Goal: Transaction & Acquisition: Purchase product/service

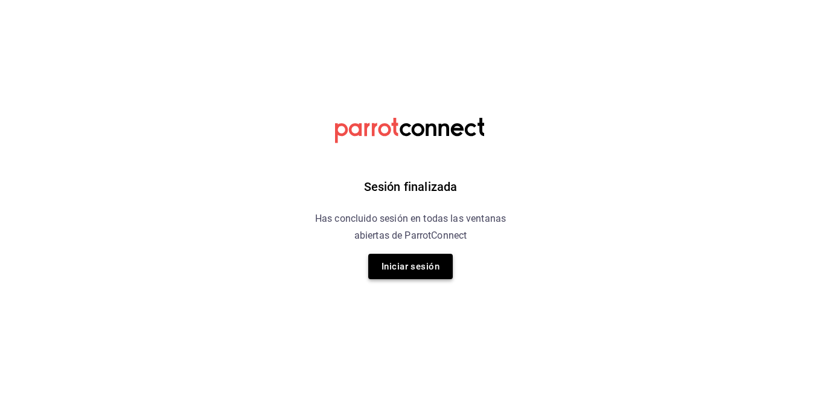
click at [400, 264] on button "Iniciar sesión" at bounding box center [410, 265] width 84 height 25
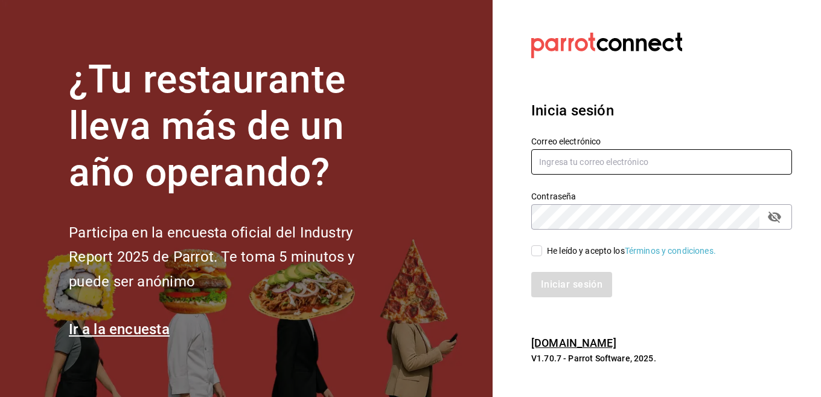
type input "[EMAIL_ADDRESS][DOMAIN_NAME]"
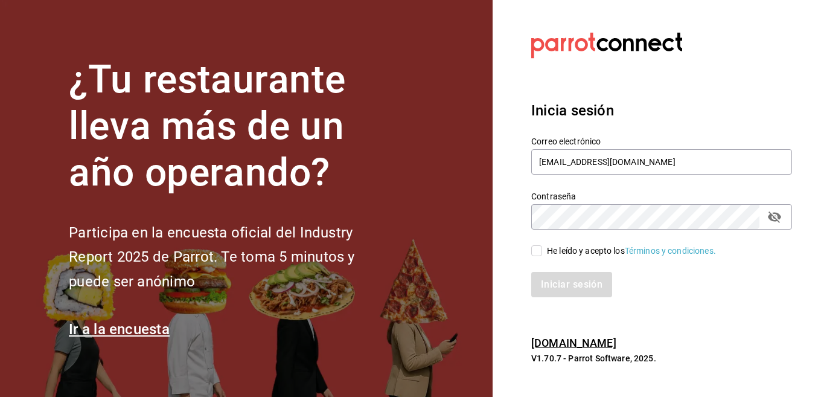
click at [541, 255] on input "He leído y acepto los Términos y condiciones." at bounding box center [536, 250] width 11 height 11
checkbox input "true"
click at [572, 289] on button "Iniciar sesión" at bounding box center [572, 284] width 82 height 25
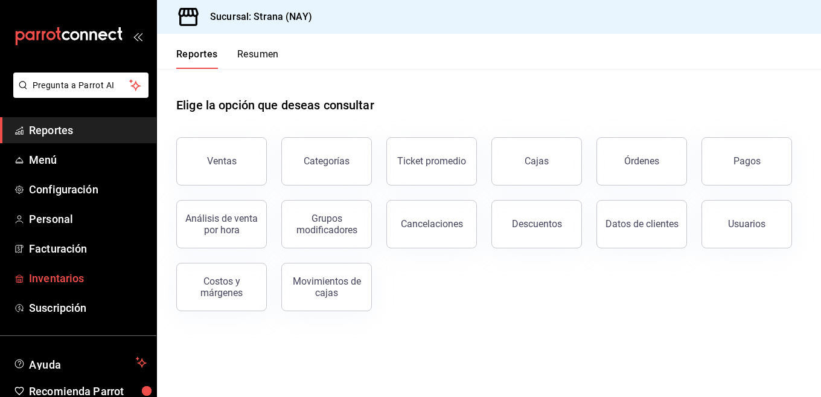
click at [75, 278] on span "Inventarios" at bounding box center [88, 278] width 118 height 16
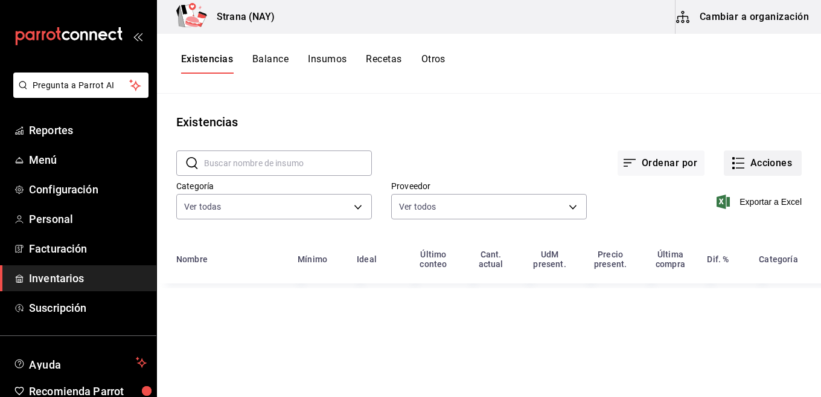
click at [757, 164] on button "Acciones" at bounding box center [763, 162] width 78 height 25
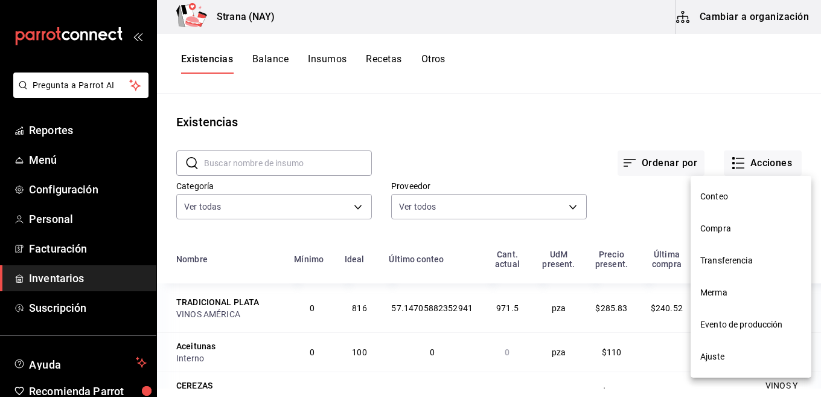
click at [718, 194] on span "Conteo" at bounding box center [750, 196] width 101 height 13
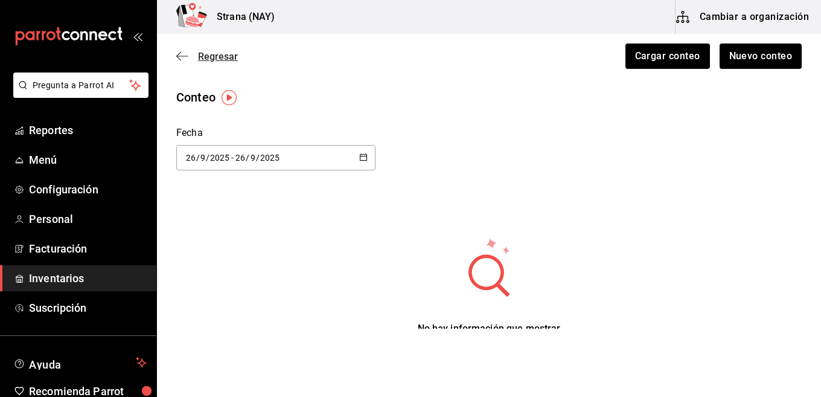
click at [207, 59] on span "Regresar" at bounding box center [218, 56] width 40 height 11
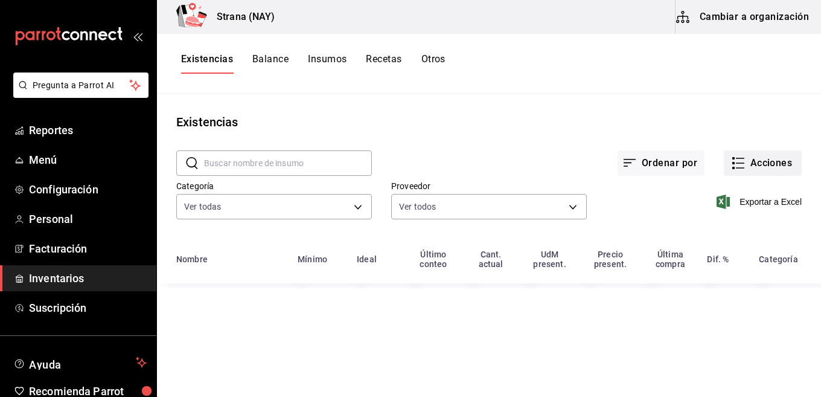
click at [749, 157] on button "Acciones" at bounding box center [763, 162] width 78 height 25
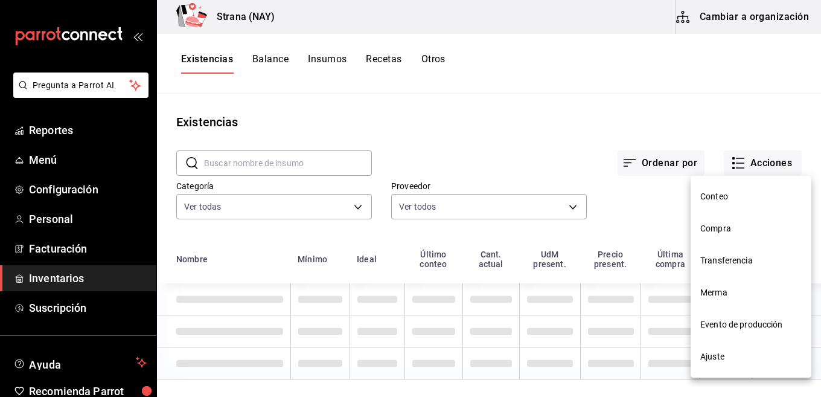
click at [715, 231] on span "Compra" at bounding box center [750, 228] width 101 height 13
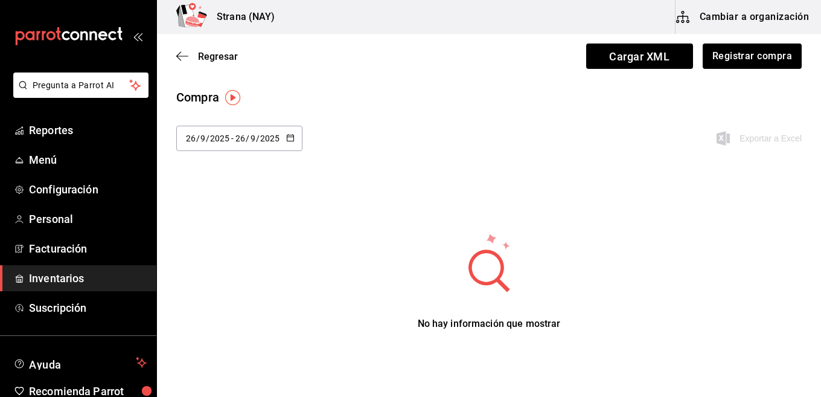
click at [291, 142] on button "button" at bounding box center [290, 138] width 8 height 10
click at [226, 260] on li "Semana pasada" at bounding box center [233, 257] width 114 height 27
type input "2025-09-14"
type input "14"
type input "2025-09-20"
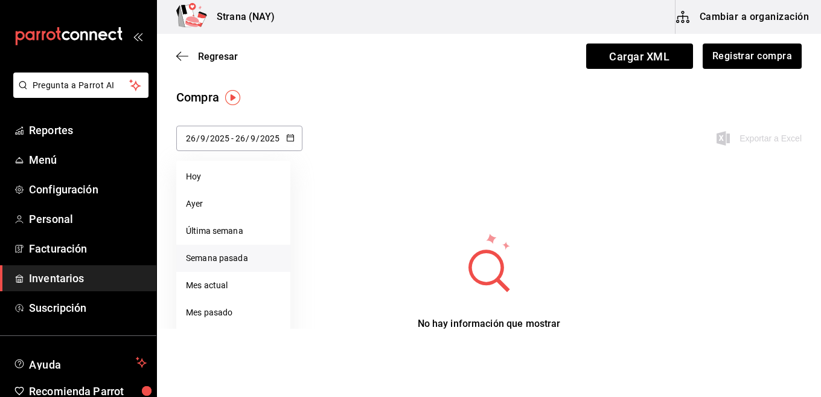
type input "20"
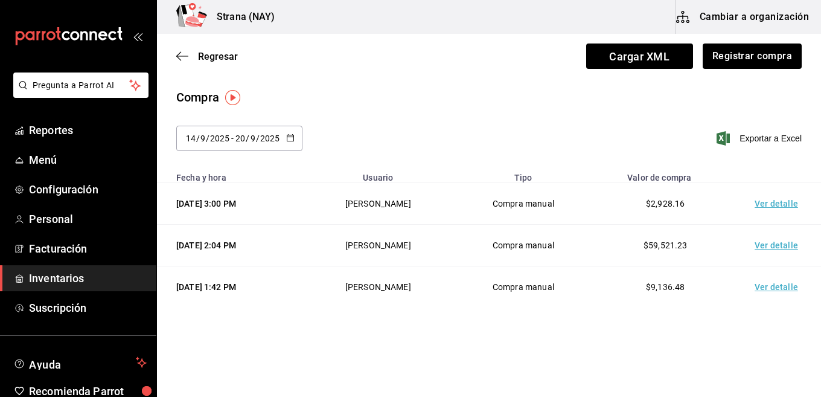
click at [295, 135] on div "2025-09-14 14 / 9 / 2025 - 2025-09-20 20 / 9 / 2025" at bounding box center [239, 138] width 126 height 25
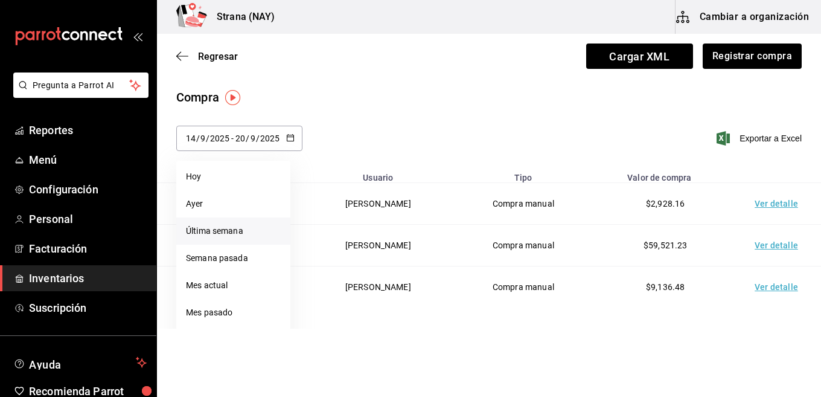
click at [240, 228] on li "Última semana" at bounding box center [233, 230] width 114 height 27
type input "2025-09-21"
type input "21"
type input "2025-09-26"
type input "26"
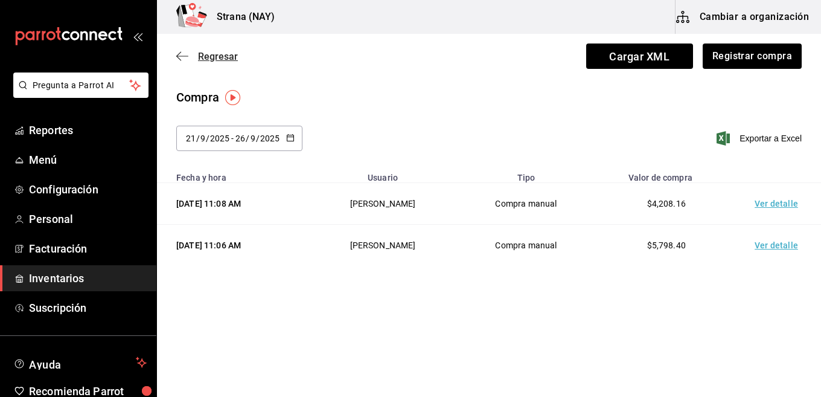
click at [213, 59] on span "Regresar" at bounding box center [218, 56] width 40 height 11
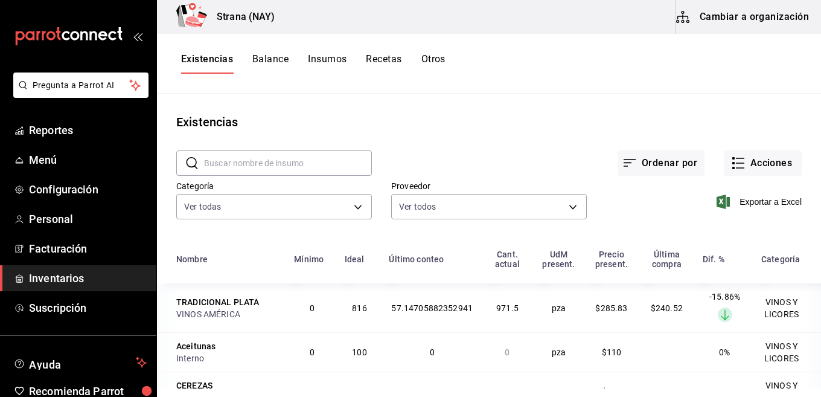
click at [712, 158] on div "Ordenar por Acciones" at bounding box center [587, 153] width 430 height 45
click at [738, 163] on button "Acciones" at bounding box center [763, 162] width 78 height 25
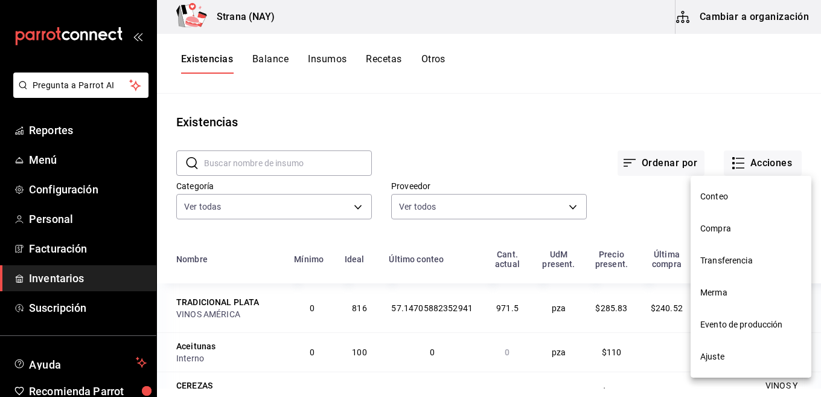
click at [714, 229] on span "Compra" at bounding box center [750, 228] width 101 height 13
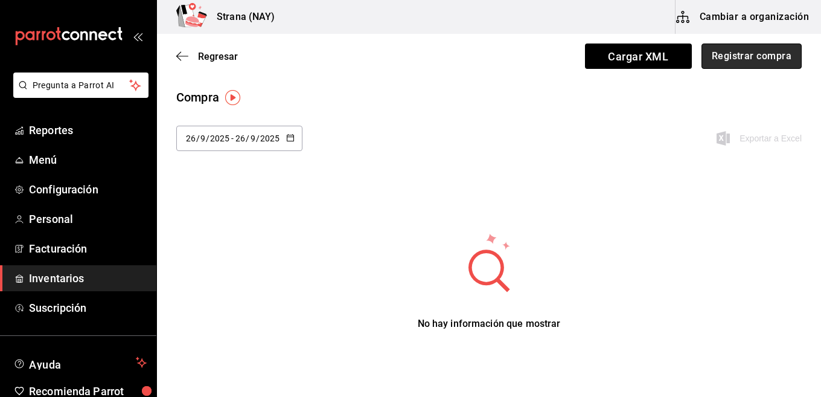
click at [739, 60] on button "Registrar compra" at bounding box center [751, 55] width 100 height 25
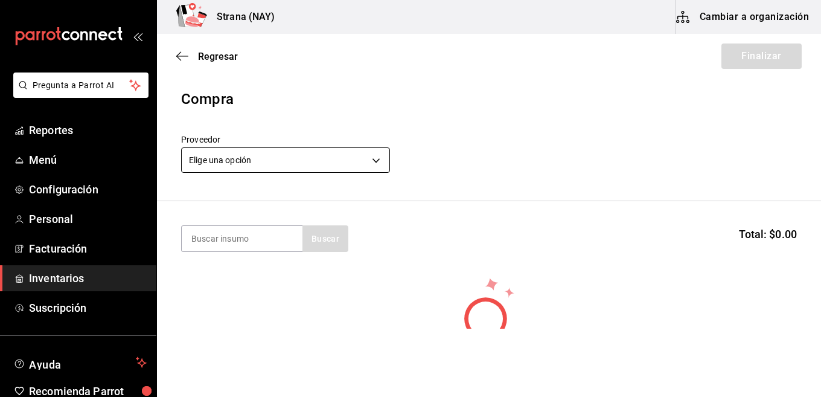
click at [381, 164] on body "Pregunta a Parrot AI Reportes Menú Configuración Personal Facturación Inventari…" at bounding box center [410, 164] width 821 height 328
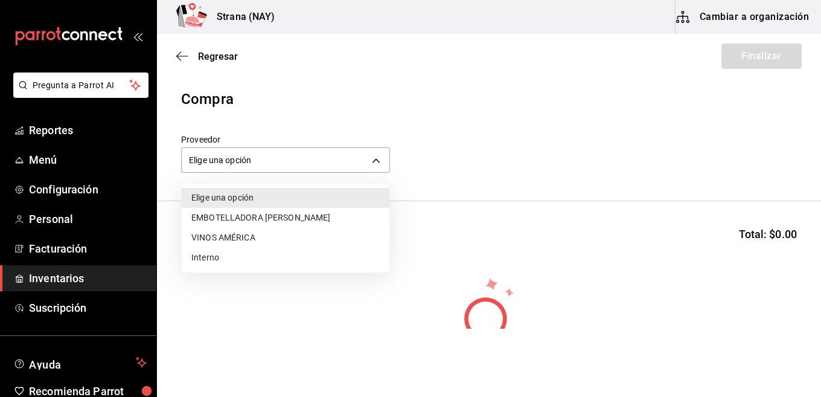
click at [224, 215] on li "EMBOTELLADORA DEL NAYAR" at bounding box center [286, 218] width 208 height 20
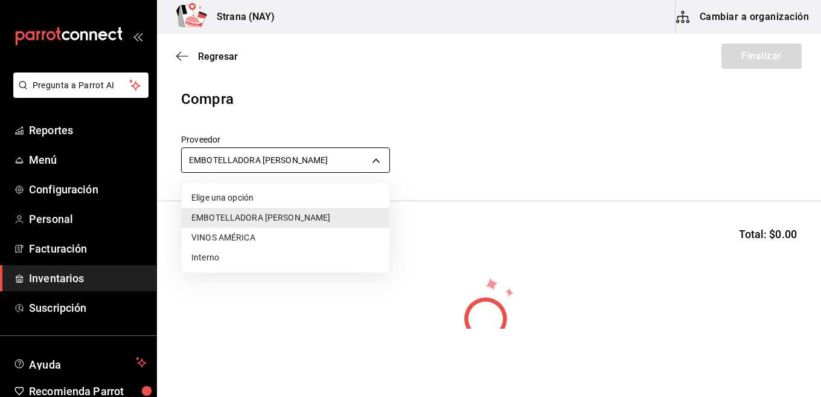
click at [375, 161] on body "Pregunta a Parrot AI Reportes Menú Configuración Personal Facturación Inventari…" at bounding box center [410, 164] width 821 height 328
click at [249, 237] on li "VINOS AMÉRICA" at bounding box center [286, 238] width 208 height 20
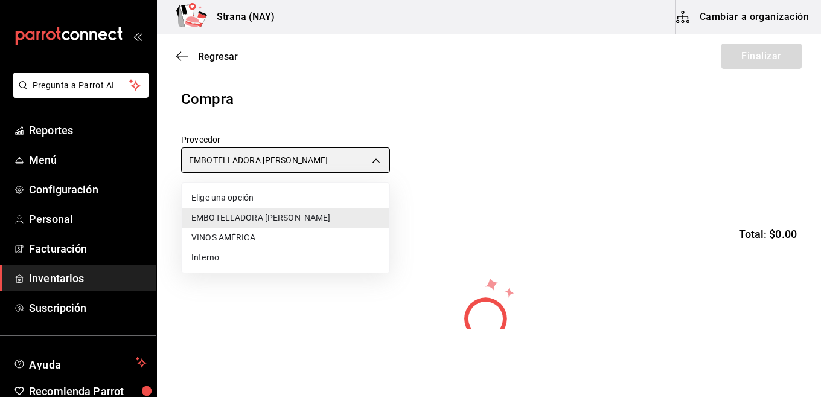
type input "c1fc81f9-06d0-4d4d-9e5c-85766211bedd"
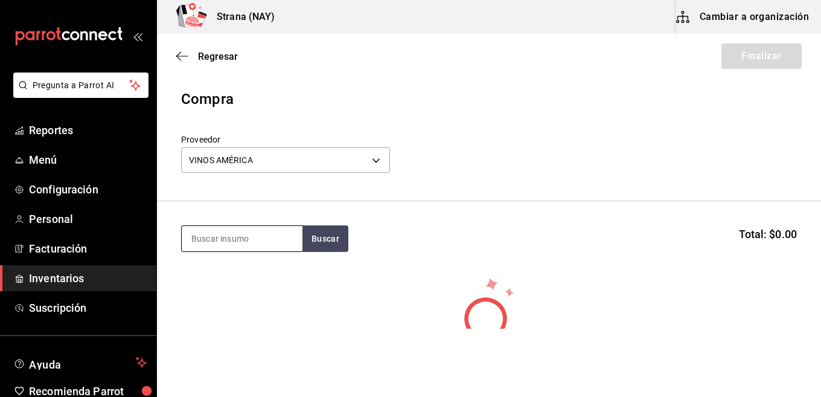
click at [233, 237] on input at bounding box center [242, 238] width 121 height 25
type input "1800"
click at [327, 244] on button "Buscar" at bounding box center [325, 238] width 46 height 27
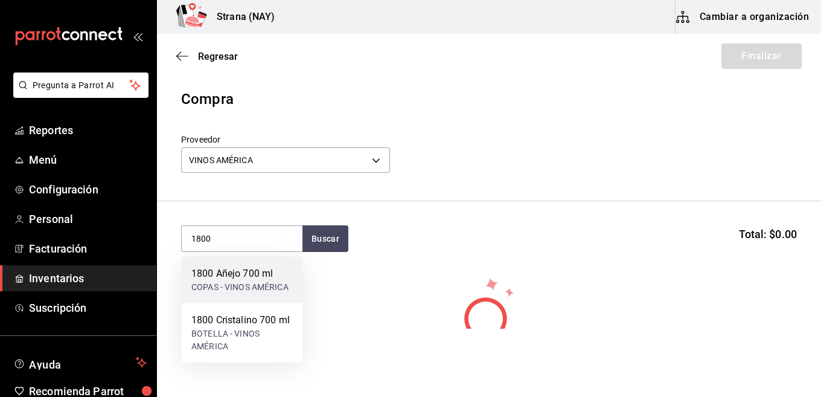
click at [238, 277] on div "1800 Añejo 700 ml" at bounding box center [239, 273] width 97 height 14
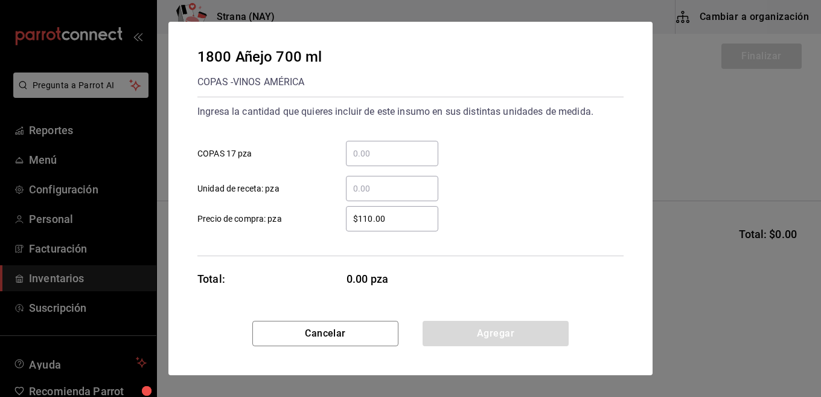
click at [399, 150] on input "​ COPAS 17 pza" at bounding box center [392, 153] width 92 height 14
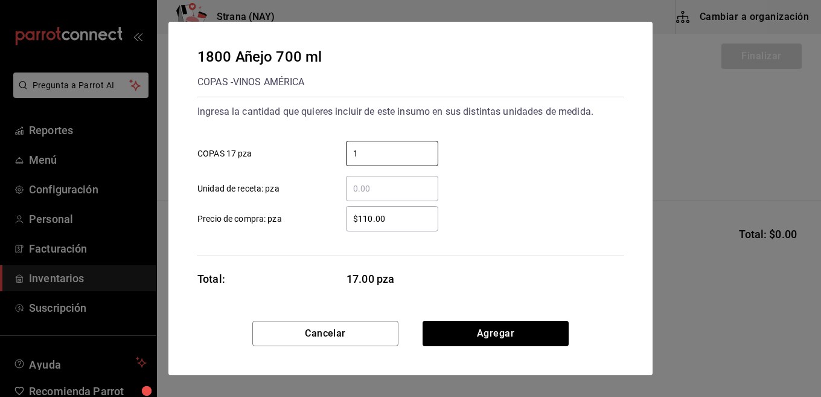
type input "1"
click at [403, 219] on input "$110.00" at bounding box center [392, 218] width 92 height 14
type input "$580.44"
click at [502, 231] on div "$580.44 ​ Precio de compra: pza" at bounding box center [406, 213] width 436 height 35
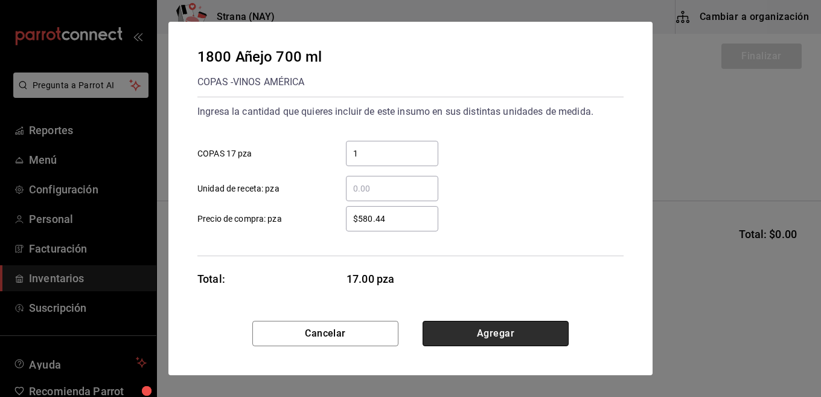
click at [488, 328] on button "Agregar" at bounding box center [495, 332] width 146 height 25
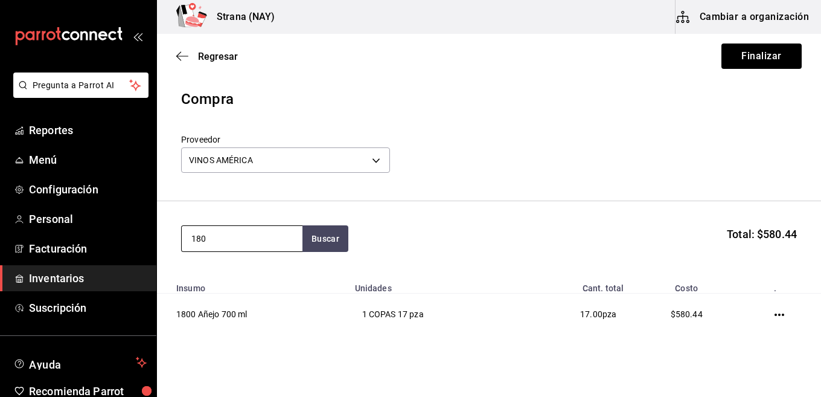
type input "1800"
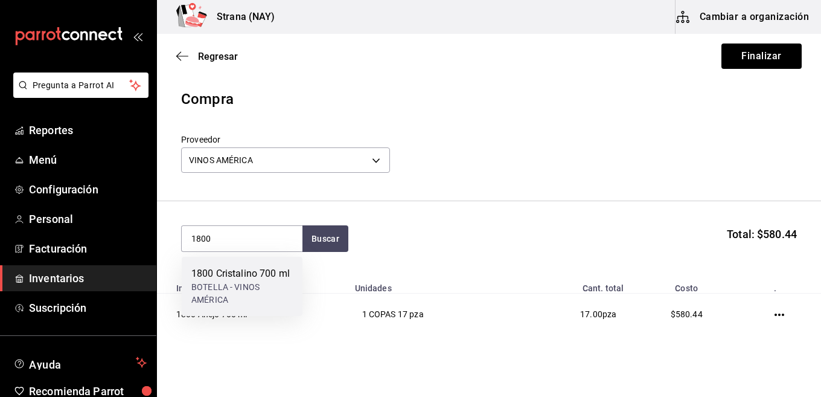
click at [241, 288] on div "BOTELLA - VINOS AMÉRICA" at bounding box center [241, 293] width 101 height 25
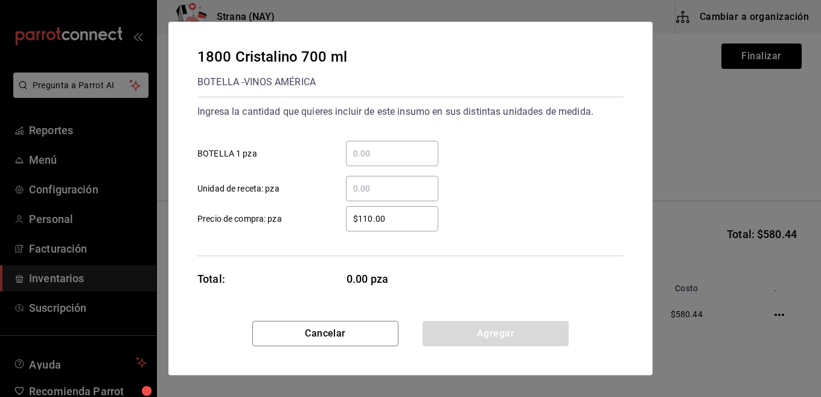
click at [417, 151] on input "​ BOTELLA 1 pza" at bounding box center [392, 153] width 92 height 14
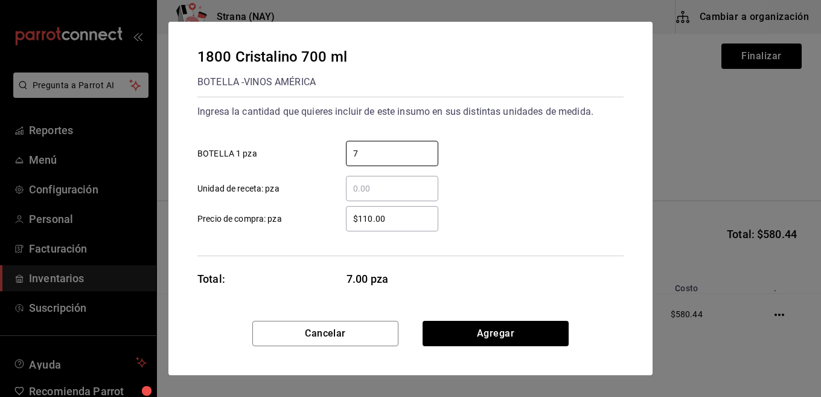
type input "7"
click at [416, 222] on input "$110.00" at bounding box center [392, 218] width 92 height 14
type input "$559.48"
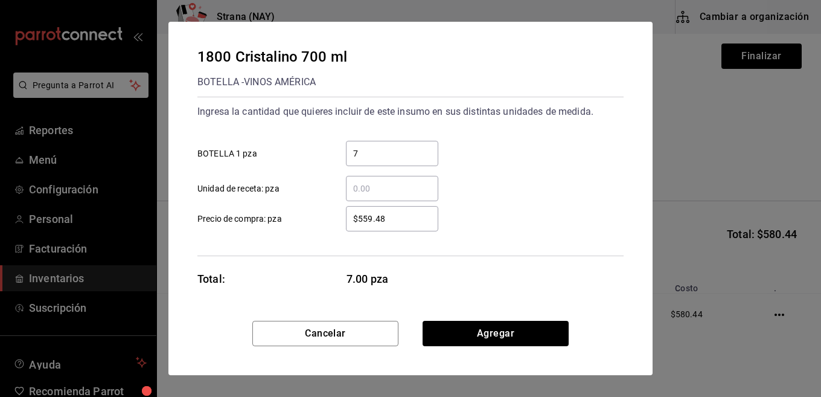
click at [515, 274] on div "1800 Cristalino 700 ml BOTELLA - VINOS AMÉRICA Ingresa la cantidad que quieres …" at bounding box center [410, 171] width 484 height 299
click at [520, 345] on button "Agregar" at bounding box center [495, 332] width 146 height 25
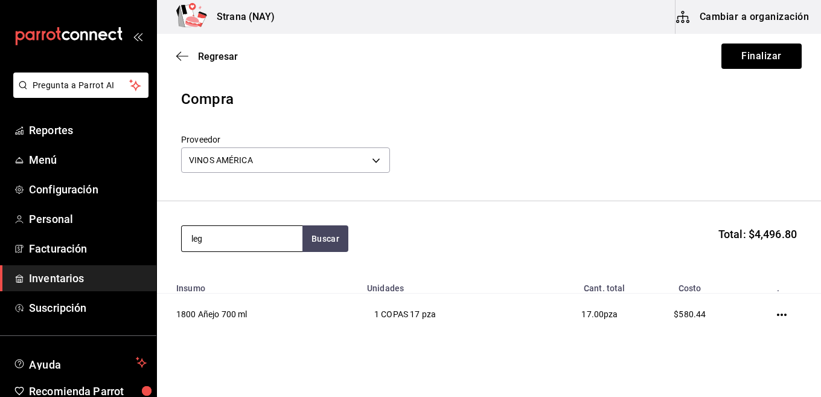
type input "leg"
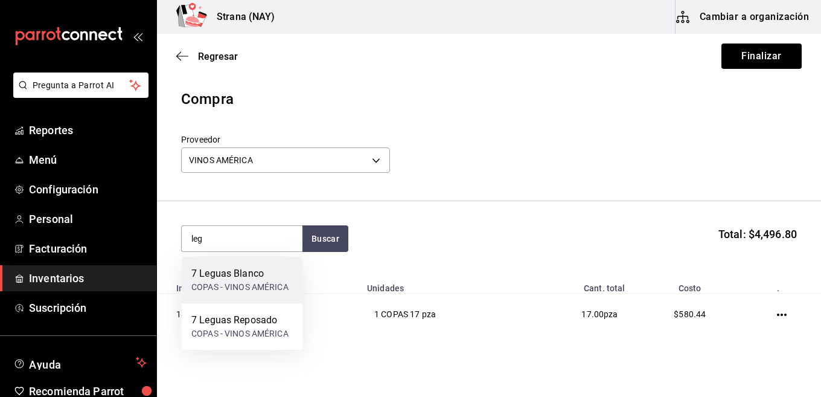
click at [283, 292] on div "COPAS - VINOS AMÉRICA" at bounding box center [239, 287] width 97 height 13
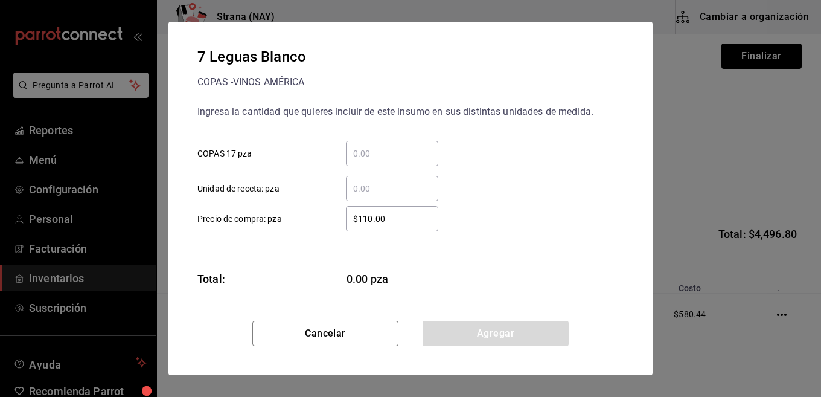
click at [378, 141] on div "​" at bounding box center [392, 153] width 92 height 25
click at [378, 146] on input "​ COPAS 17 pza" at bounding box center [392, 153] width 92 height 14
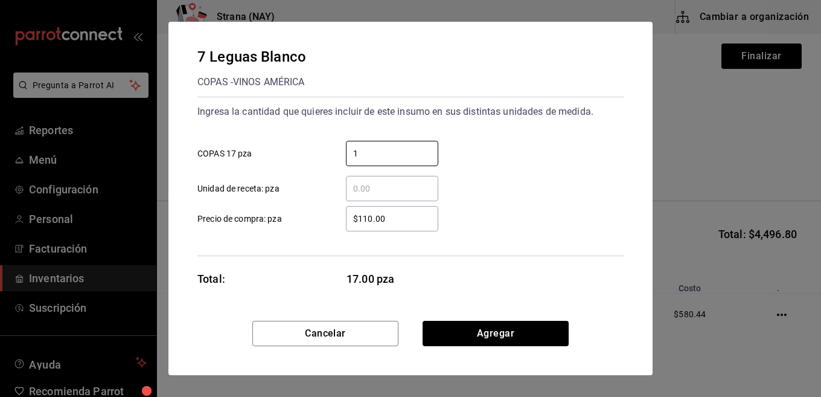
type input "1"
click at [409, 220] on input "$110.00" at bounding box center [392, 218] width 92 height 14
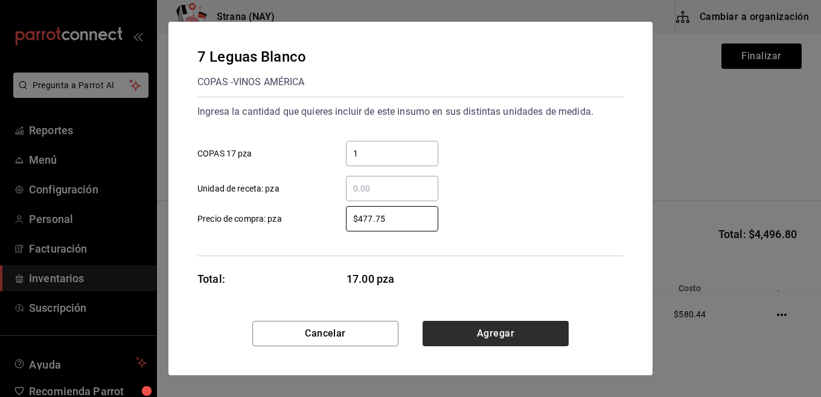
type input "$477.75"
click at [472, 330] on button "Agregar" at bounding box center [495, 332] width 146 height 25
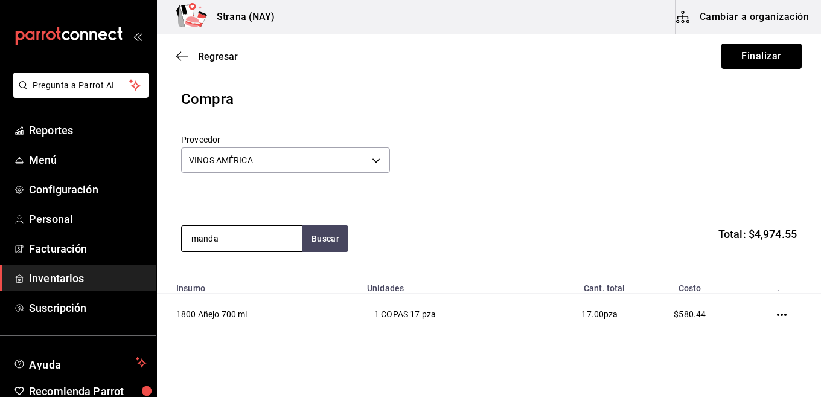
type input "manda"
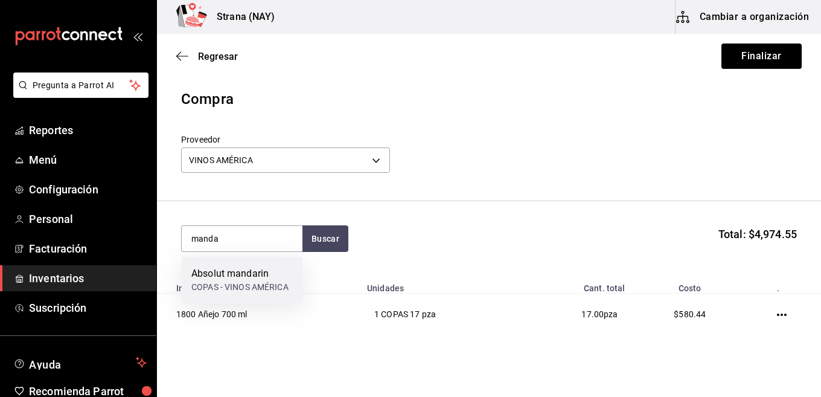
click at [265, 284] on div "COPAS - VINOS AMÉRICA" at bounding box center [239, 287] width 97 height 13
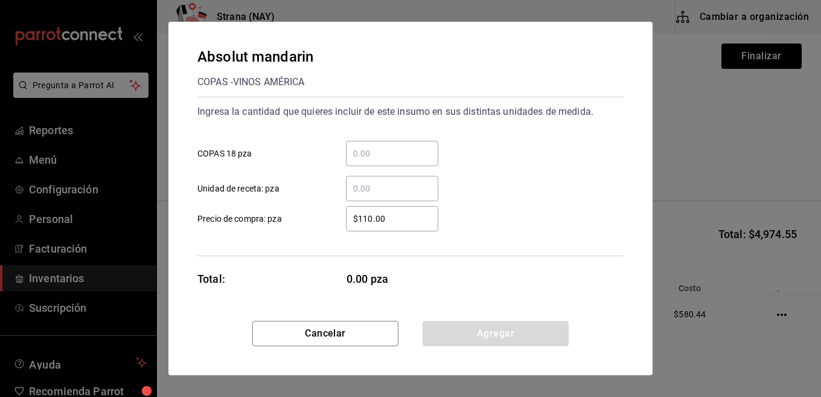
click at [389, 151] on input "​ COPAS 18 pza" at bounding box center [392, 153] width 92 height 14
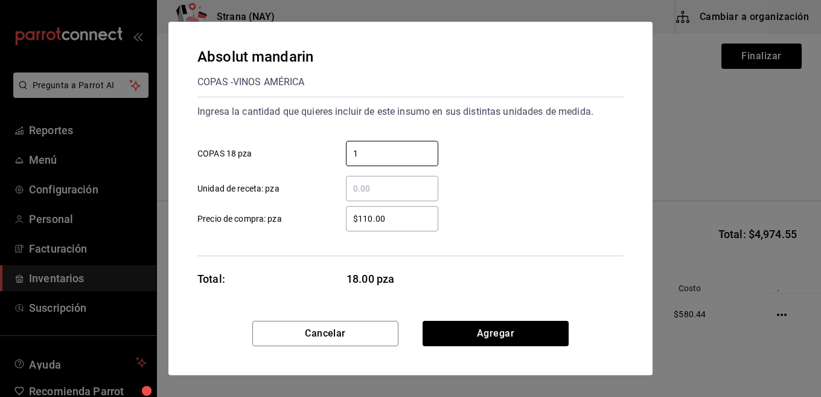
type input "1"
click at [408, 226] on div "$110.00 ​" at bounding box center [392, 218] width 92 height 25
click at [408, 226] on input "$110.00" at bounding box center [392, 218] width 92 height 14
click at [408, 226] on div "$110.00 ​" at bounding box center [392, 218] width 92 height 25
click at [408, 226] on input "$110.00" at bounding box center [392, 218] width 92 height 14
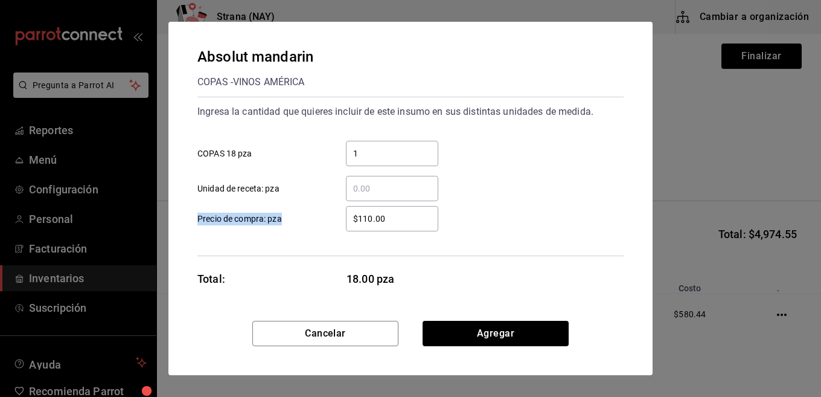
drag, startPoint x: 408, startPoint y: 226, endPoint x: 232, endPoint y: 253, distance: 177.8
click at [232, 253] on div "Ingresa la cantidad que quieres incluir de este insumo en sus distintas unidade…" at bounding box center [410, 176] width 426 height 159
click at [345, 218] on div "$110.00 ​" at bounding box center [383, 218] width 112 height 25
click at [346, 218] on input "$110.00" at bounding box center [392, 218] width 92 height 14
click at [383, 215] on input "$110.00" at bounding box center [392, 218] width 92 height 14
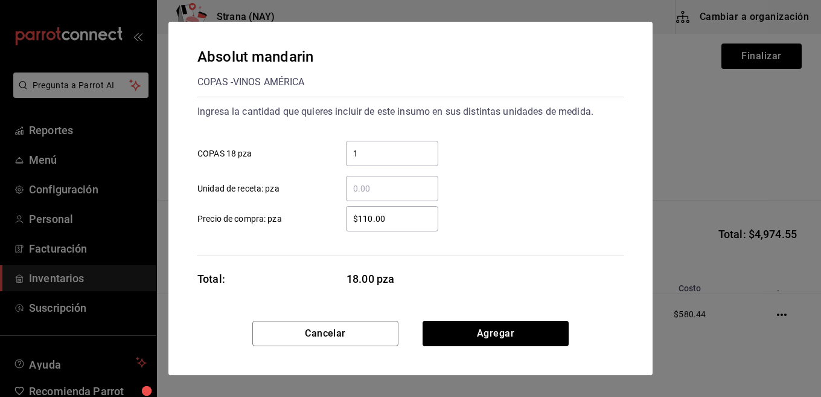
click at [383, 215] on input "$110.00" at bounding box center [392, 218] width 92 height 14
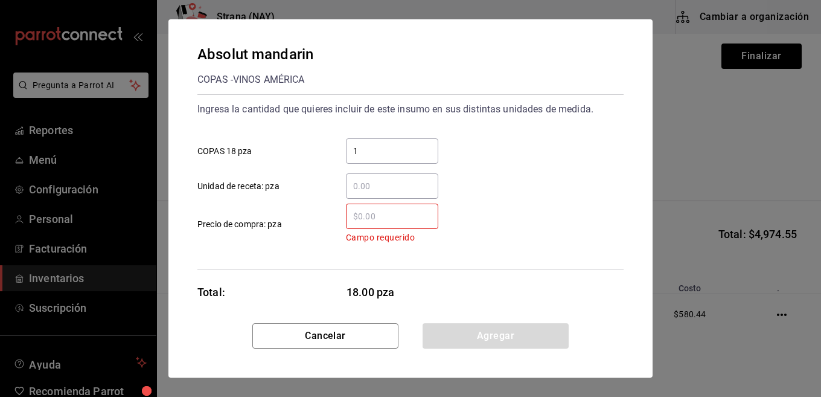
type input "$1"
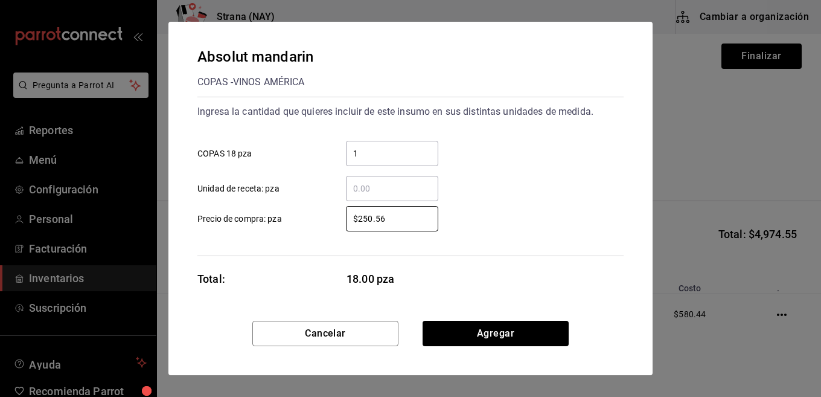
type input "$250.56"
click at [551, 211] on div "$250.56 ​ Precio de compra: pza" at bounding box center [406, 213] width 436 height 35
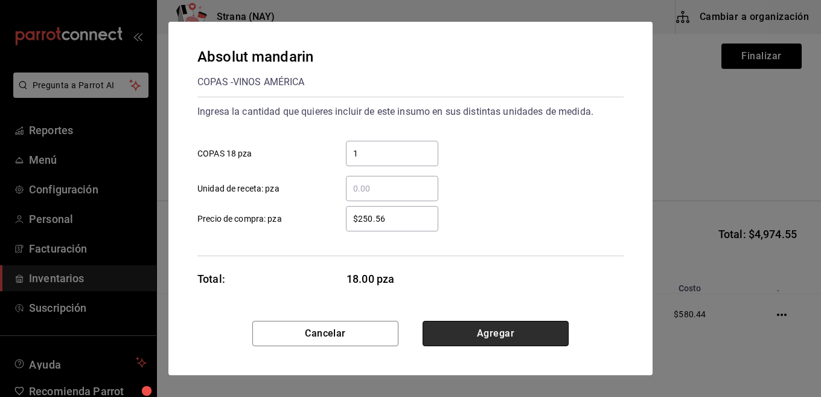
click at [494, 330] on button "Agregar" at bounding box center [495, 332] width 146 height 25
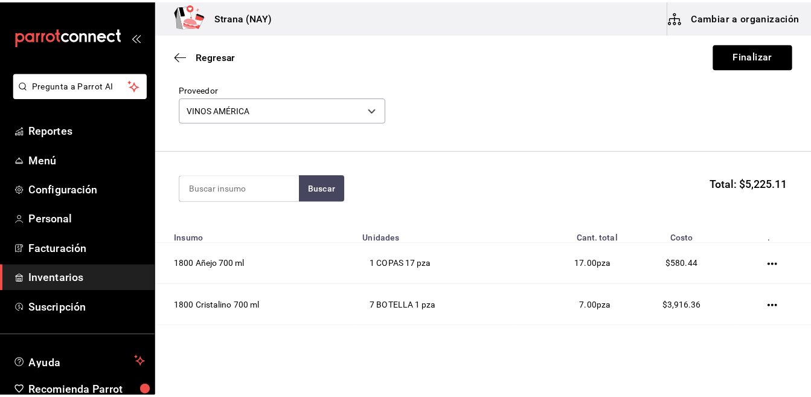
scroll to position [49, 0]
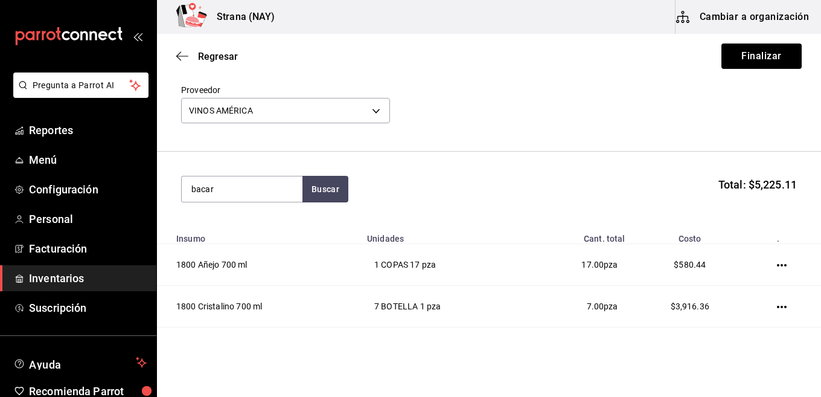
type input "bacar"
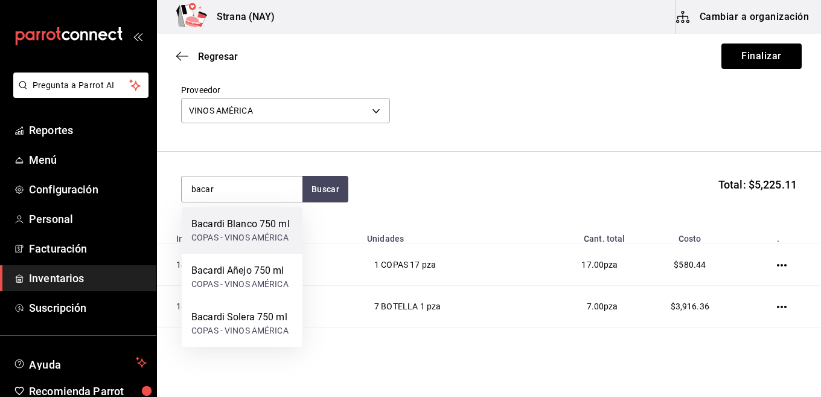
click at [262, 229] on div "Bacardi Blanco 750 ml" at bounding box center [240, 224] width 98 height 14
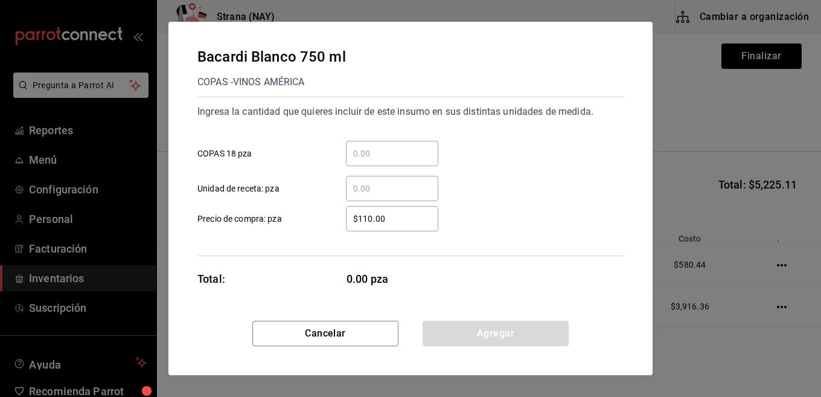
click at [363, 153] on input "​ COPAS 18 pza" at bounding box center [392, 153] width 92 height 14
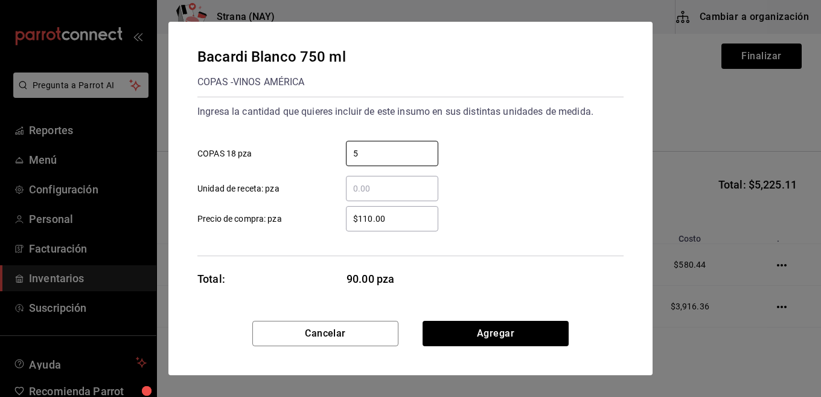
type input "5"
click at [407, 228] on div "$110.00 ​" at bounding box center [392, 218] width 92 height 25
click at [407, 226] on input "$110.00" at bounding box center [392, 218] width 92 height 14
click at [408, 227] on div "$110.00 ​" at bounding box center [392, 218] width 92 height 25
click at [408, 226] on input "$110.00" at bounding box center [392, 218] width 92 height 14
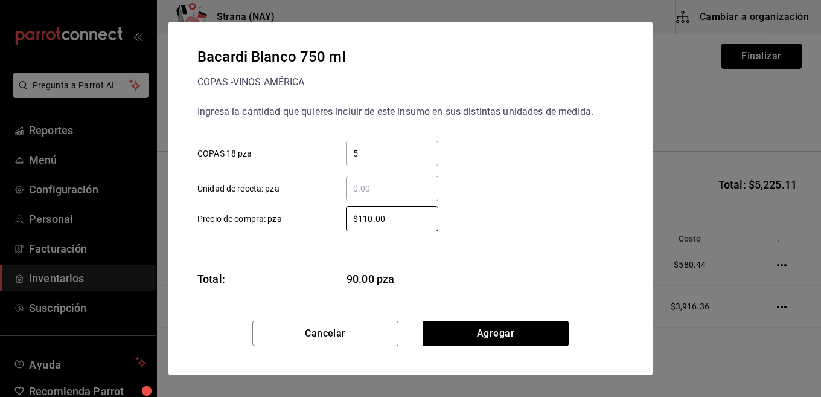
drag, startPoint x: 410, startPoint y: 225, endPoint x: 292, endPoint y: 230, distance: 117.8
click at [292, 230] on label "$110.00 ​ Precio de compra: pza" at bounding box center [317, 218] width 241 height 25
type input "$139.91"
click at [506, 241] on div "Ingresa la cantidad que quieres incluir de este insumo en sus distintas unidade…" at bounding box center [410, 176] width 426 height 159
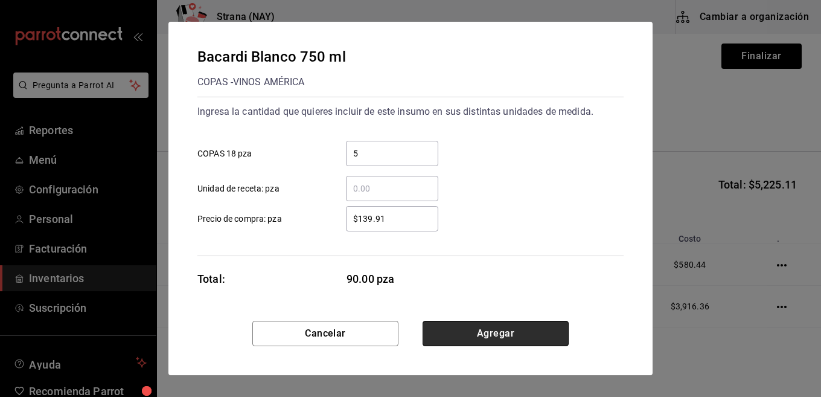
click at [493, 330] on button "Agregar" at bounding box center [495, 332] width 146 height 25
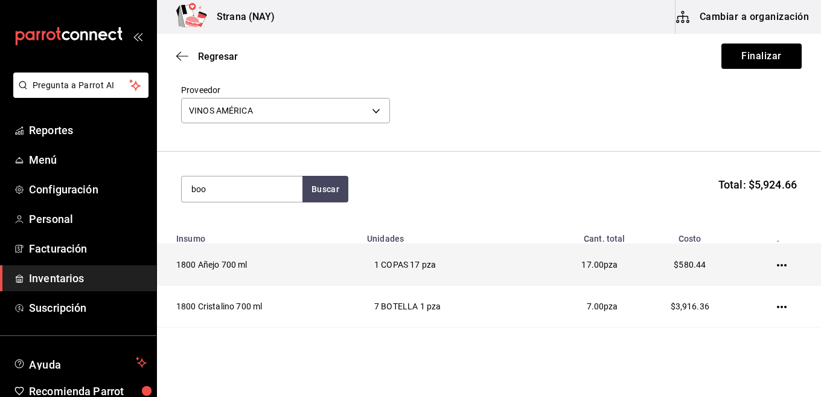
type input "boo"
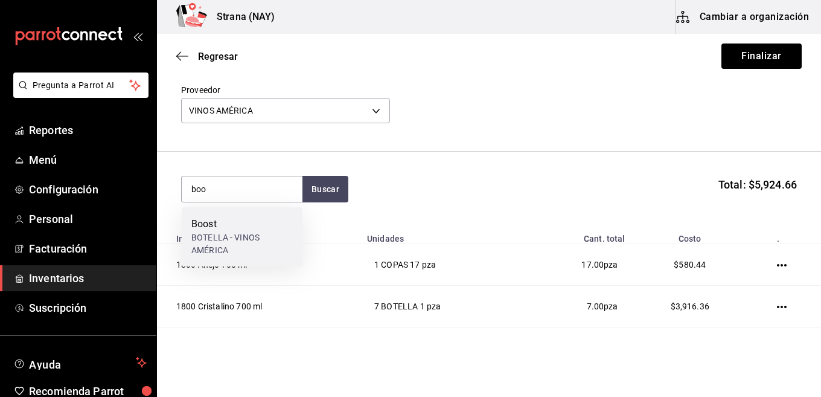
click at [239, 246] on div "BOTELLA - VINOS AMÉRICA" at bounding box center [241, 243] width 101 height 25
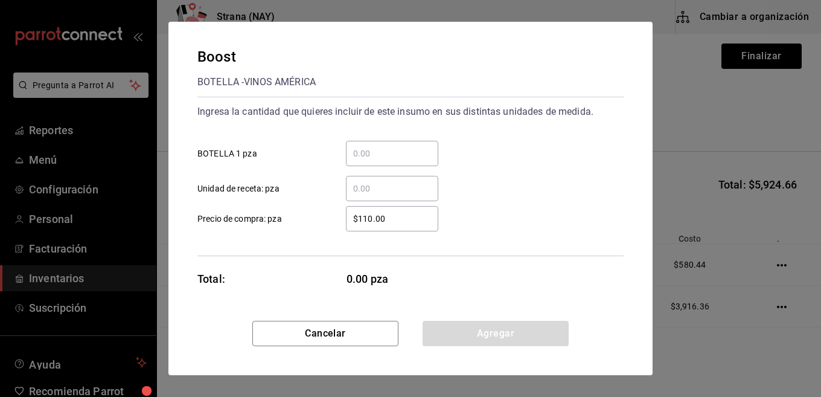
click at [403, 155] on input "​ BOTELLA 1 pza" at bounding box center [392, 153] width 92 height 14
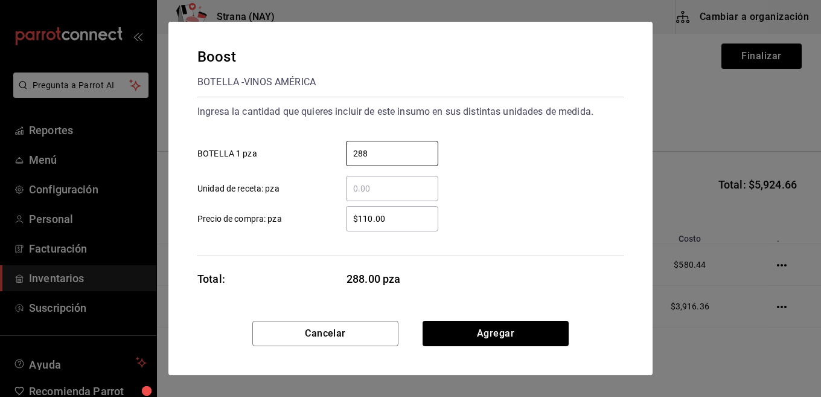
type input "288"
click at [412, 218] on input "$110.00" at bounding box center [392, 218] width 92 height 14
click at [412, 214] on input "$110.00" at bounding box center [392, 218] width 92 height 14
type input "$14.91"
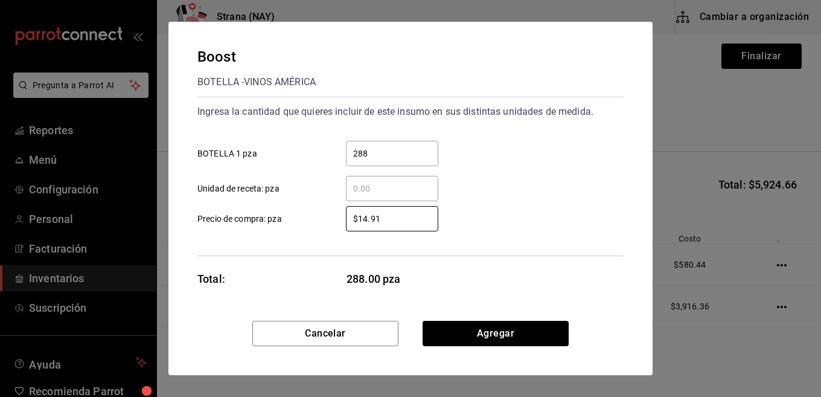
drag, startPoint x: 500, startPoint y: 240, endPoint x: 485, endPoint y: 282, distance: 44.9
click at [500, 239] on div "Ingresa la cantidad que quieres incluir de este insumo en sus distintas unidade…" at bounding box center [410, 176] width 426 height 159
click at [486, 331] on button "Agregar" at bounding box center [495, 332] width 146 height 25
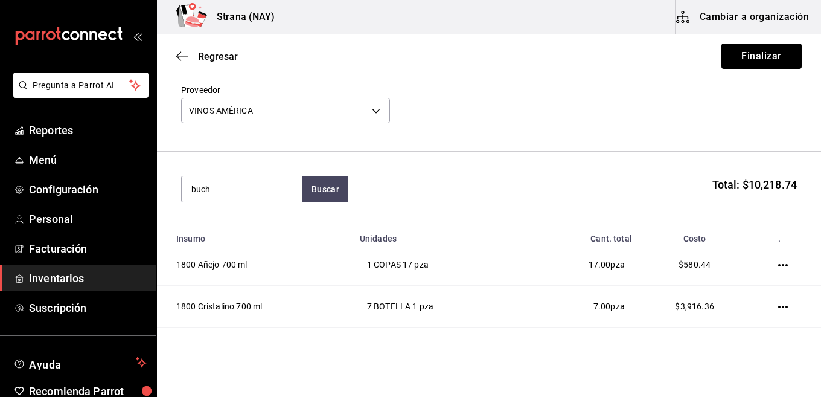
type input "buch"
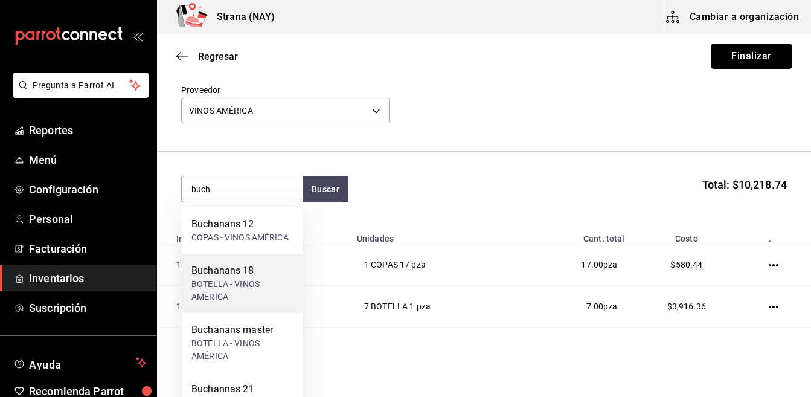
click at [225, 287] on div "BOTELLA - VINOS AMÉRICA" at bounding box center [241, 290] width 101 height 25
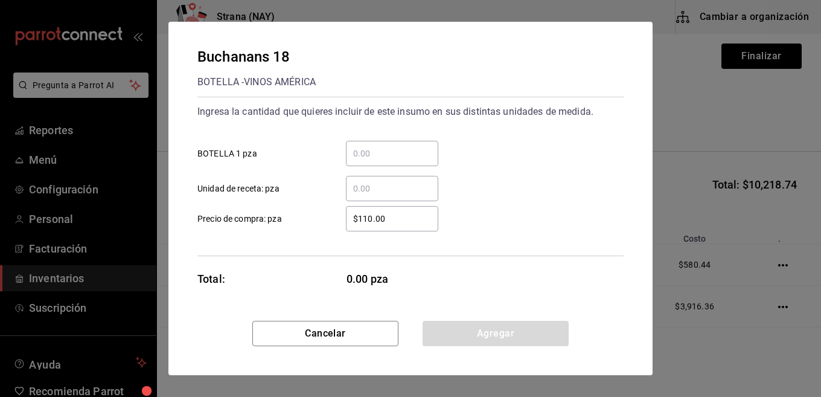
click at [371, 160] on input "​ BOTELLA 1 pza" at bounding box center [392, 153] width 92 height 14
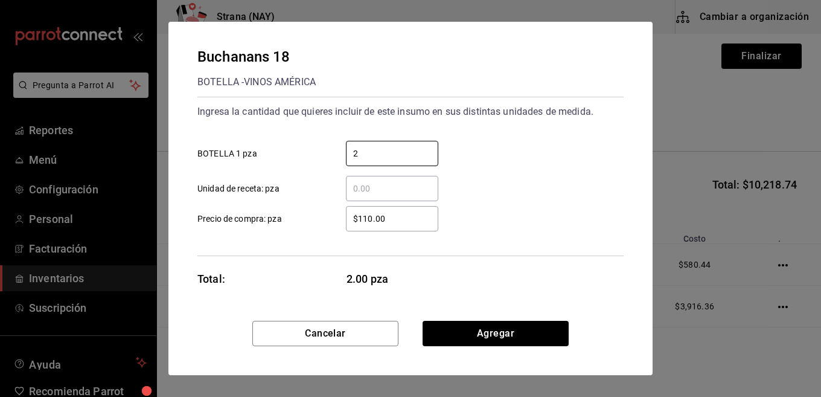
type input "2"
click at [421, 223] on input "$110.00" at bounding box center [392, 218] width 92 height 14
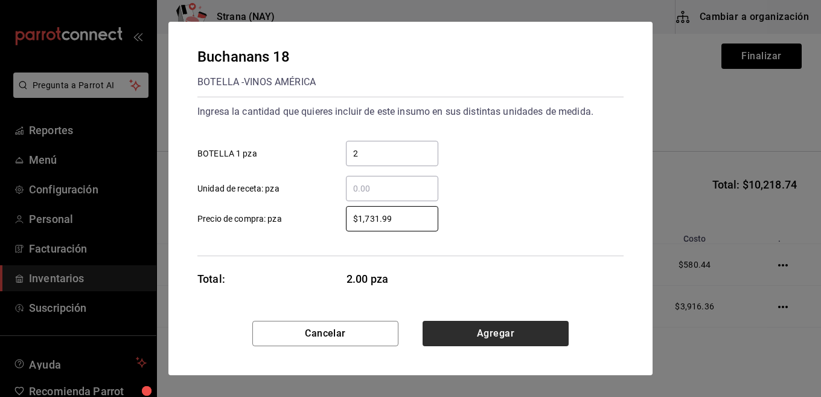
type input "$1,731.99"
click at [454, 322] on button "Agregar" at bounding box center [495, 332] width 146 height 25
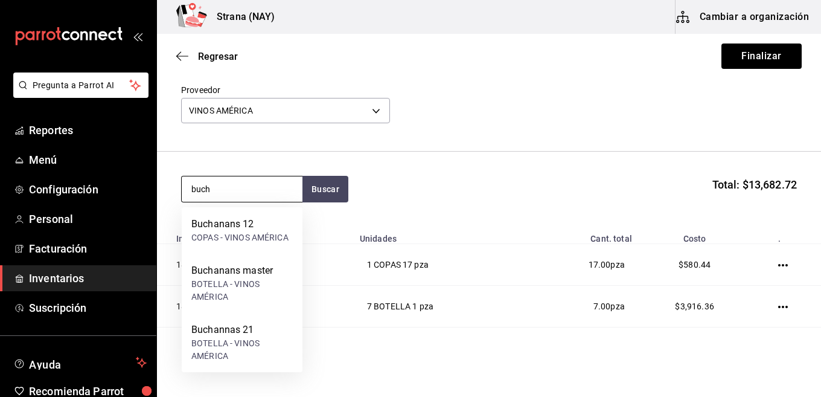
type input "buch"
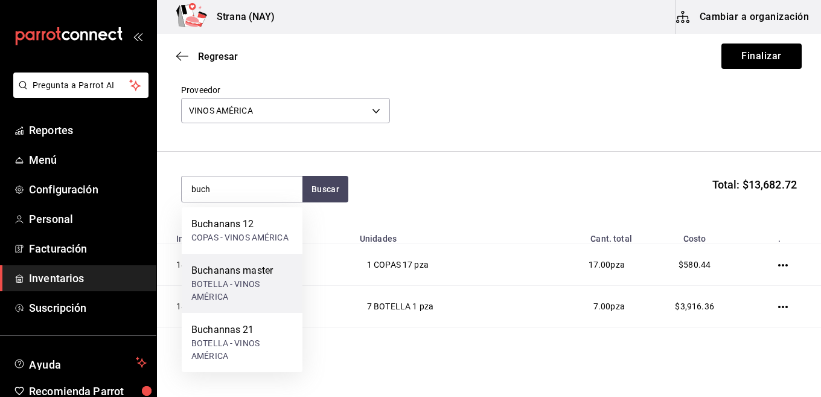
click at [241, 281] on div "BOTELLA - VINOS AMÉRICA" at bounding box center [241, 290] width 101 height 25
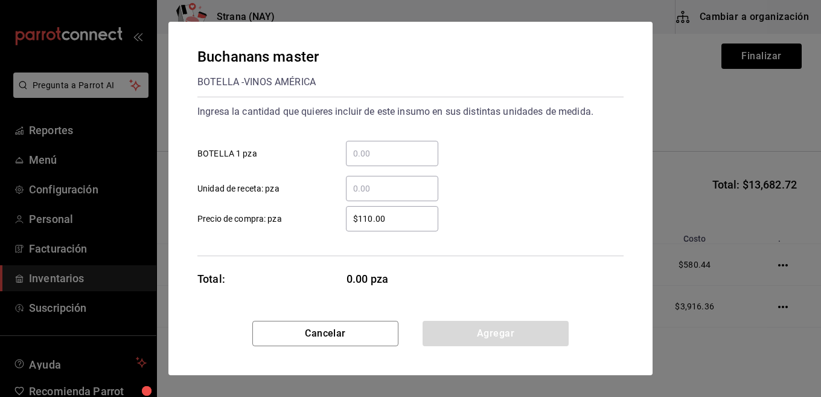
click at [401, 151] on input "​ BOTELLA 1 pza" at bounding box center [392, 153] width 92 height 14
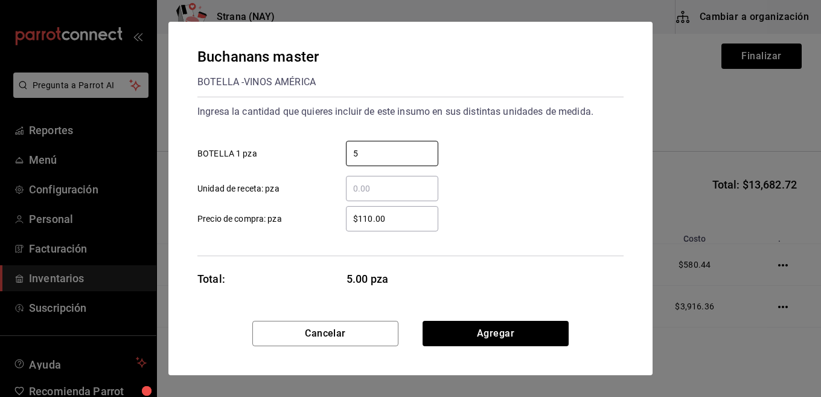
type input "5"
click at [414, 223] on input "$110.00" at bounding box center [392, 218] width 92 height 14
type input "$949.15"
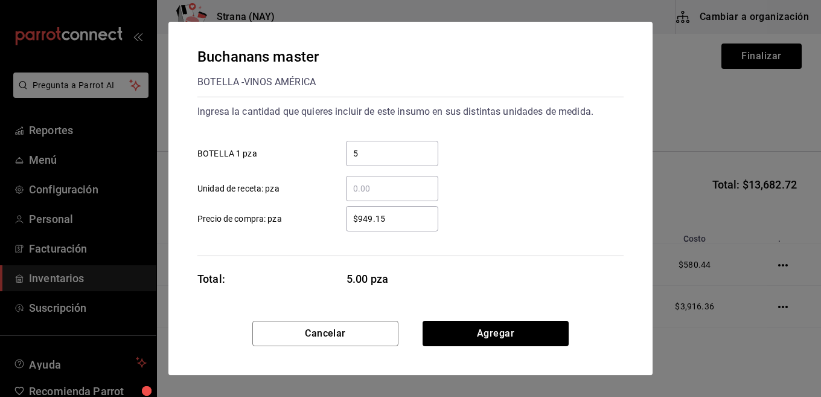
click at [466, 320] on div "Buchanans master BOTELLA - VINOS AMÉRICA Ingresa la cantidad que quieres inclui…" at bounding box center [410, 171] width 484 height 299
click at [467, 331] on button "Agregar" at bounding box center [495, 332] width 146 height 25
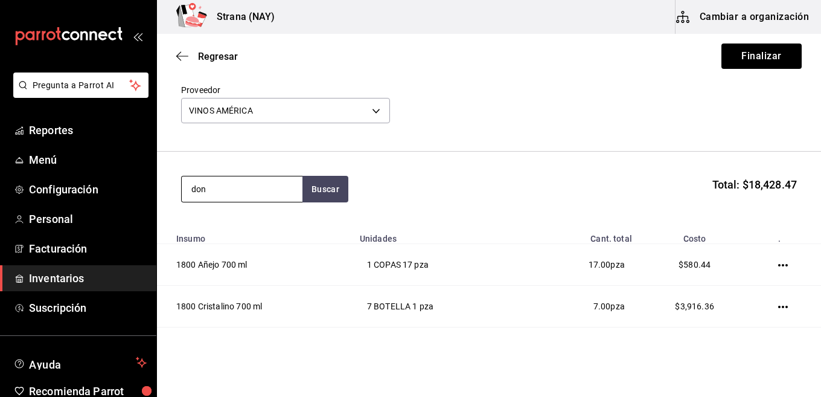
type input "don"
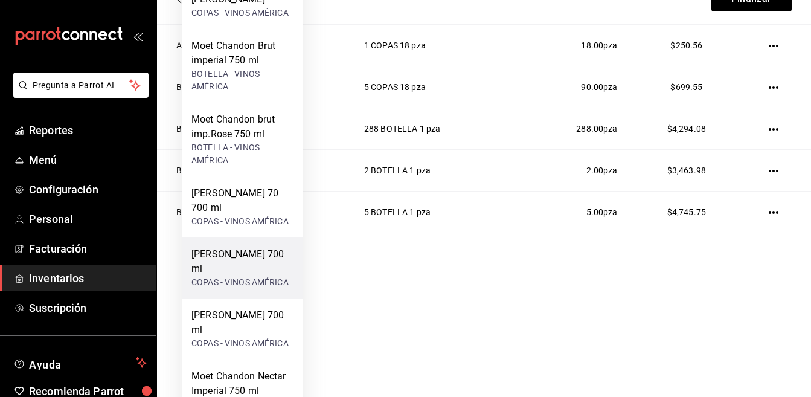
scroll to position [60, 0]
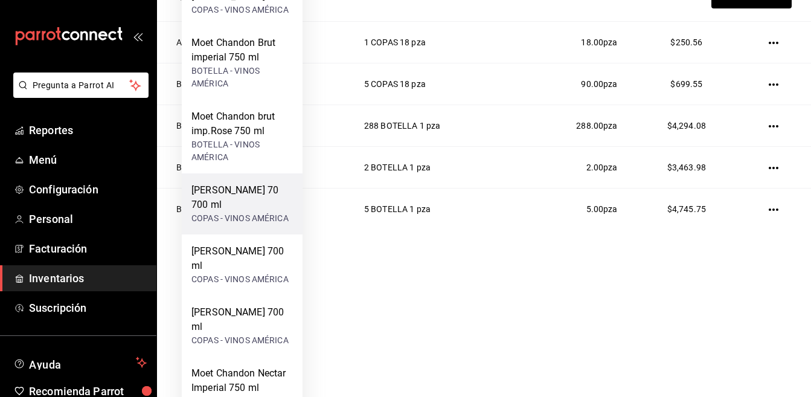
click at [238, 212] on div "COPAS - VINOS AMÉRICA" at bounding box center [241, 218] width 101 height 13
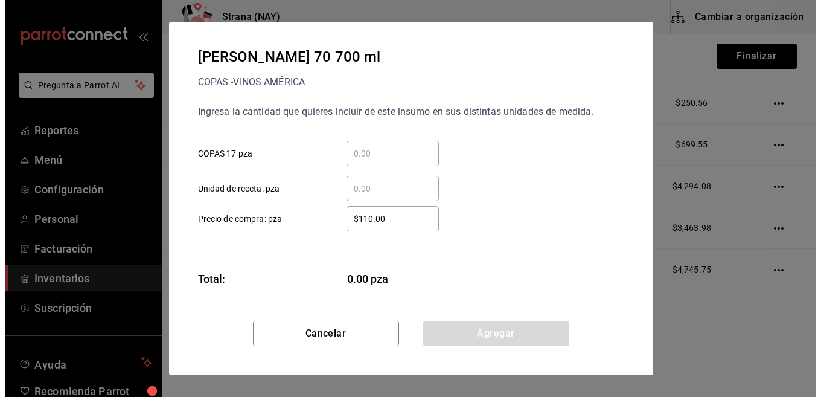
scroll to position [0, 0]
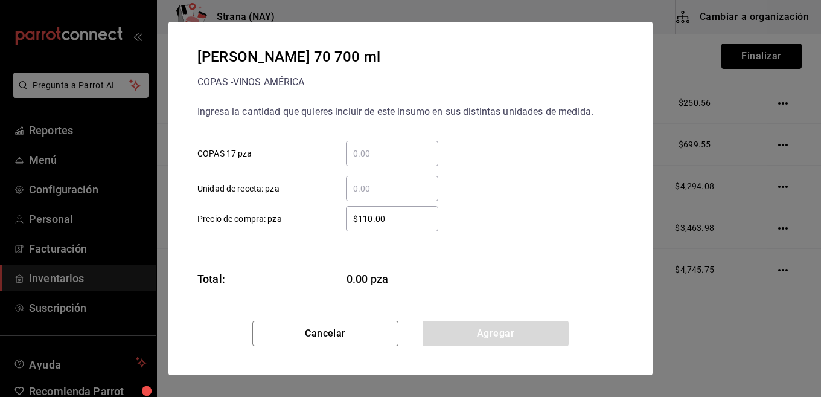
click at [428, 150] on input "​ COPAS 17 pza" at bounding box center [392, 153] width 92 height 14
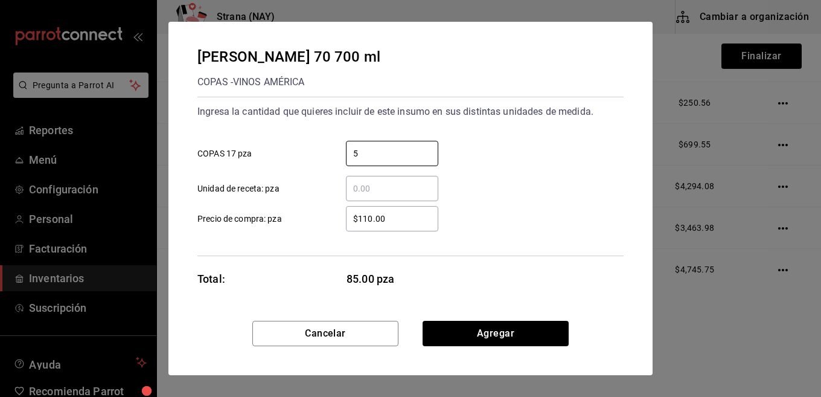
type input "5"
click at [411, 220] on input "$110.00" at bounding box center [392, 218] width 92 height 14
type input "$663.72"
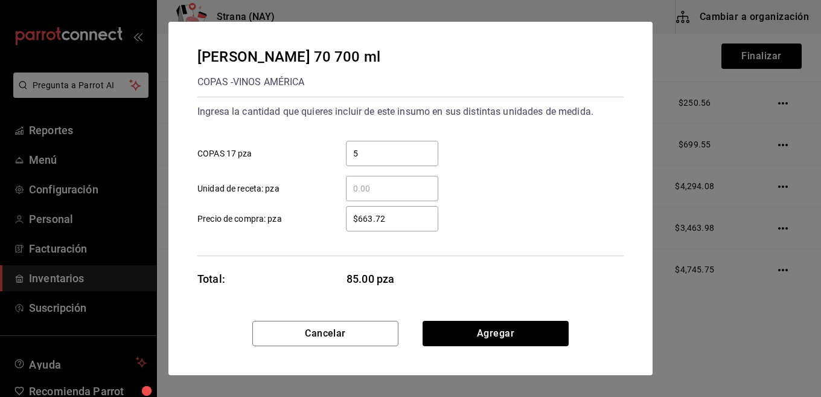
click at [481, 217] on div "$663.72 ​ Precio de compra: pza" at bounding box center [406, 213] width 436 height 35
click at [501, 326] on button "Agregar" at bounding box center [495, 332] width 146 height 25
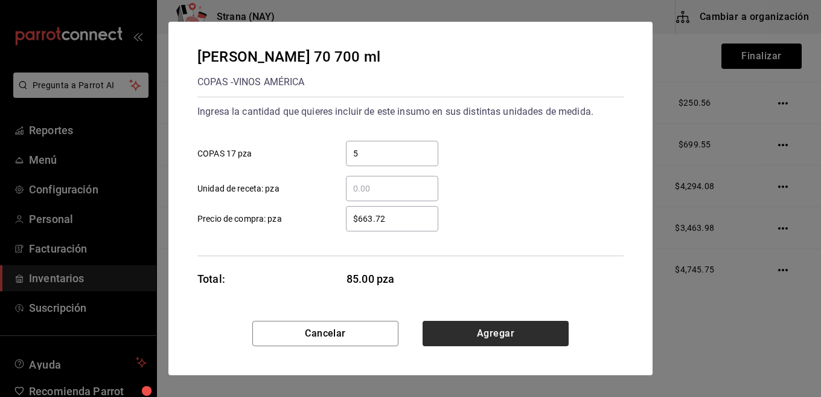
scroll to position [57, 0]
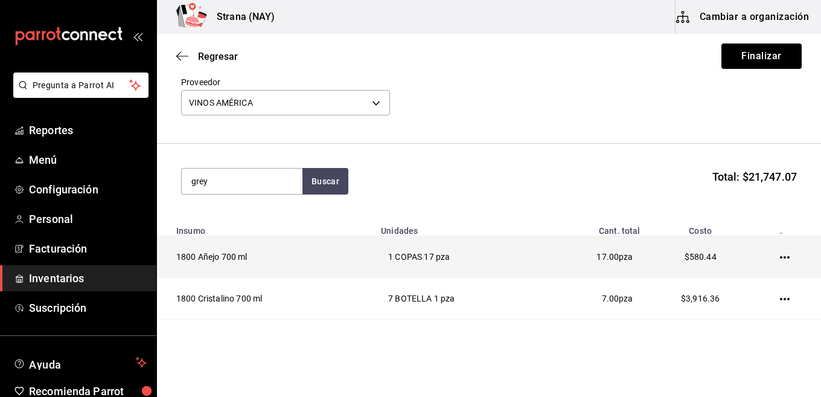
type input "grey"
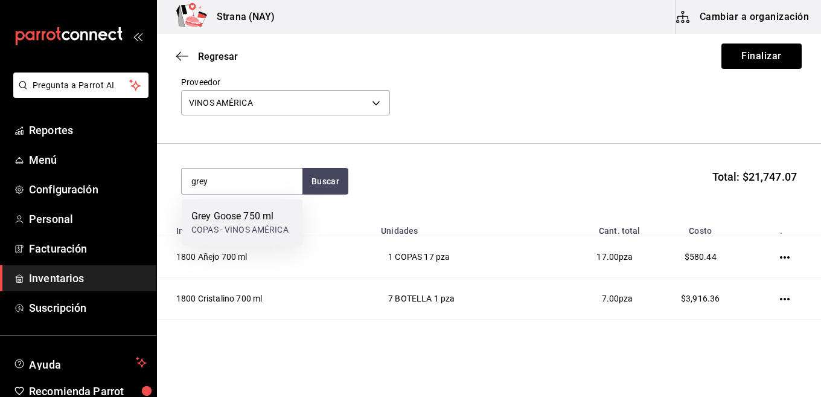
click at [247, 214] on div "Grey Goose 750 ml" at bounding box center [239, 216] width 97 height 14
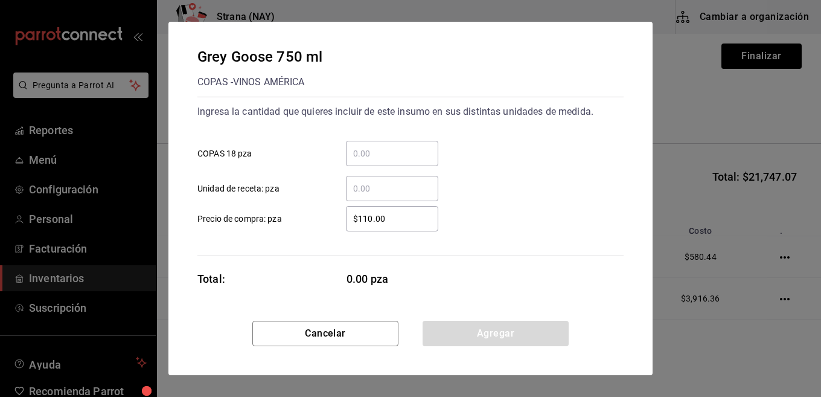
click at [354, 150] on input "​ COPAS 18 pza" at bounding box center [392, 153] width 92 height 14
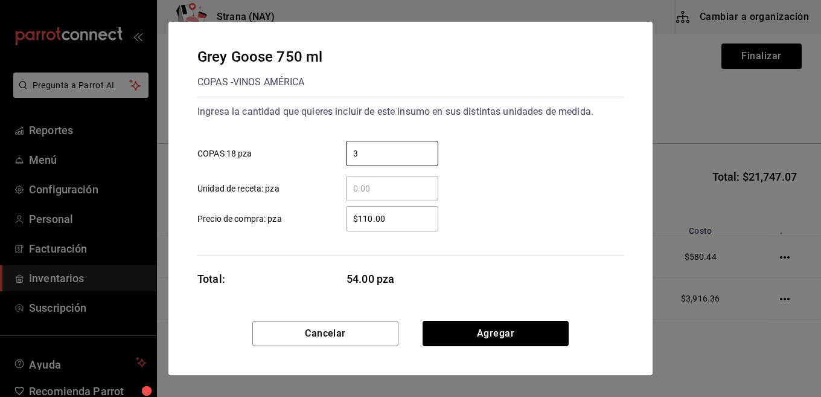
type input "3"
click at [396, 213] on input "$110.00" at bounding box center [392, 218] width 92 height 14
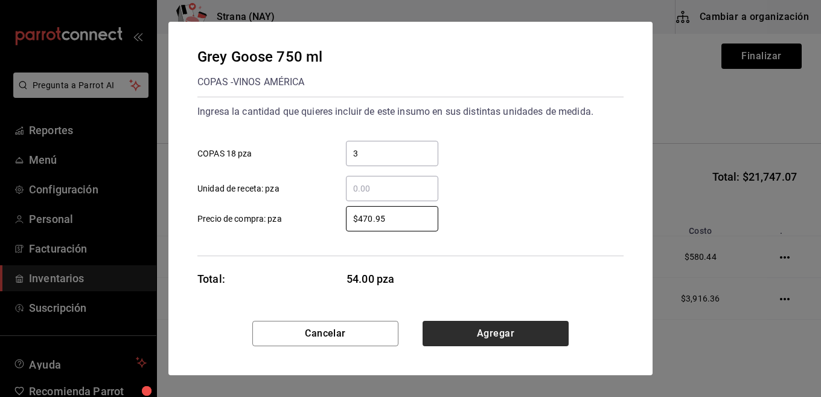
type input "$470.95"
click at [537, 337] on button "Agregar" at bounding box center [495, 332] width 146 height 25
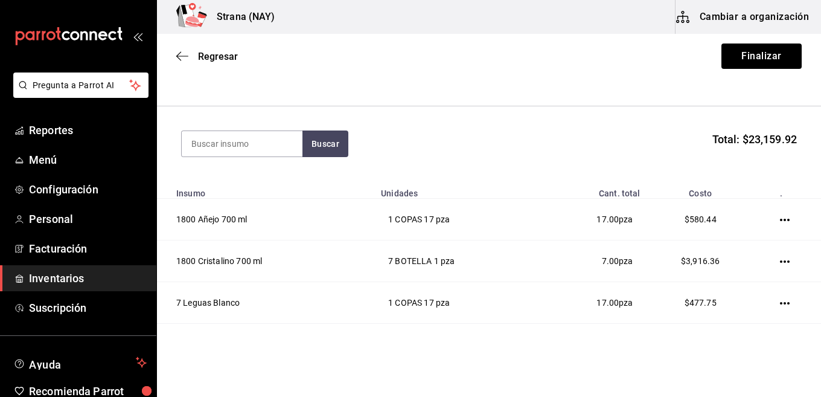
scroll to position [0, 0]
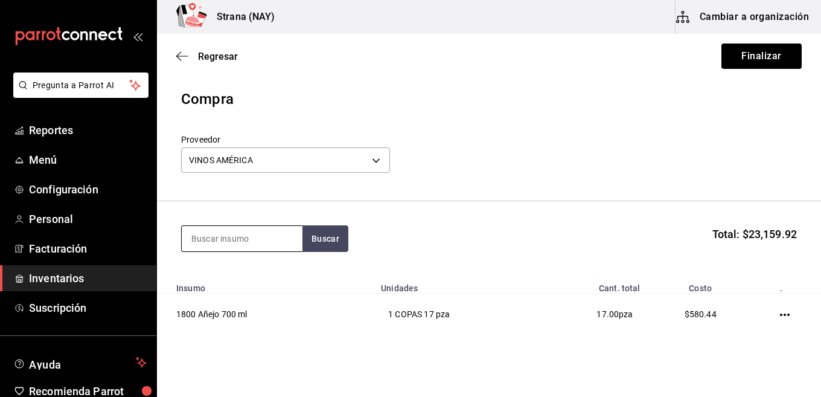
click at [240, 237] on input at bounding box center [242, 238] width 121 height 25
type input "hen"
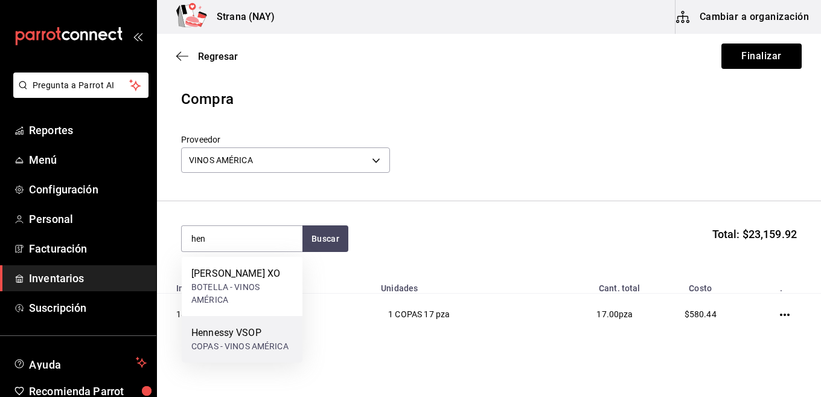
click at [267, 340] on div "COPAS - VINOS AMÉRICA" at bounding box center [239, 346] width 97 height 13
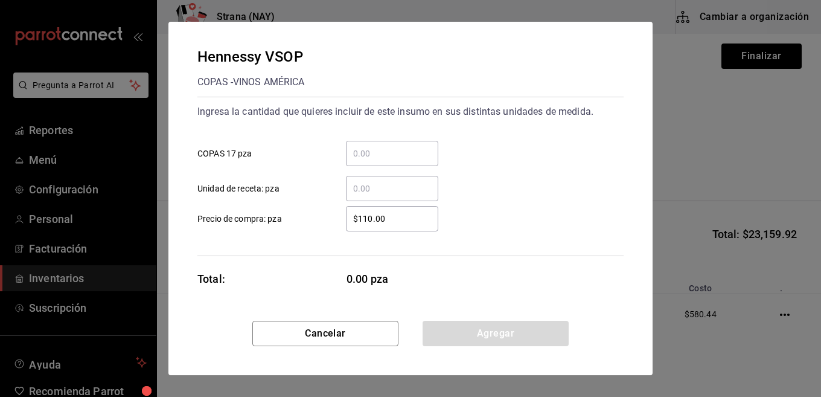
click at [366, 148] on input "​ COPAS 17 pza" at bounding box center [392, 153] width 92 height 14
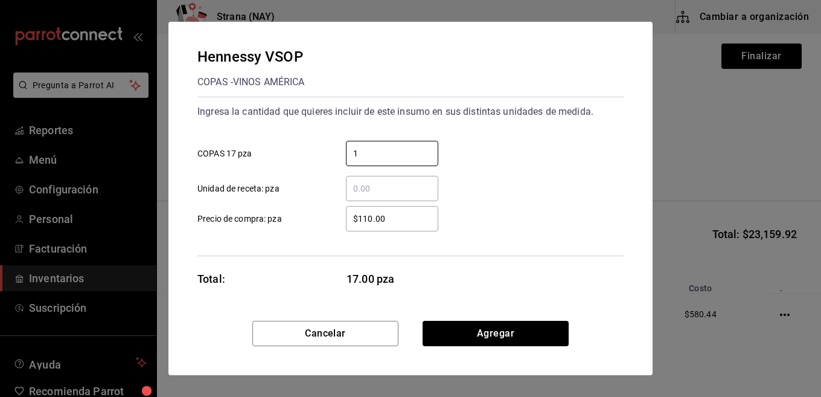
type input "1"
click at [374, 228] on div "$110.00 ​" at bounding box center [392, 218] width 92 height 25
click at [374, 226] on input "$110.00" at bounding box center [392, 218] width 92 height 14
click at [375, 227] on div "$110.00 ​" at bounding box center [392, 218] width 92 height 25
click at [375, 226] on input "$110.00" at bounding box center [392, 218] width 92 height 14
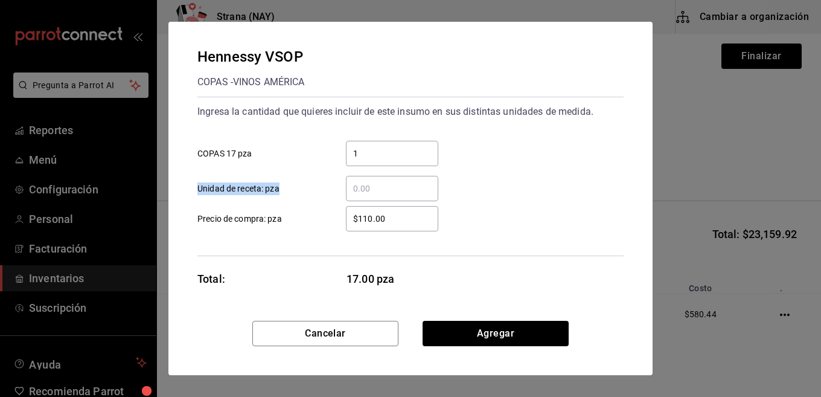
click at [375, 227] on div "$110.00 ​" at bounding box center [392, 218] width 92 height 25
click at [375, 226] on input "$110.00" at bounding box center [392, 218] width 92 height 14
click at [375, 222] on input "$110.00" at bounding box center [392, 218] width 92 height 14
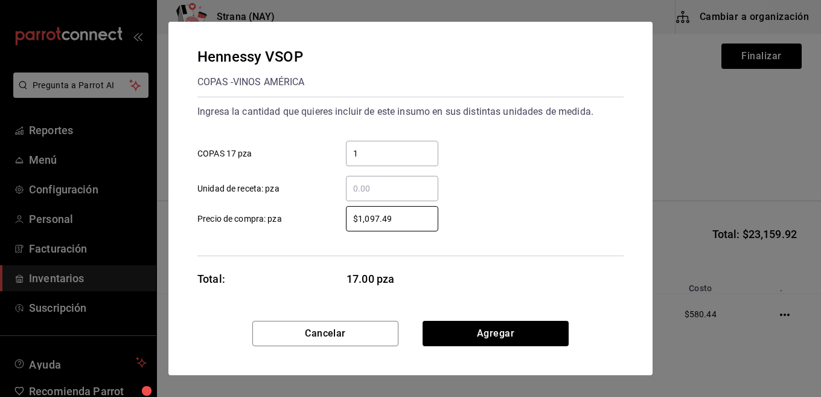
type input "$1,097.49"
click at [457, 232] on div "Ingresa la cantidad que quieres incluir de este insumo en sus distintas unidade…" at bounding box center [410, 176] width 426 height 159
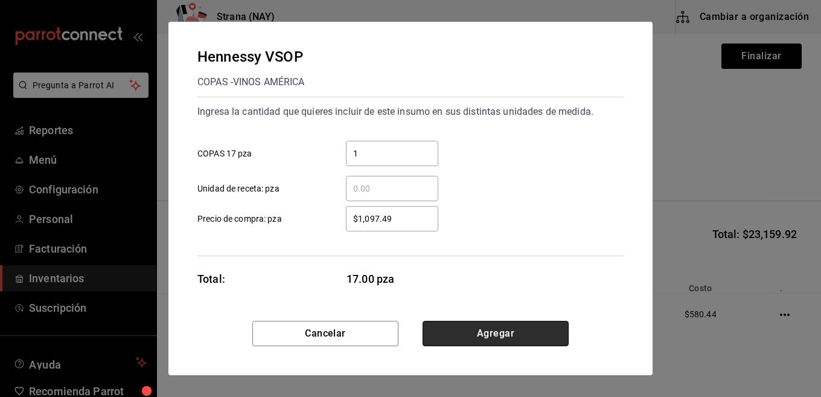
click at [465, 331] on button "Agregar" at bounding box center [495, 332] width 146 height 25
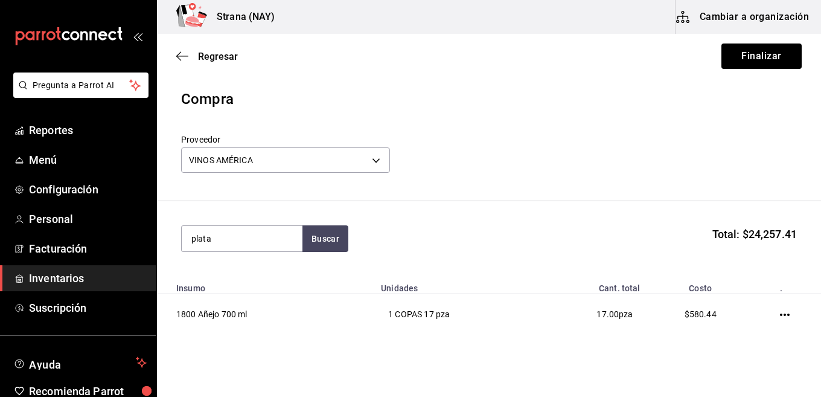
type input "plata"
click at [333, 252] on section "plata Buscar Total: $24,257.41" at bounding box center [489, 238] width 664 height 75
click at [336, 246] on button "Buscar" at bounding box center [325, 238] width 46 height 27
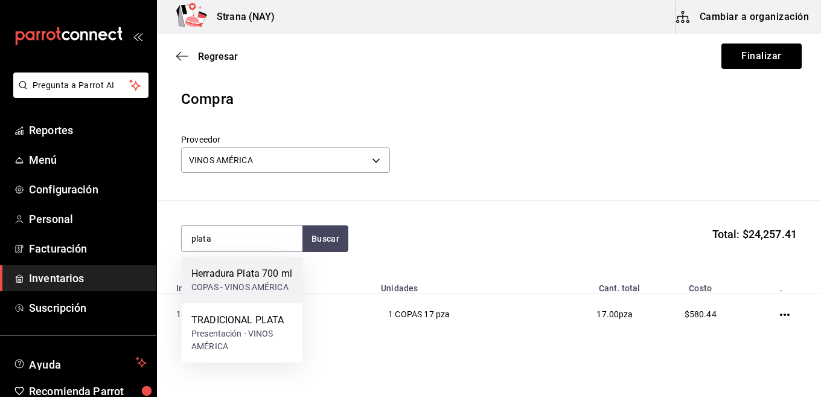
click at [269, 290] on div "COPAS - VINOS AMÉRICA" at bounding box center [241, 287] width 101 height 13
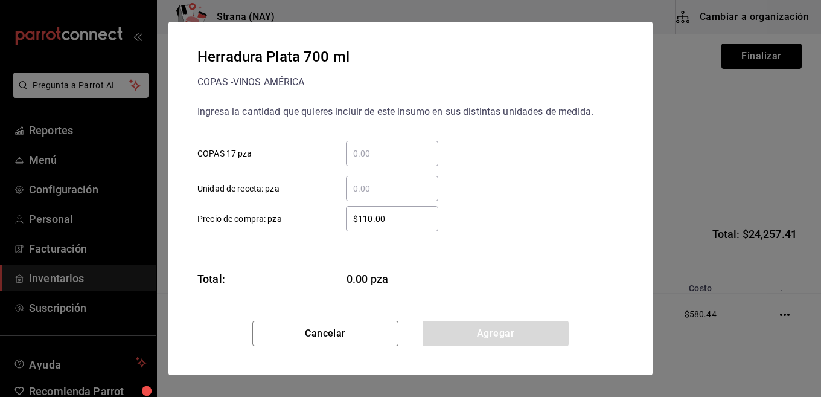
click at [387, 145] on div "​" at bounding box center [392, 153] width 92 height 25
click at [387, 146] on input "​ COPAS 17 pza" at bounding box center [392, 153] width 92 height 14
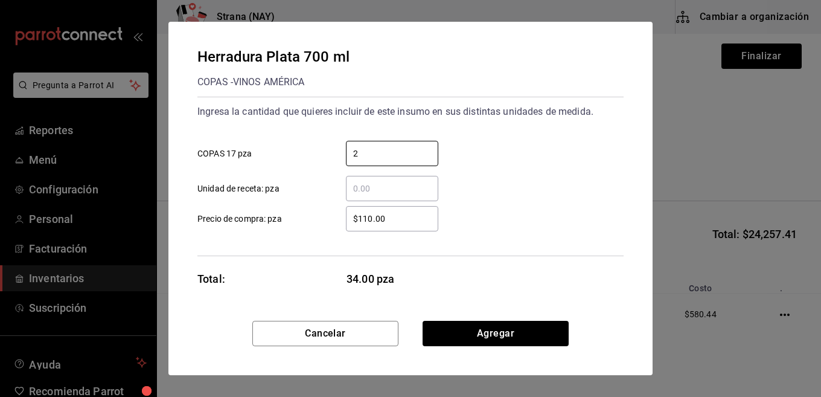
type input "2"
click at [394, 226] on div "$110.00 ​" at bounding box center [392, 218] width 92 height 25
click at [394, 226] on input "$110.00" at bounding box center [392, 218] width 92 height 14
click at [394, 226] on div "$110.00 ​" at bounding box center [392, 218] width 92 height 25
click at [394, 226] on input "$110.00" at bounding box center [392, 218] width 92 height 14
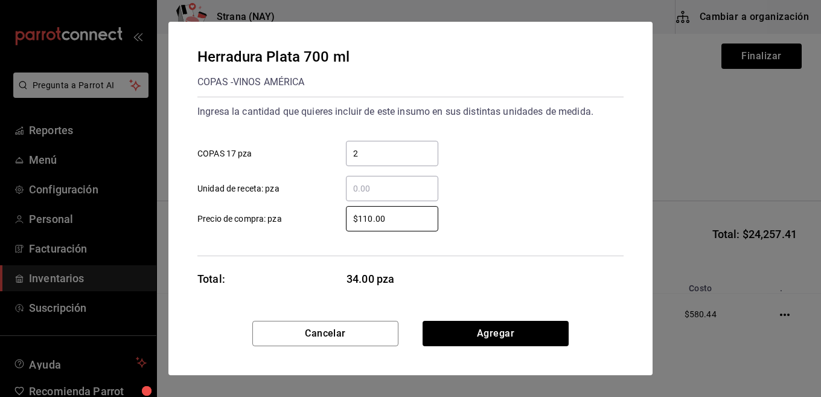
drag, startPoint x: 384, startPoint y: 217, endPoint x: 301, endPoint y: 237, distance: 86.1
click at [301, 237] on div "Ingresa la cantidad que quieres incluir de este insumo en sus distintas unidade…" at bounding box center [410, 176] width 426 height 159
type input "$419.93"
click at [451, 259] on div "Herradura Plata 700 ml COPAS - VINOS AMÉRICA Ingresa la cantidad que quieres in…" at bounding box center [410, 171] width 484 height 299
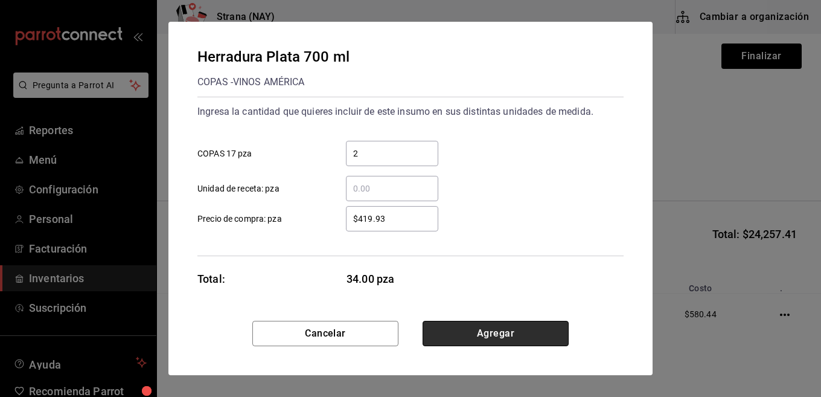
click at [479, 327] on button "Agregar" at bounding box center [495, 332] width 146 height 25
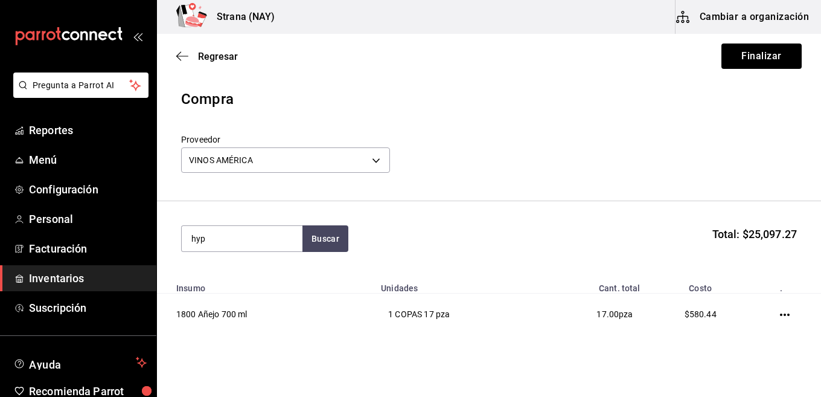
type input "hyp"
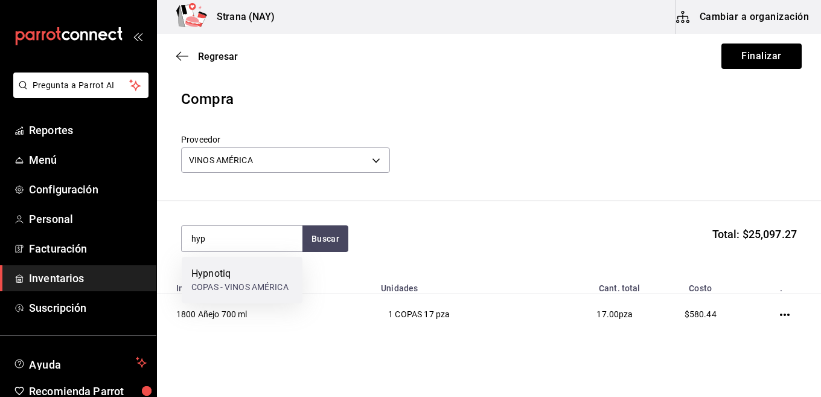
click at [267, 281] on div "COPAS - VINOS AMÉRICA" at bounding box center [239, 287] width 97 height 13
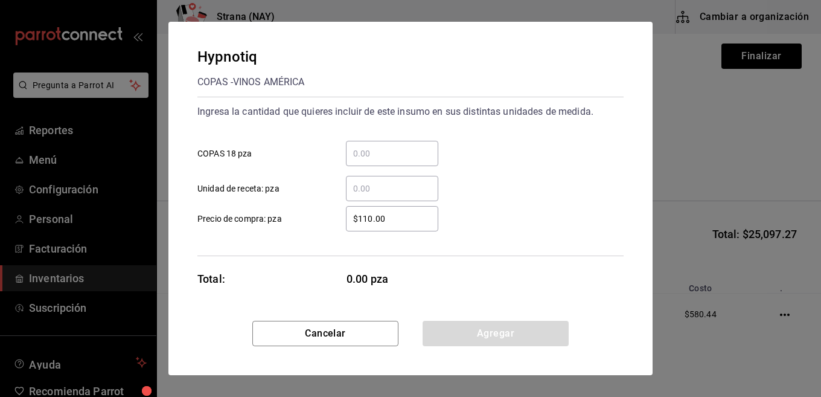
click at [394, 146] on input "​ COPAS 18 pza" at bounding box center [392, 153] width 92 height 14
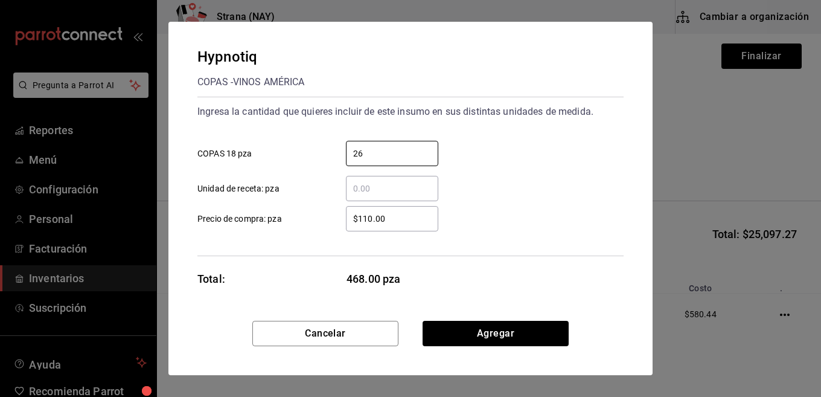
type input "26"
click at [416, 214] on input "$110.00" at bounding box center [392, 218] width 92 height 14
type input "$517.24"
click at [461, 319] on div "Hypnotiq COPAS - VINOS AMÉRICA Ingresa la cantidad que quieres incluir de este …" at bounding box center [410, 171] width 484 height 299
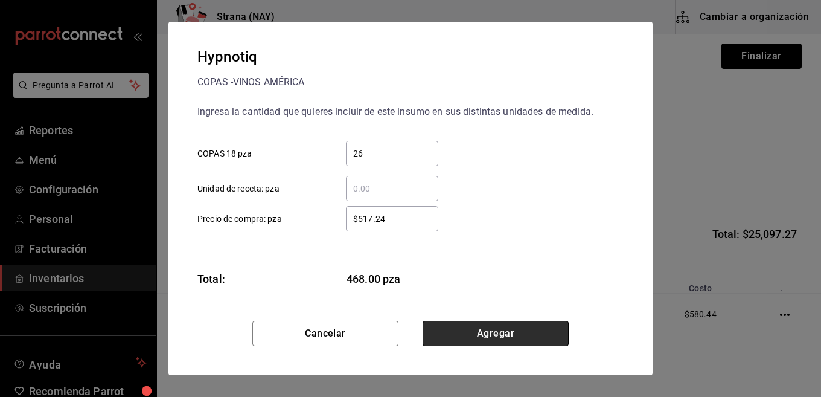
click at [461, 332] on button "Agregar" at bounding box center [495, 332] width 146 height 25
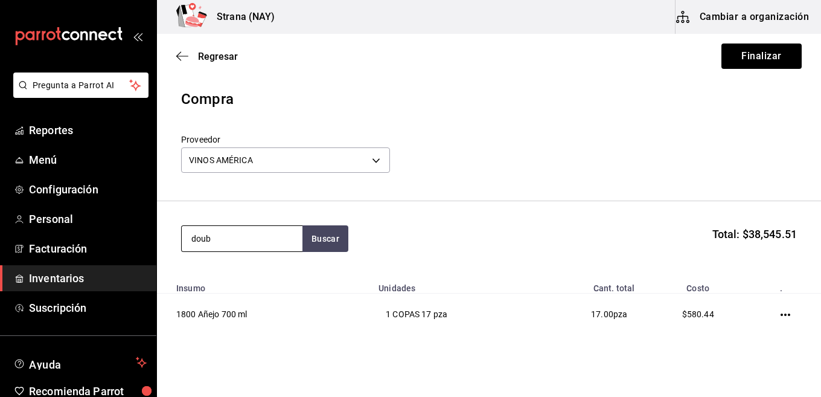
type input "doub"
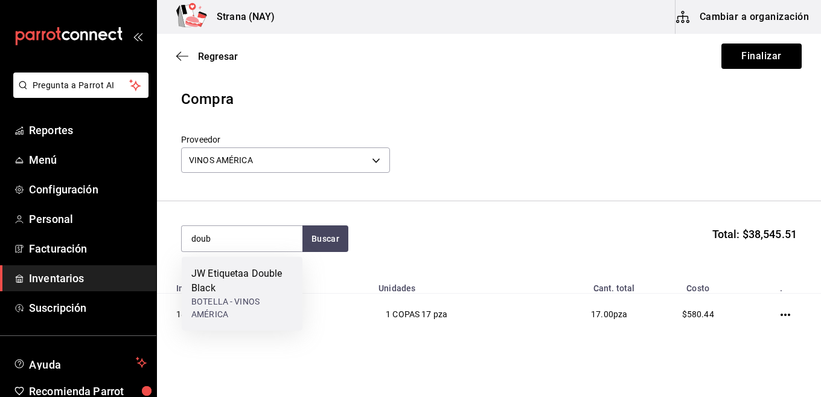
click at [253, 289] on div "JW Etiquetaa Double Black" at bounding box center [241, 280] width 101 height 29
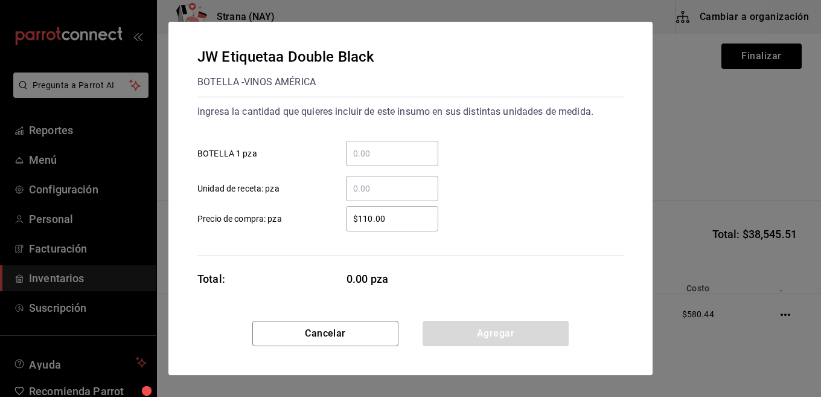
click at [379, 159] on input "​ BOTELLA 1 pza" at bounding box center [392, 153] width 92 height 14
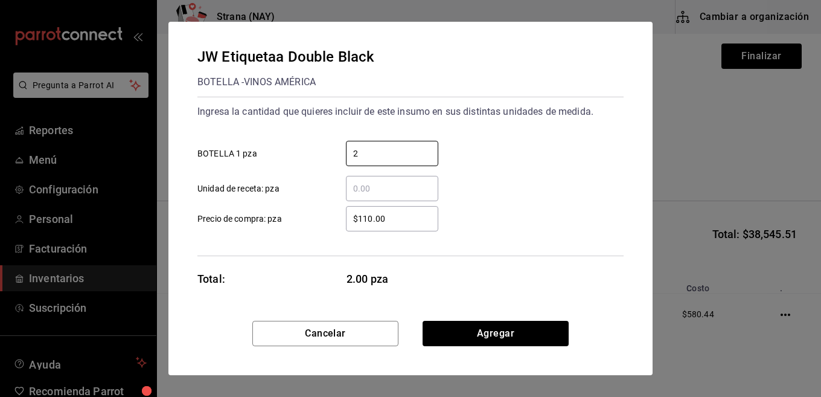
type input "2"
click at [387, 224] on input "$110.00" at bounding box center [392, 218] width 92 height 14
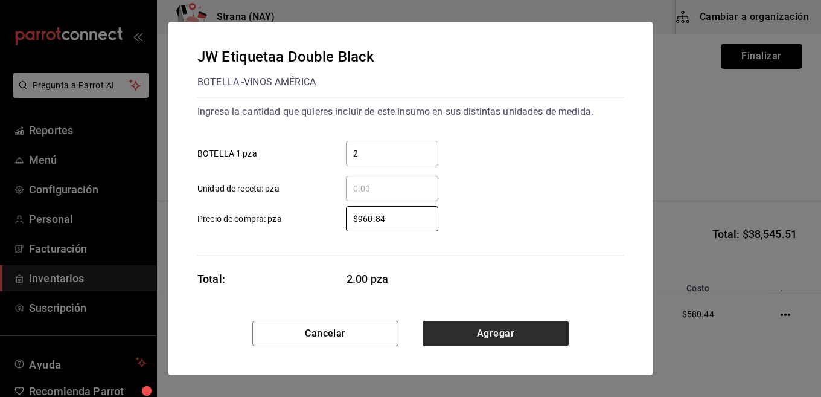
type input "$960.84"
click at [497, 340] on button "Agregar" at bounding box center [495, 332] width 146 height 25
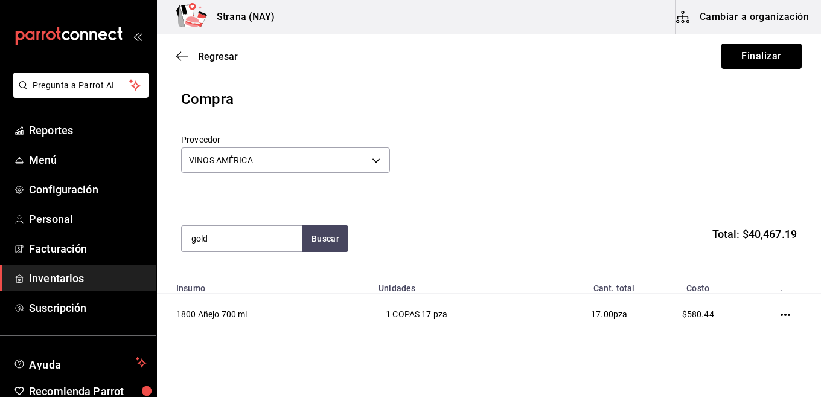
type input "gold"
click at [354, 241] on div "gold Buscar Total: $40,467.19" at bounding box center [489, 238] width 616 height 27
click at [325, 238] on button "Buscar" at bounding box center [325, 238] width 46 height 27
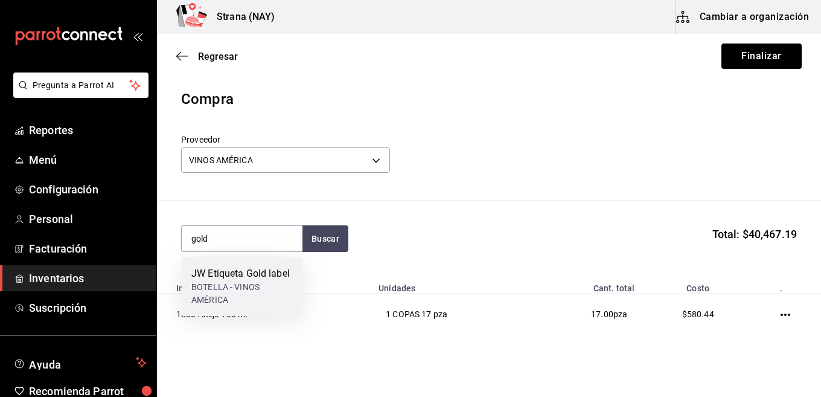
click at [290, 272] on div "JW Etiqueta Gold label" at bounding box center [241, 273] width 101 height 14
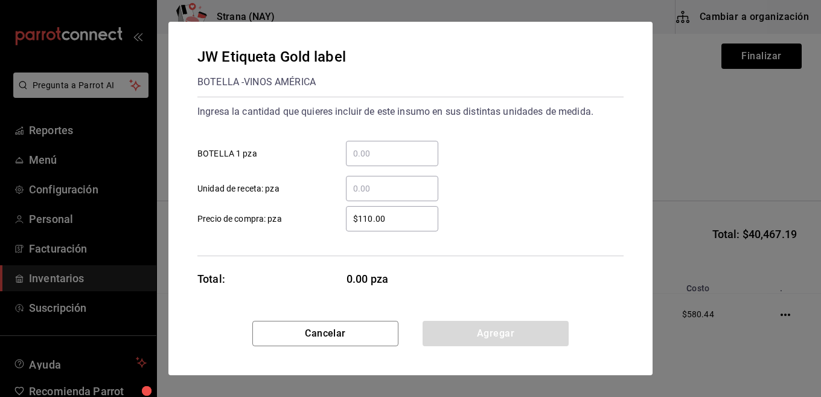
click at [380, 144] on div "​" at bounding box center [392, 153] width 92 height 25
click at [380, 146] on input "​ BOTELLA 1 pza" at bounding box center [392, 153] width 92 height 14
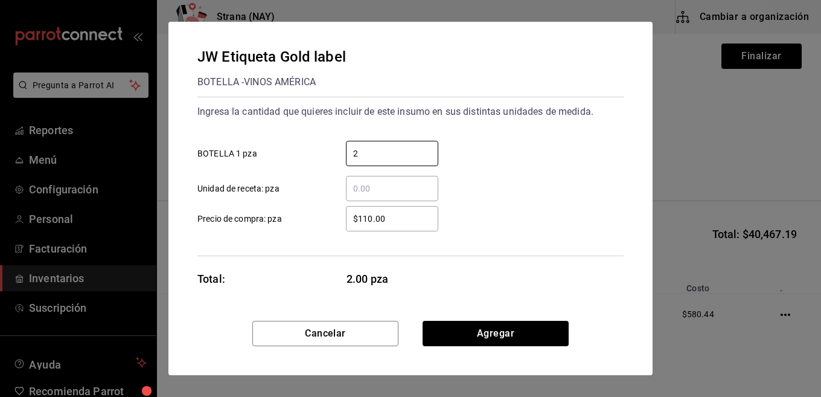
type input "2"
click at [394, 226] on div "$110.00 ​" at bounding box center [392, 218] width 92 height 25
click at [394, 226] on input "$110.00" at bounding box center [392, 218] width 92 height 14
click at [394, 226] on div "$110.00 ​" at bounding box center [392, 218] width 92 height 25
click at [394, 226] on input "$110.00" at bounding box center [392, 218] width 92 height 14
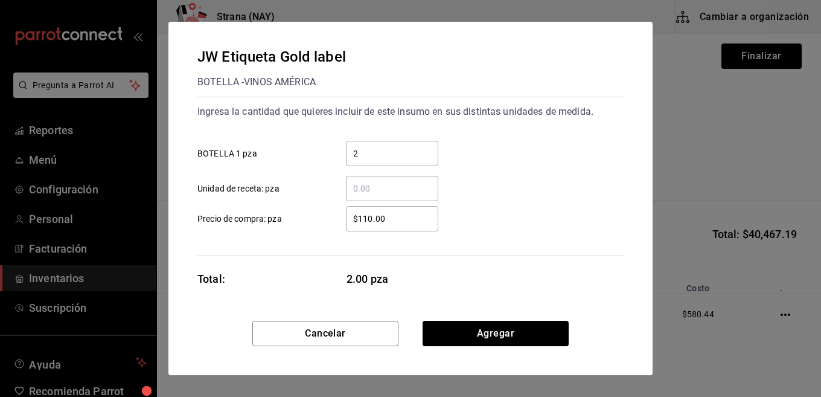
click at [394, 226] on div "$110.00 ​" at bounding box center [392, 218] width 92 height 25
click at [394, 226] on input "$110.00" at bounding box center [392, 218] width 92 height 14
drag, startPoint x: 389, startPoint y: 211, endPoint x: 325, endPoint y: 229, distance: 65.9
click at [325, 229] on label "$110.00 ​ Precio de compra: pza" at bounding box center [317, 218] width 241 height 25
type input "$1,154.34"
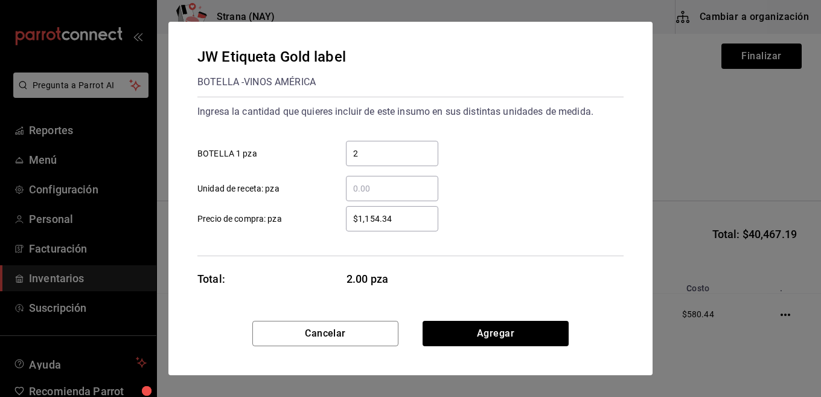
drag, startPoint x: 534, startPoint y: 232, endPoint x: 513, endPoint y: 301, distance: 71.8
click at [532, 233] on div "Ingresa la cantidad que quieres incluir de este insumo en sus distintas unidade…" at bounding box center [410, 176] width 426 height 159
click at [515, 325] on button "Agregar" at bounding box center [495, 332] width 146 height 25
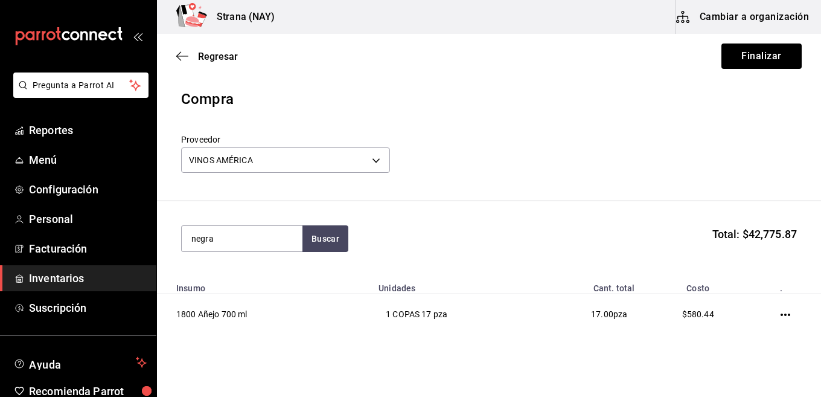
type input "negra"
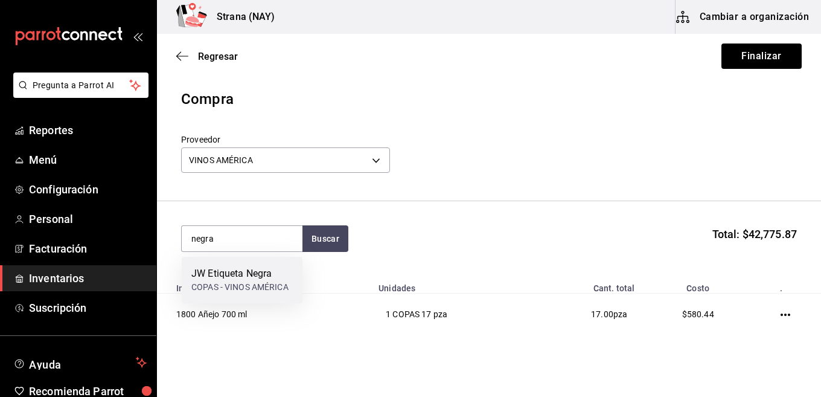
click at [265, 285] on div "COPAS - VINOS AMÉRICA" at bounding box center [239, 287] width 97 height 13
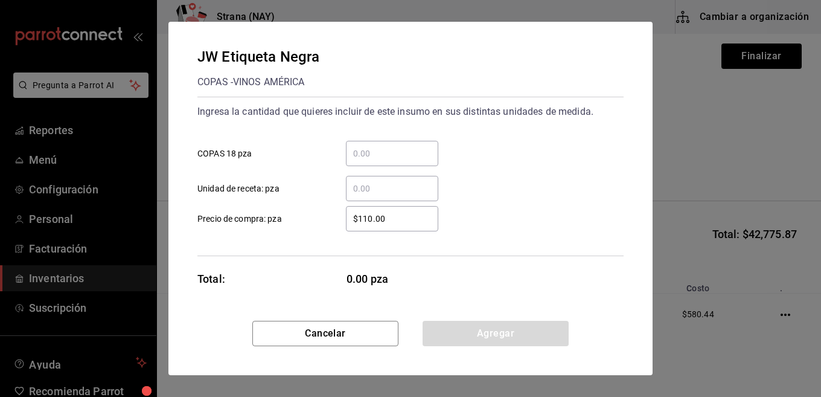
click at [382, 140] on div "​ COPAS 18 pza" at bounding box center [406, 148] width 436 height 35
click at [382, 147] on input "​ COPAS 18 pza" at bounding box center [392, 153] width 92 height 14
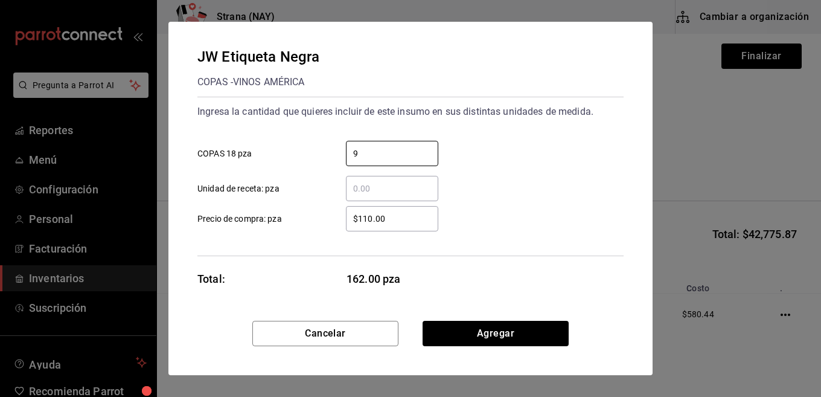
type input "9"
click at [398, 216] on input "$110.00" at bounding box center [392, 218] width 92 height 14
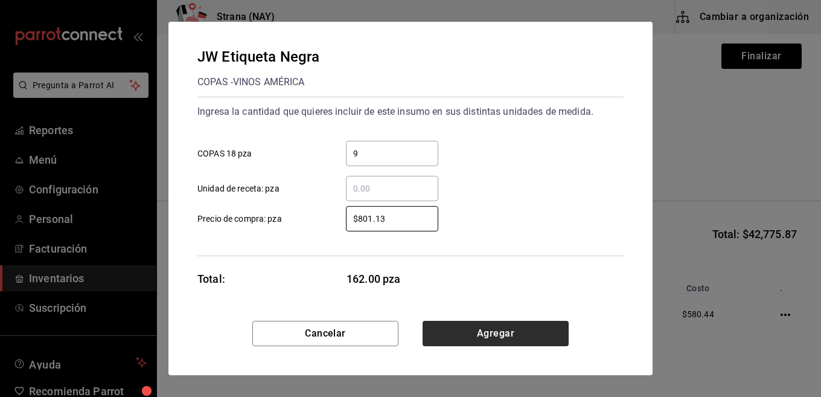
type input "$801.13"
click at [491, 338] on button "Agregar" at bounding box center [495, 332] width 146 height 25
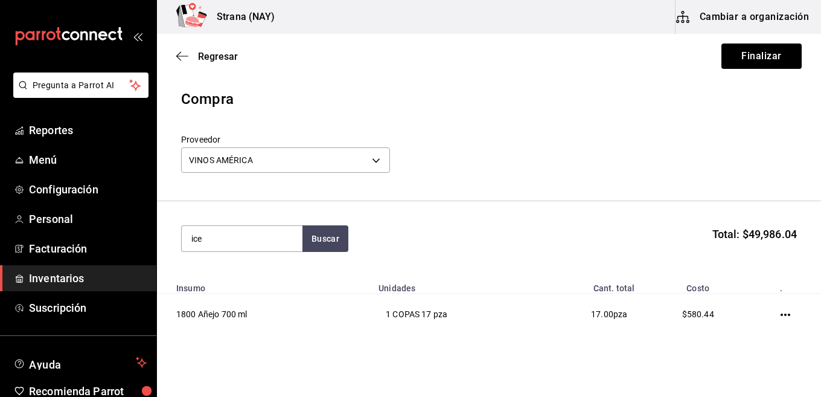
type input "ice"
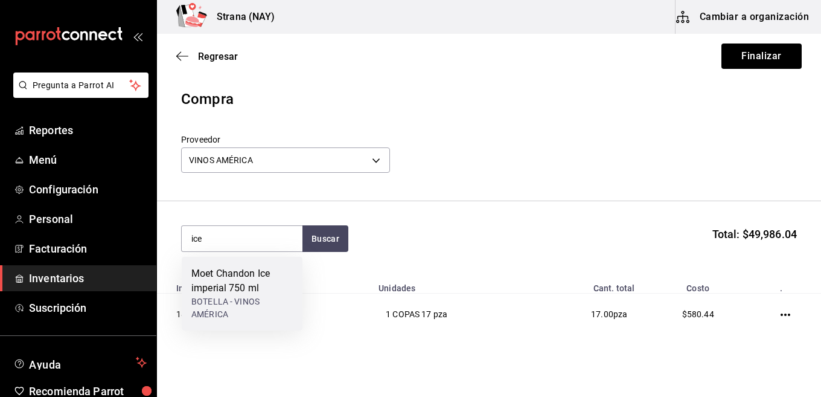
click at [270, 290] on div "Moet Chandon Ice imperial 750 ml" at bounding box center [241, 280] width 101 height 29
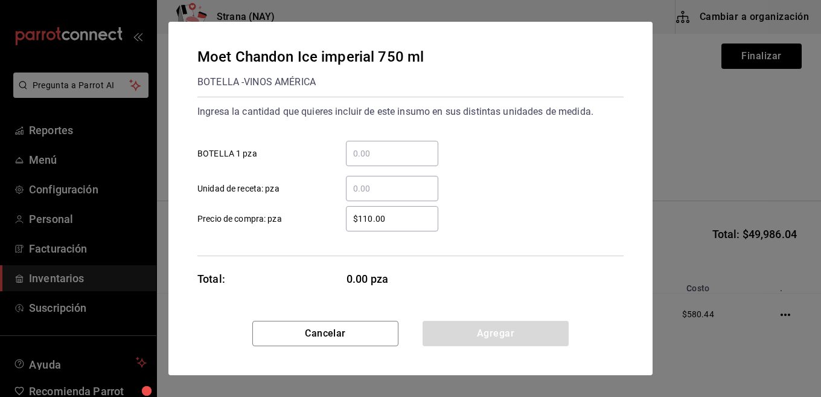
click at [377, 151] on input "​ BOTELLA 1 pza" at bounding box center [392, 153] width 92 height 14
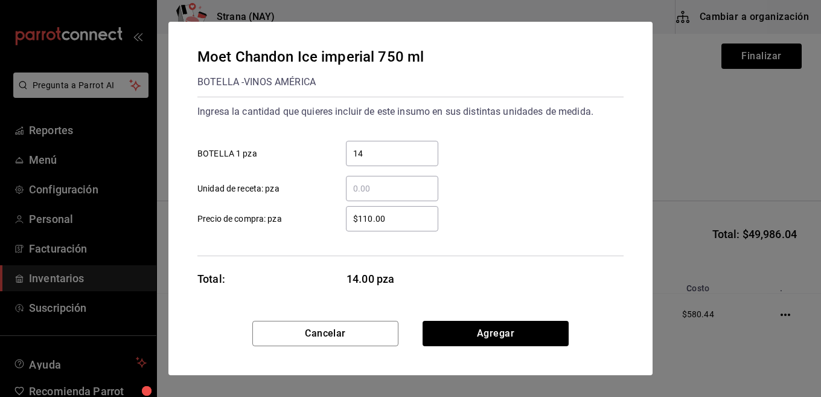
type input "1"
type input "5"
click at [391, 217] on input "$110.00" at bounding box center [392, 218] width 92 height 14
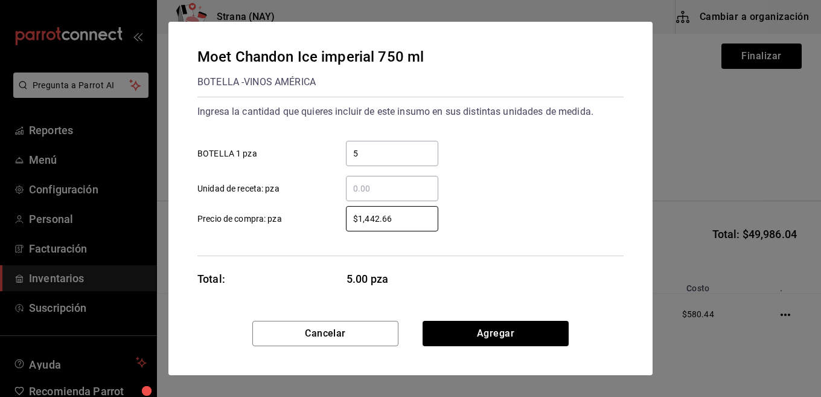
type input "$1,442.66"
drag, startPoint x: 594, startPoint y: 215, endPoint x: 589, endPoint y: 225, distance: 10.8
click at [593, 215] on div "$1,442.66 ​ Precio de compra: pza" at bounding box center [406, 213] width 436 height 35
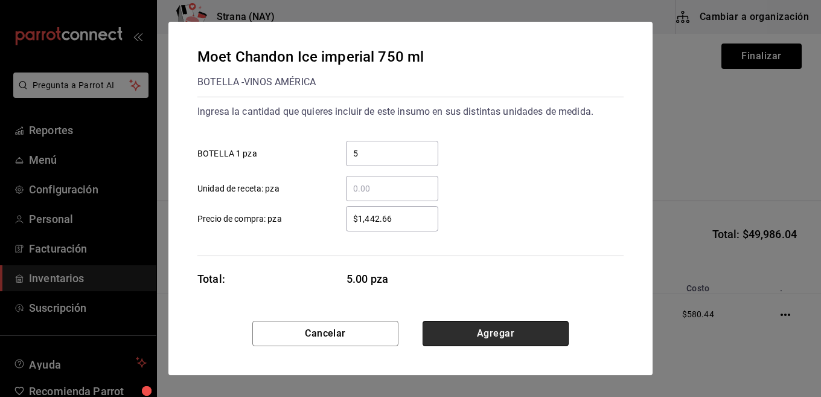
click at [530, 342] on button "Agregar" at bounding box center [495, 332] width 146 height 25
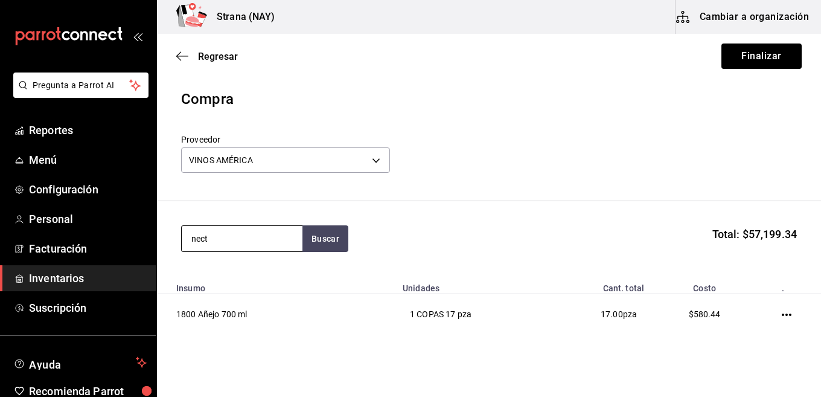
type input "nect"
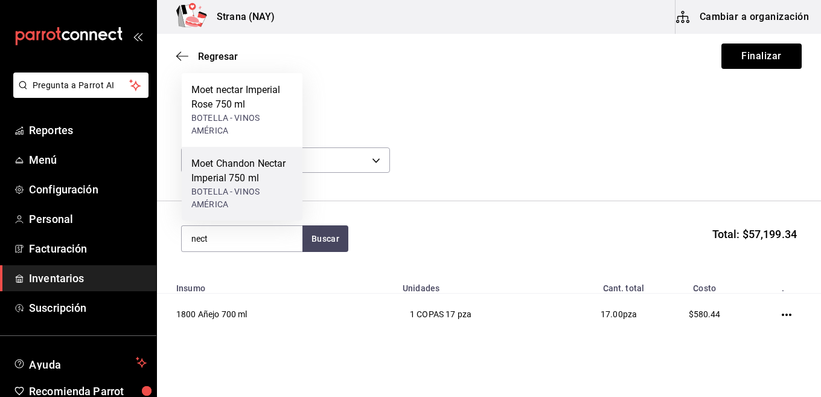
click at [243, 188] on div "BOTELLA - VINOS AMÉRICA" at bounding box center [241, 197] width 101 height 25
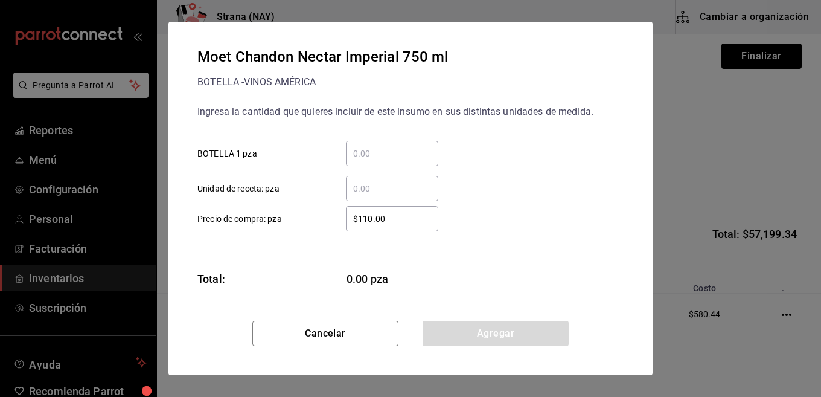
click at [407, 153] on input "​ BOTELLA 1 pza" at bounding box center [392, 153] width 92 height 14
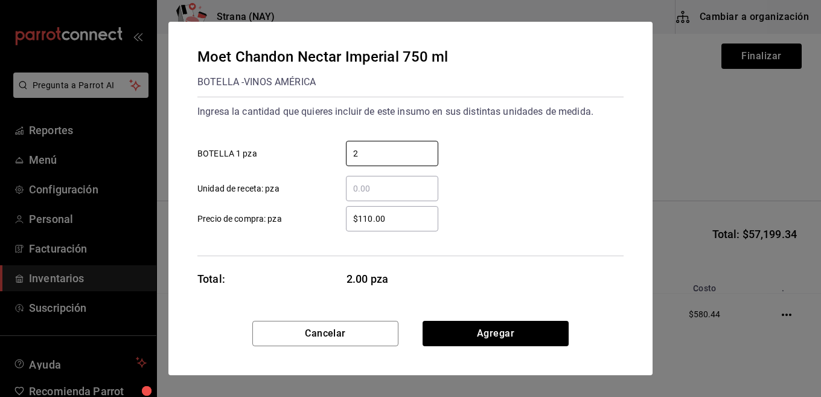
type input "2"
click at [407, 220] on input "$110.00" at bounding box center [392, 218] width 92 height 14
type input "$1,199.47"
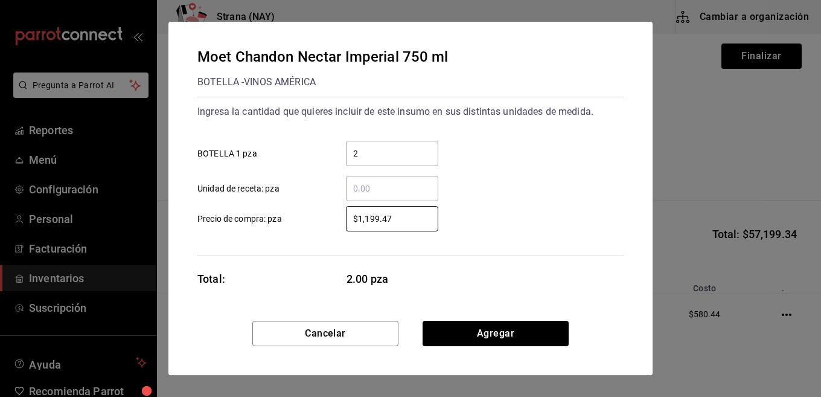
click at [512, 222] on div "$1,199.47 ​ Precio de compra: pza" at bounding box center [406, 213] width 436 height 35
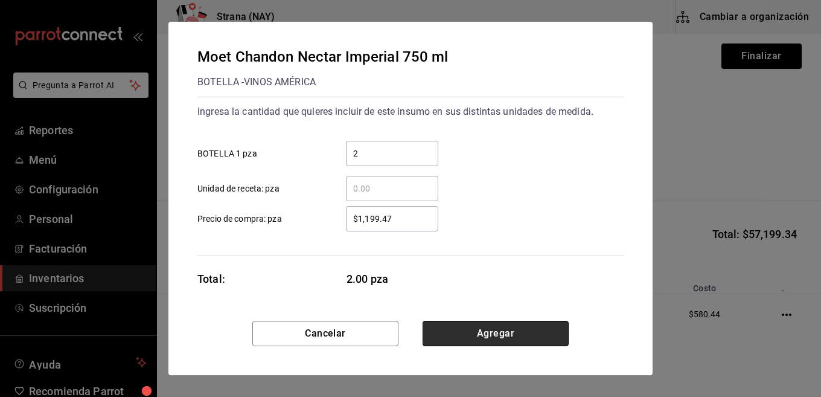
click at [497, 339] on button "Agregar" at bounding box center [495, 332] width 146 height 25
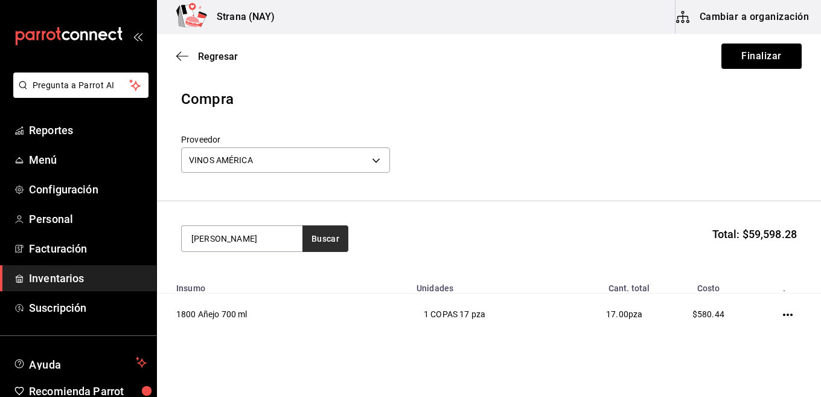
type input "rose"
click at [315, 233] on button "Buscar" at bounding box center [325, 238] width 46 height 27
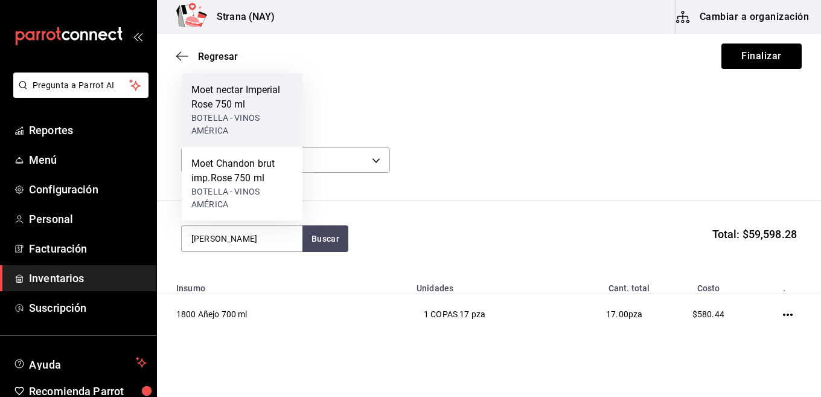
click at [232, 115] on div "BOTELLA - VINOS AMÉRICA" at bounding box center [241, 124] width 101 height 25
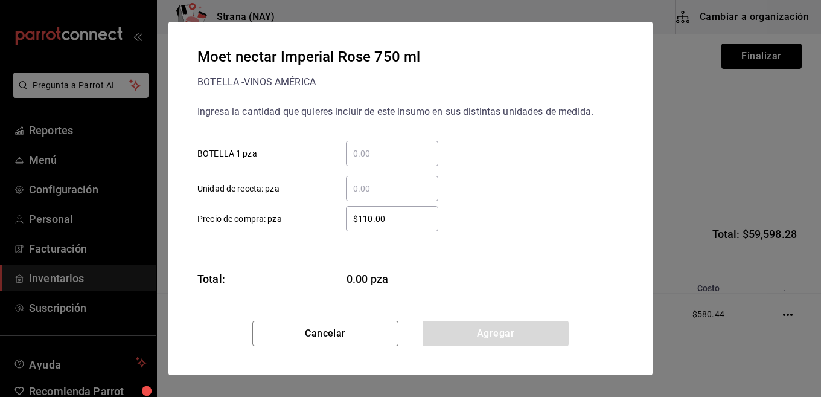
click at [401, 150] on input "​ BOTELLA 1 pza" at bounding box center [392, 153] width 92 height 14
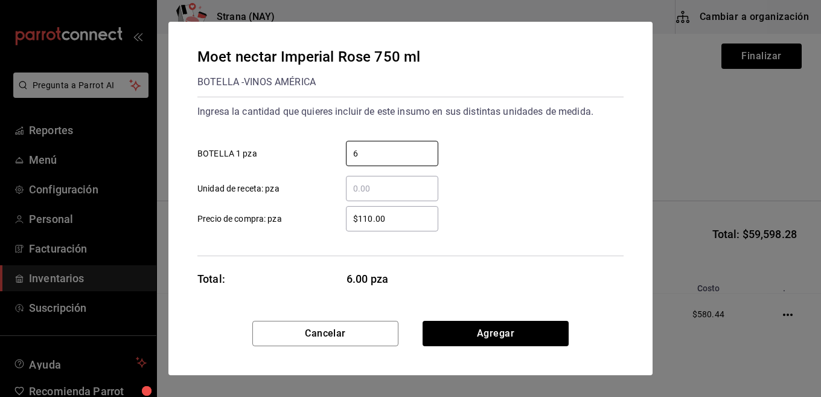
type input "6"
click at [415, 206] on div "$110.00 ​" at bounding box center [392, 218] width 92 height 25
click at [415, 211] on input "$110.00" at bounding box center [392, 218] width 92 height 14
click at [415, 207] on div "$110.00 ​" at bounding box center [392, 218] width 92 height 25
click at [415, 211] on input "$110.00" at bounding box center [392, 218] width 92 height 14
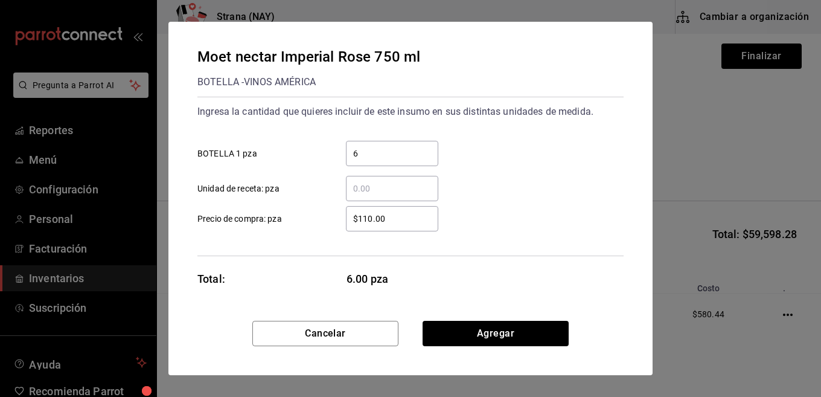
click at [415, 207] on div "$110.00 ​" at bounding box center [392, 218] width 92 height 25
click at [415, 211] on input "$110.00" at bounding box center [392, 218] width 92 height 14
drag, startPoint x: 394, startPoint y: 238, endPoint x: 375, endPoint y: 208, distance: 35.8
click at [349, 211] on div "Ingresa la cantidad que quieres incluir de este insumo en sus distintas unidade…" at bounding box center [410, 176] width 426 height 159
click at [395, 211] on div "$110.00 ​" at bounding box center [392, 218] width 92 height 25
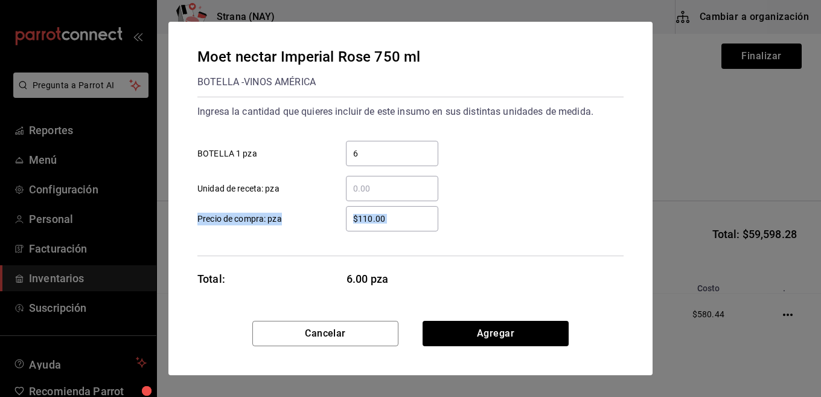
click at [395, 211] on input "$110.00" at bounding box center [392, 218] width 92 height 14
click at [395, 211] on div "$110.00 ​" at bounding box center [392, 218] width 92 height 25
click at [395, 211] on input "$110.00" at bounding box center [392, 218] width 92 height 14
click at [395, 211] on div "$110.00 ​" at bounding box center [392, 218] width 92 height 25
click at [395, 211] on input "$110.00" at bounding box center [392, 218] width 92 height 14
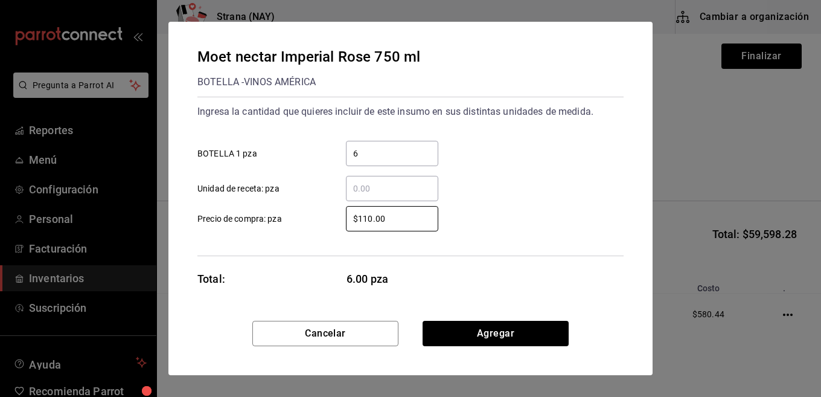
drag, startPoint x: 395, startPoint y: 211, endPoint x: 331, endPoint y: 233, distance: 67.8
click at [331, 233] on div "Ingresa la cantidad que quieres incluir de este insumo en sus distintas unidade…" at bounding box center [410, 176] width 426 height 159
type input "$1,489.73"
click at [528, 302] on div "Moet nectar Imperial Rose 750 ml BOTELLA - VINOS AMÉRICA Ingresa la cantidad qu…" at bounding box center [410, 171] width 484 height 299
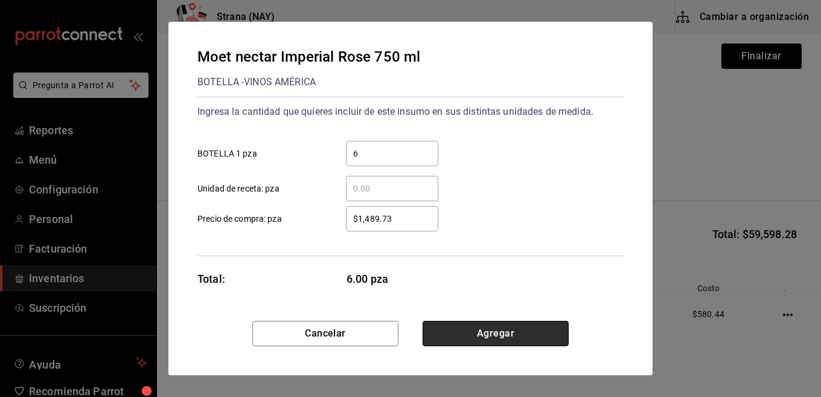
click at [511, 337] on button "Agregar" at bounding box center [495, 332] width 146 height 25
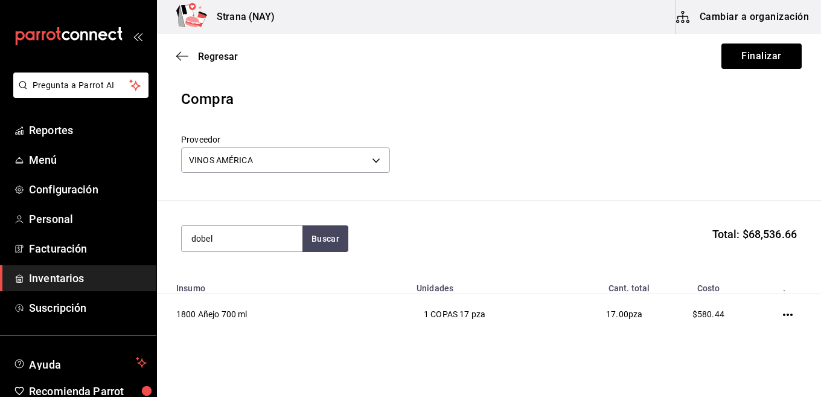
type input "dobel"
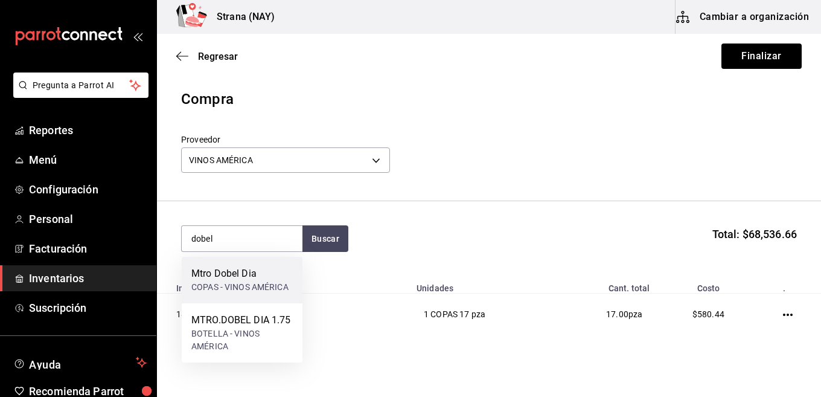
click at [247, 291] on div "COPAS - VINOS AMÉRICA" at bounding box center [239, 287] width 97 height 13
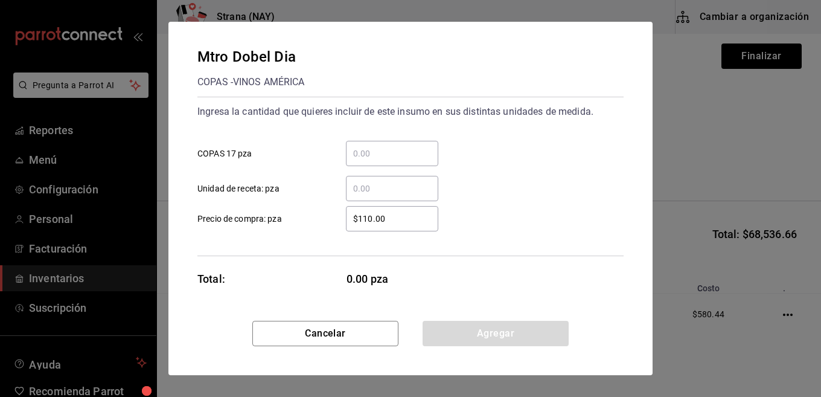
click at [415, 161] on div "​" at bounding box center [392, 153] width 92 height 25
click at [415, 161] on input "​ COPAS 17 pza" at bounding box center [392, 153] width 92 height 14
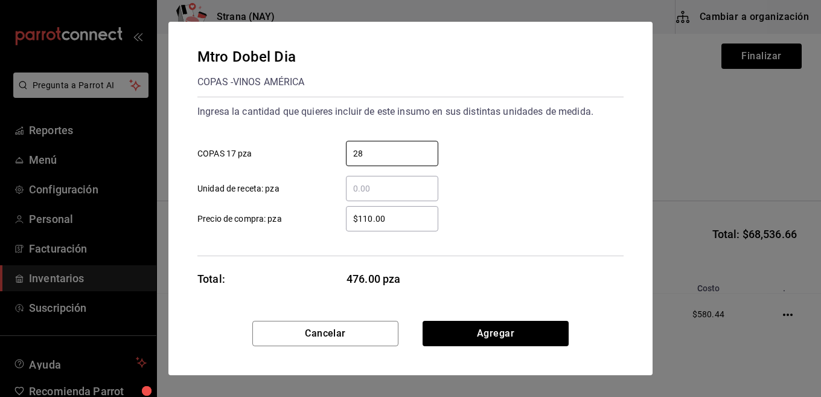
type input "28"
click at [395, 215] on input "$110.00" at bounding box center [392, 218] width 92 height 14
type input "$504.31"
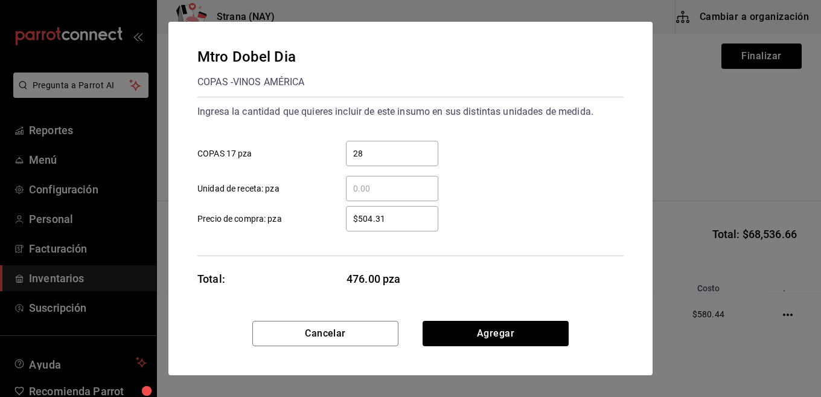
click at [534, 225] on div "$504.31 ​ Precio de compra: pza" at bounding box center [406, 213] width 436 height 35
click at [494, 342] on button "Agregar" at bounding box center [495, 332] width 146 height 25
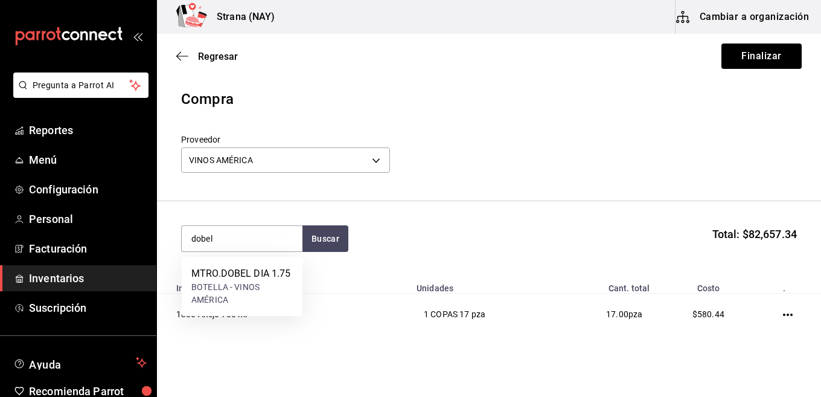
type input "dobel"
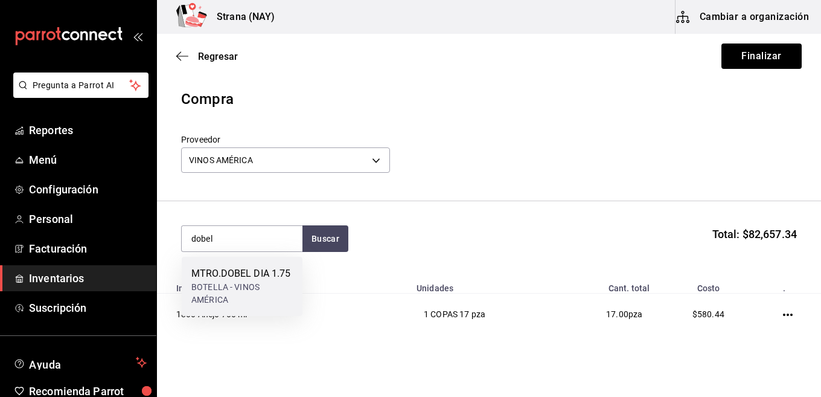
click at [273, 295] on div "BOTELLA - VINOS AMÉRICA" at bounding box center [241, 293] width 101 height 25
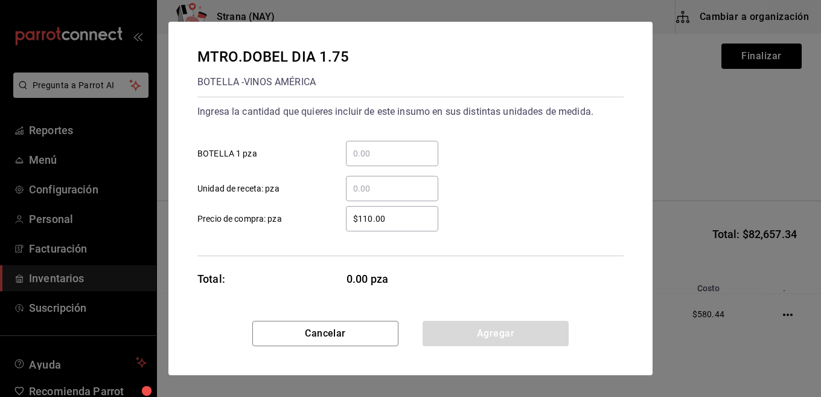
click at [360, 158] on input "​ BOTELLA 1 pza" at bounding box center [392, 153] width 92 height 14
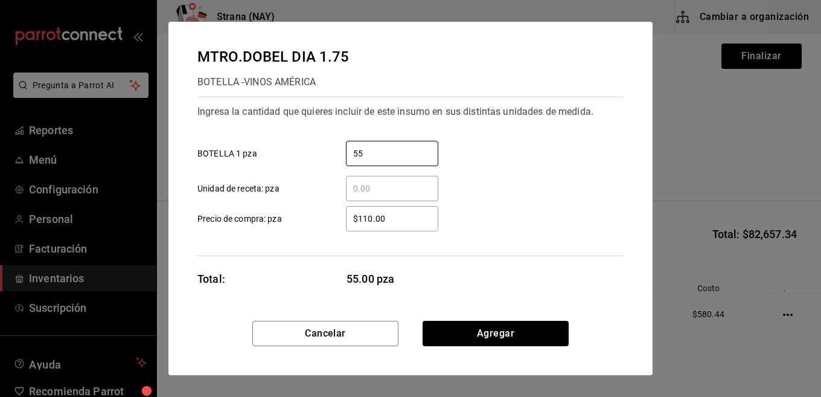
type input "55"
click at [383, 213] on input "$110.00" at bounding box center [392, 218] width 92 height 14
type input "$1,355.59"
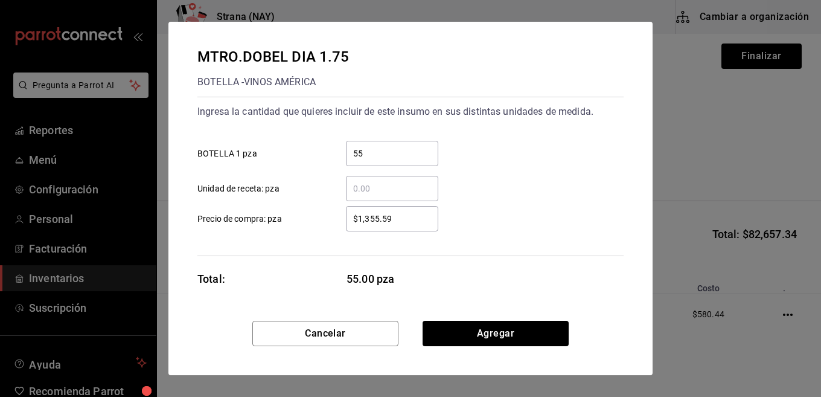
click at [560, 239] on div "Ingresa la cantidad que quieres incluir de este insumo en sus distintas unidade…" at bounding box center [410, 176] width 426 height 159
click at [529, 327] on button "Agregar" at bounding box center [495, 332] width 146 height 25
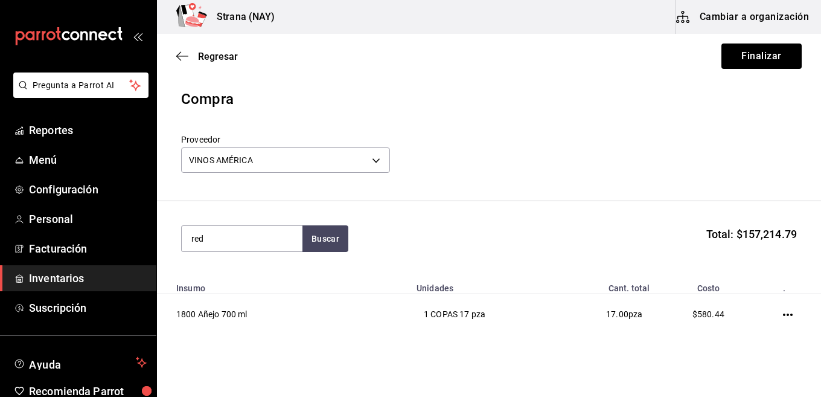
type input "red"
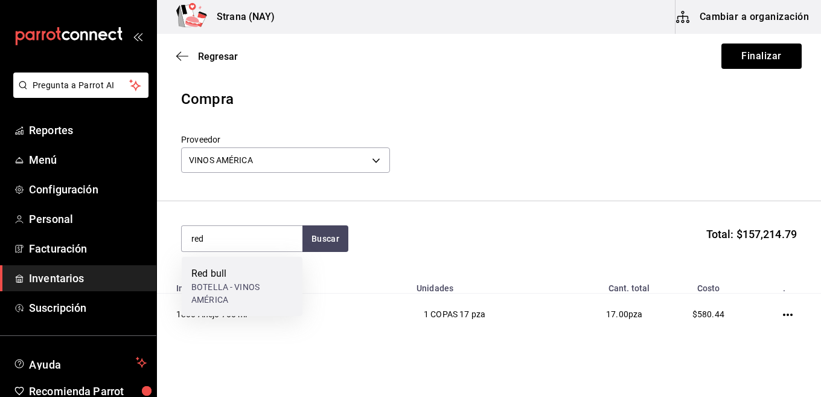
click at [242, 302] on div "BOTELLA - VINOS AMÉRICA" at bounding box center [241, 293] width 101 height 25
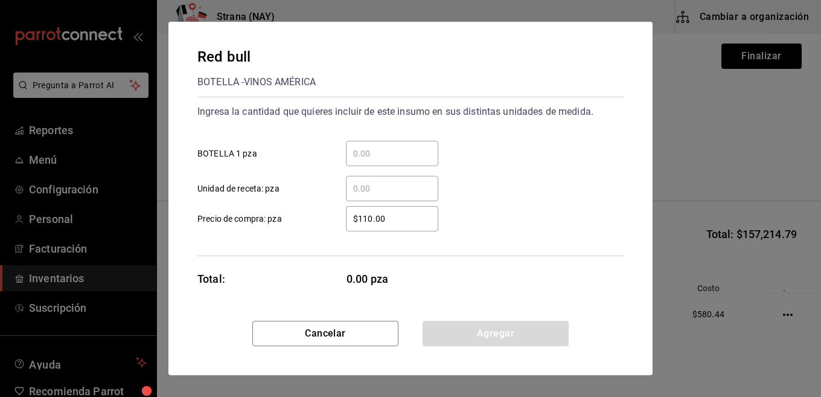
click at [391, 153] on input "​ BOTELLA 1 pza" at bounding box center [392, 153] width 92 height 14
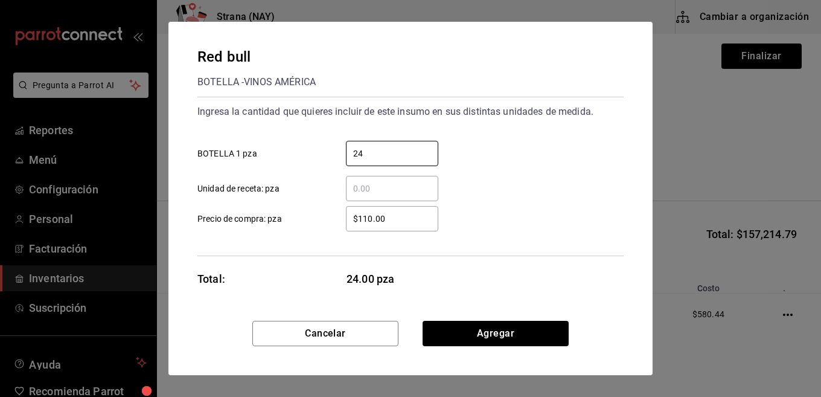
type input "24"
click at [401, 208] on div "$110.00 ​" at bounding box center [392, 218] width 92 height 25
click at [401, 211] on input "$110.00" at bounding box center [392, 218] width 92 height 14
click at [401, 208] on div "$110.00 ​" at bounding box center [392, 218] width 92 height 25
click at [401, 211] on input "$110.00" at bounding box center [392, 218] width 92 height 14
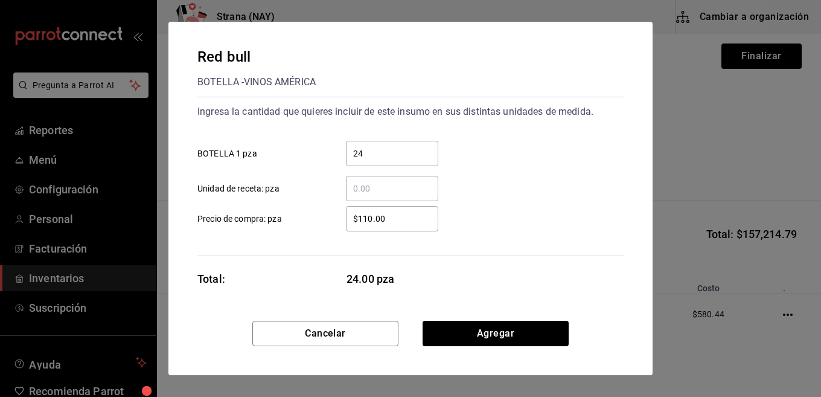
click at [401, 208] on div "$110.00 ​" at bounding box center [392, 218] width 92 height 25
click at [401, 211] on input "$110.00" at bounding box center [392, 218] width 92 height 14
drag, startPoint x: 401, startPoint y: 208, endPoint x: 320, endPoint y: 240, distance: 87.0
click at [320, 240] on div "Ingresa la cantidad que quieres incluir de este insumo en sus distintas unidade…" at bounding box center [410, 176] width 426 height 159
type input "$31.61"
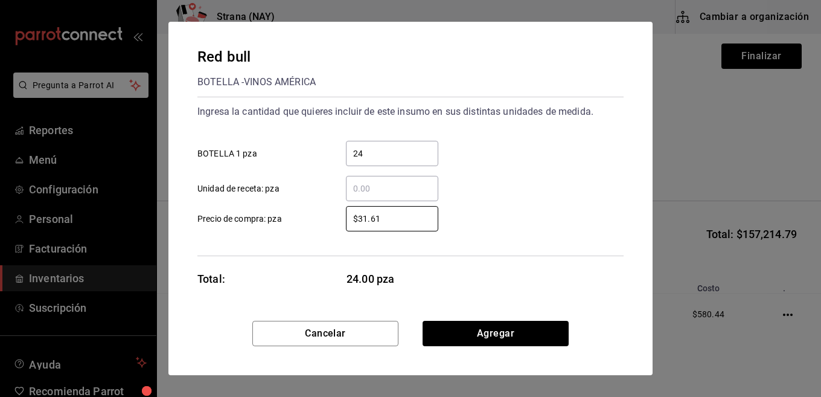
click at [547, 281] on div "Red bull BOTELLA - VINOS AMÉRICA Ingresa la cantidad que quieres incluir de est…" at bounding box center [410, 171] width 484 height 299
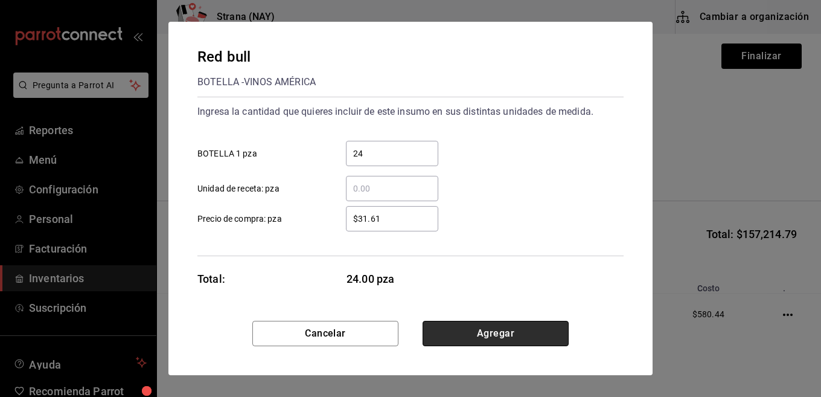
click at [471, 327] on button "Agregar" at bounding box center [495, 332] width 146 height 25
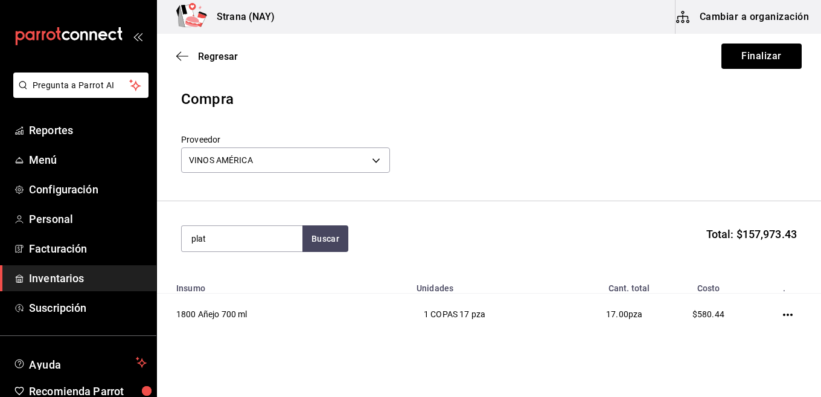
type input "plata"
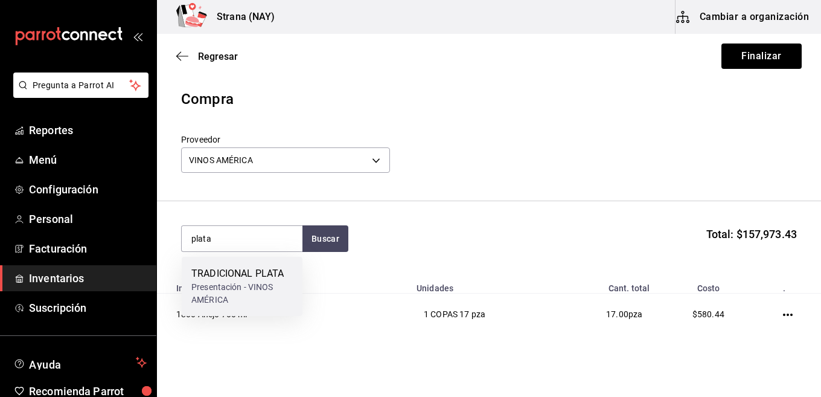
click at [252, 299] on div "Presentación - VINOS AMÉRICA" at bounding box center [241, 293] width 101 height 25
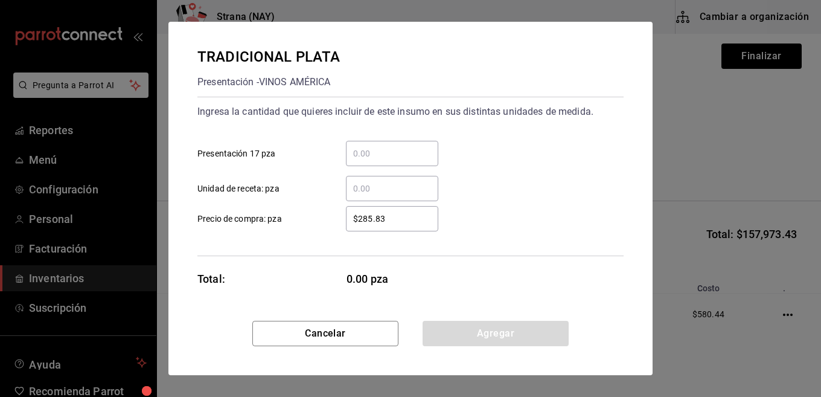
click at [394, 153] on input "​ Presentación 17 pza" at bounding box center [392, 153] width 92 height 14
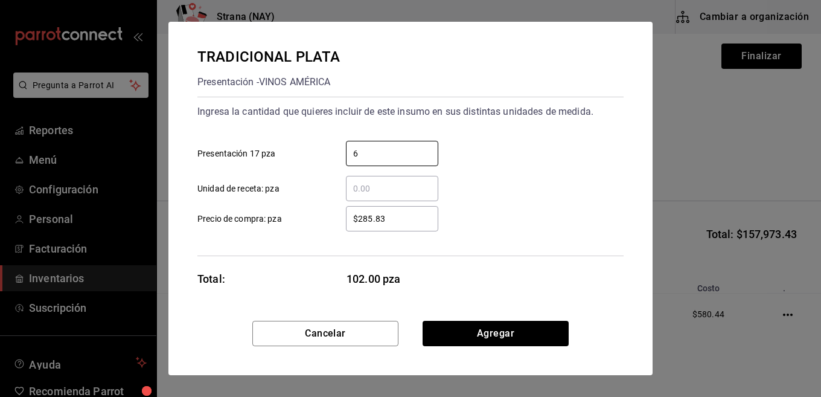
type input "6"
click at [412, 221] on input "$285.83" at bounding box center [392, 218] width 92 height 14
click at [413, 222] on input "$285.83" at bounding box center [392, 218] width 92 height 14
type input "$240.52"
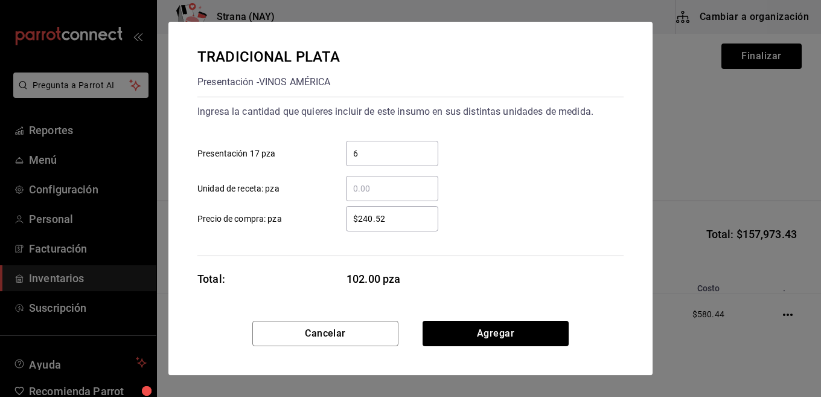
click at [469, 281] on div "TRADICIONAL PLATA Presentación - VINOS AMÉRICA Ingresa la cantidad que quieres …" at bounding box center [410, 171] width 484 height 299
click at [470, 340] on button "Agregar" at bounding box center [495, 332] width 146 height 25
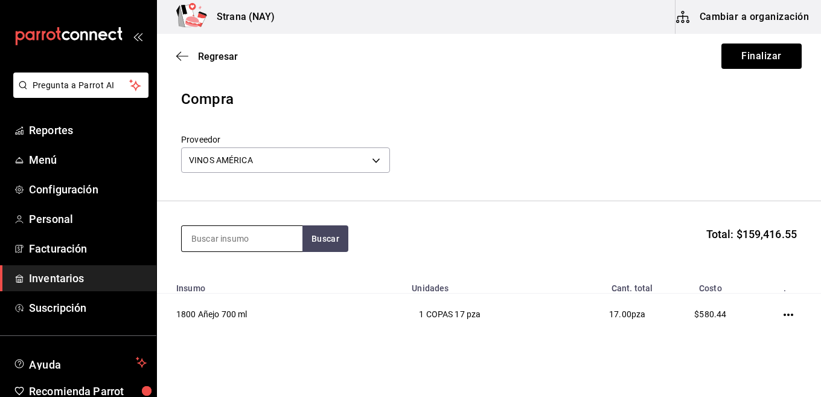
click at [254, 246] on input at bounding box center [242, 238] width 121 height 25
click at [313, 236] on button "Buscar" at bounding box center [325, 238] width 46 height 27
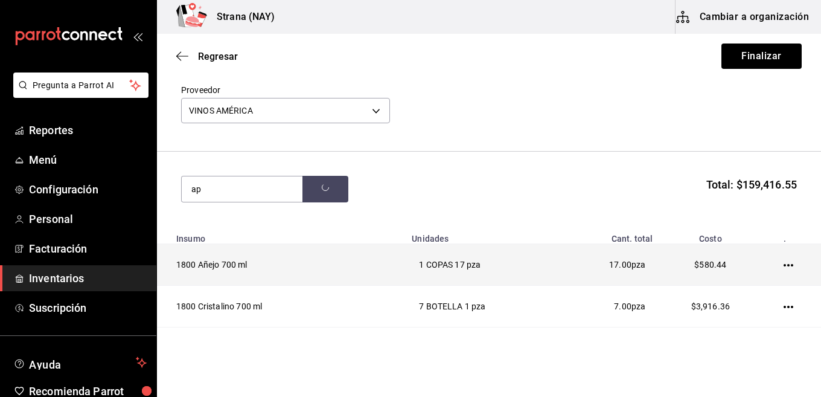
scroll to position [121, 0]
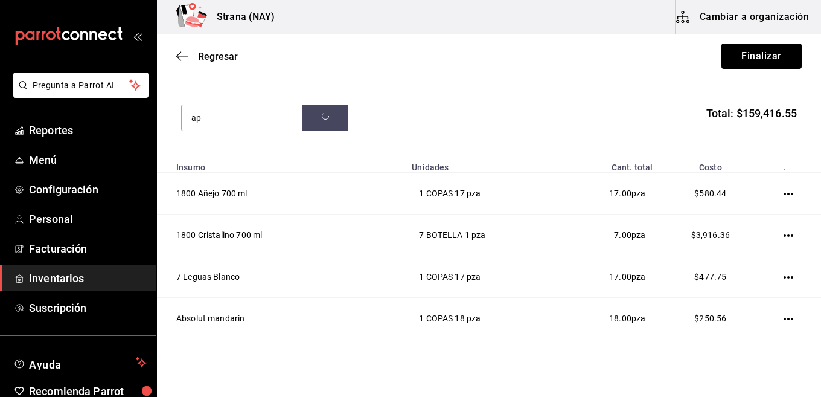
type input "a"
type input "state"
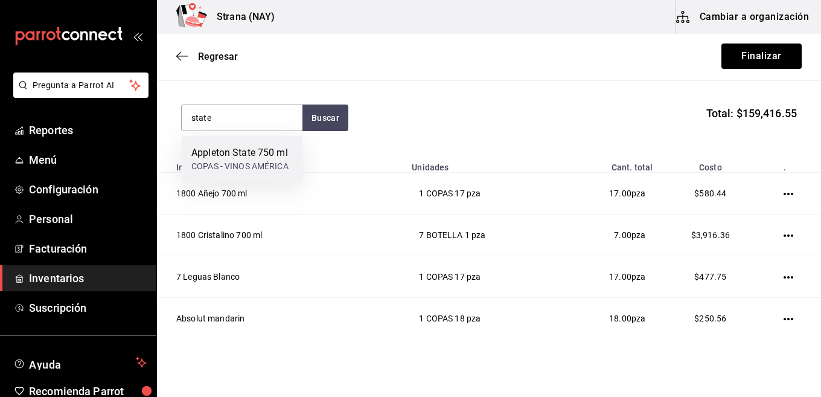
click at [264, 161] on div "COPAS - VINOS AMÉRICA" at bounding box center [239, 166] width 97 height 13
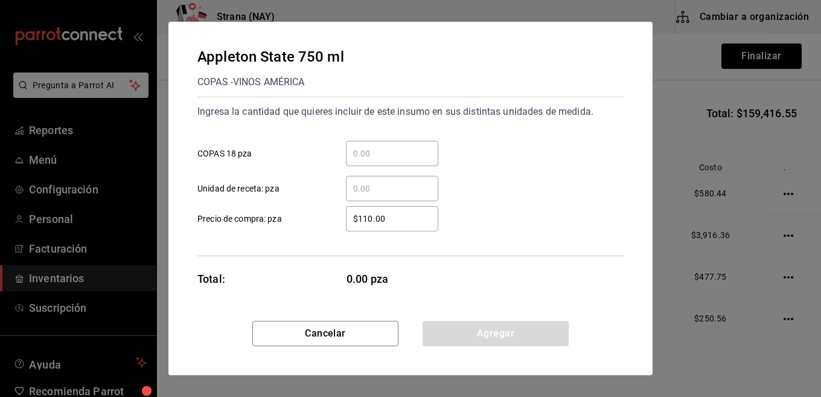
click at [375, 156] on input "​ COPAS 18 pza" at bounding box center [392, 153] width 92 height 14
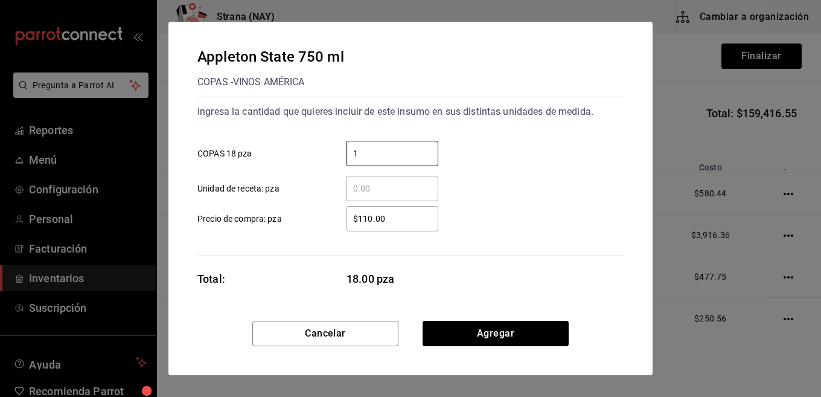
type input "1"
click at [409, 221] on input "$110.00" at bounding box center [392, 218] width 92 height 14
type input "$250.56"
click at [516, 253] on div "Ingresa la cantidad que quieres incluir de este insumo en sus distintas unidade…" at bounding box center [410, 176] width 426 height 159
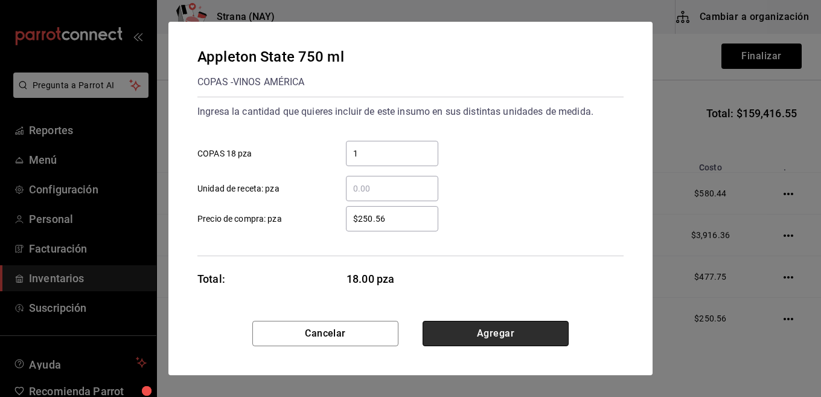
click at [489, 339] on button "Agregar" at bounding box center [495, 332] width 146 height 25
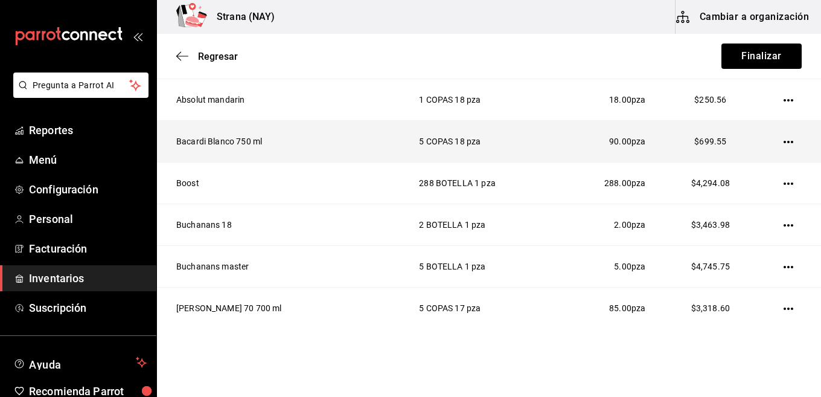
scroll to position [0, 0]
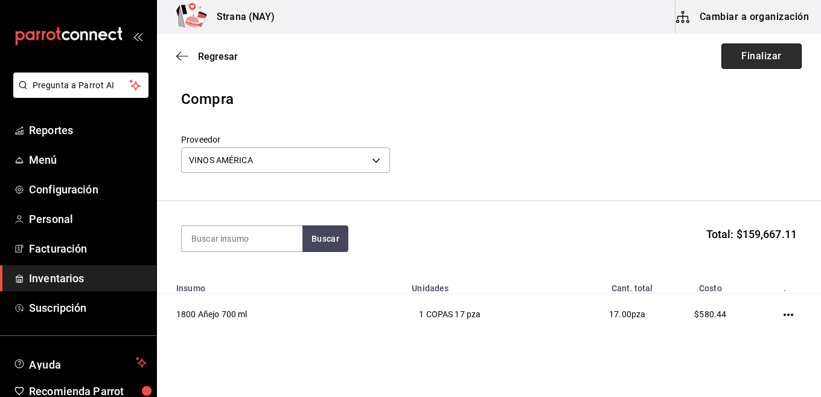
click at [759, 53] on button "Finalizar" at bounding box center [761, 55] width 80 height 25
click at [759, 53] on div "Regresar Finalizar" at bounding box center [489, 56] width 664 height 45
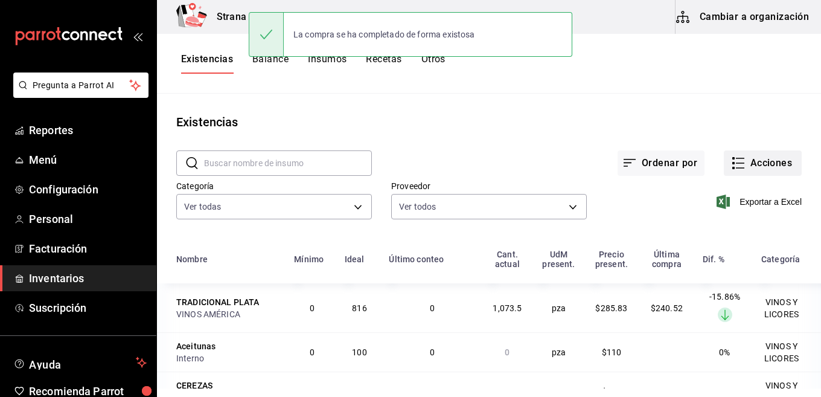
click at [781, 171] on button "Acciones" at bounding box center [763, 162] width 78 height 25
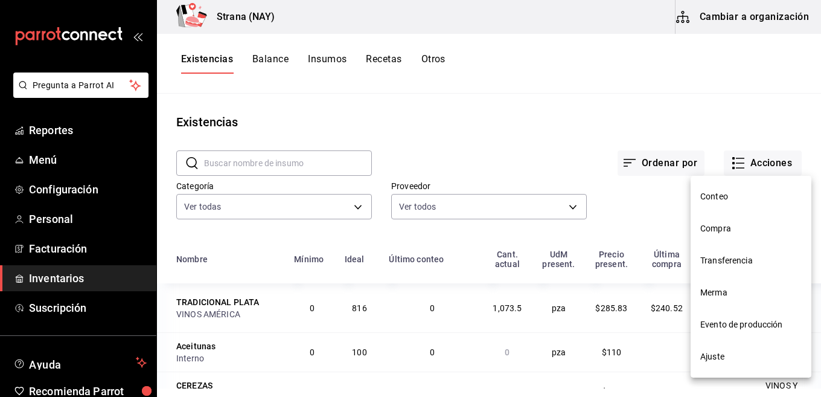
click at [719, 228] on span "Compra" at bounding box center [750, 228] width 101 height 13
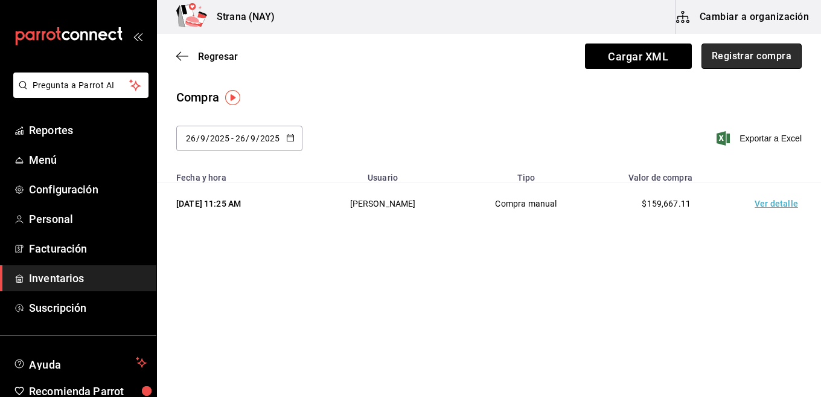
click at [747, 58] on button "Registrar compra" at bounding box center [751, 55] width 100 height 25
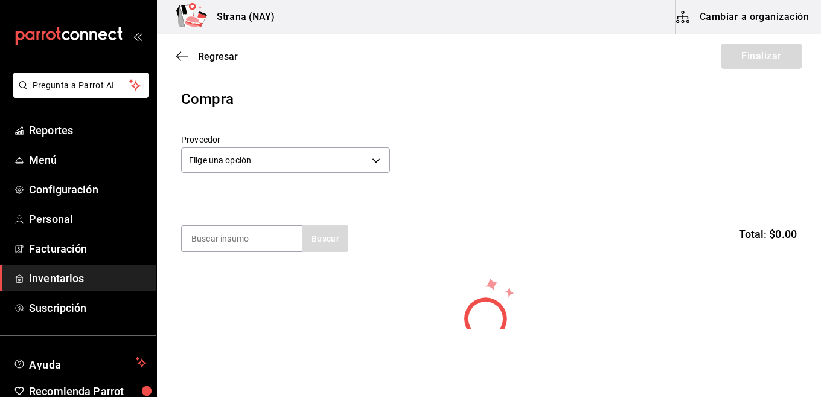
click at [264, 173] on div "Elige una opción default" at bounding box center [285, 158] width 209 height 32
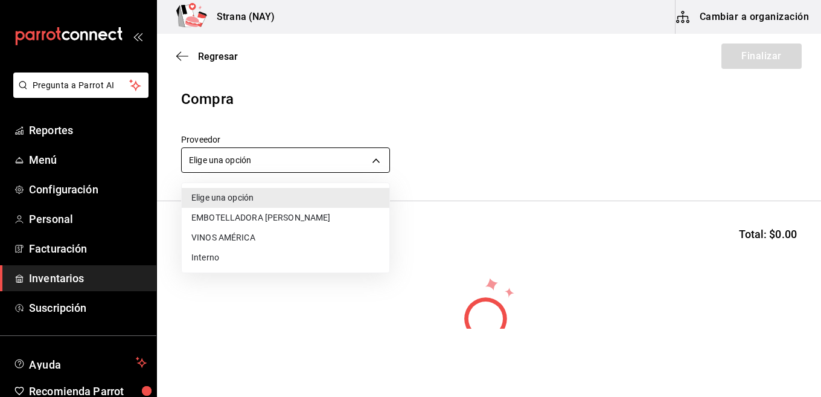
click at [270, 166] on body "Pregunta a Parrot AI Reportes Menú Configuración Personal Facturación Inventari…" at bounding box center [410, 164] width 821 height 328
click at [220, 238] on li "VINOS AMÉRICA" at bounding box center [286, 238] width 208 height 20
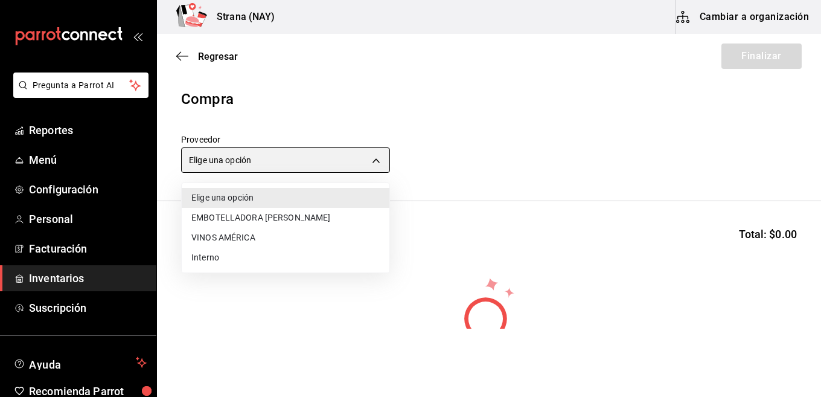
type input "c1fc81f9-06d0-4d4d-9e5c-85766211bedd"
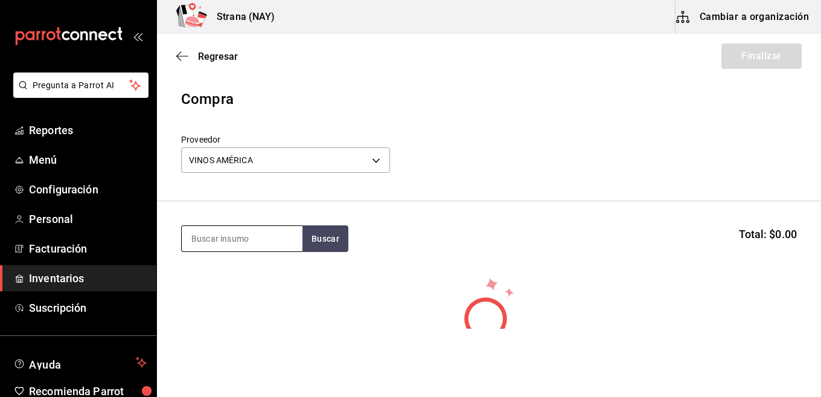
click at [235, 240] on input at bounding box center [242, 238] width 121 height 25
type input "jag"
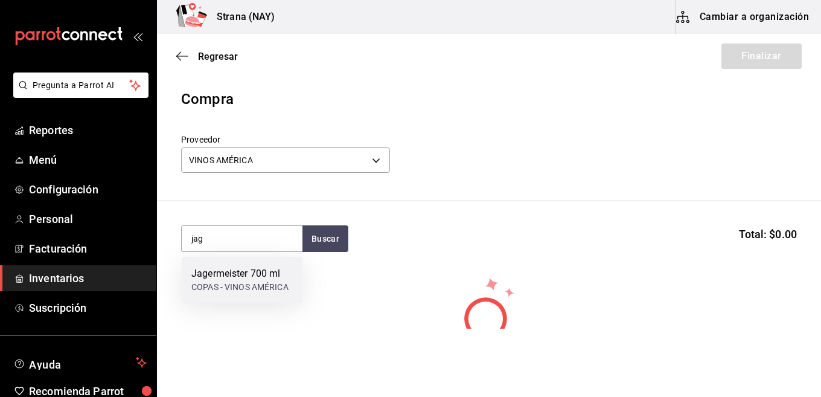
click at [233, 283] on div "COPAS - VINOS AMÉRICA" at bounding box center [239, 287] width 97 height 13
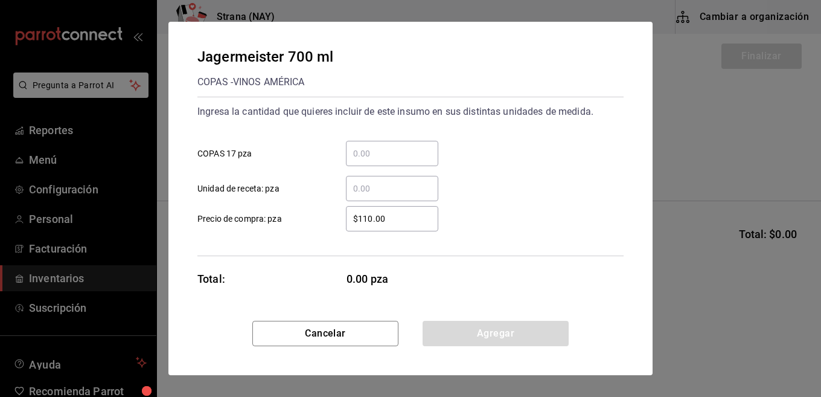
click at [394, 145] on div "​" at bounding box center [392, 153] width 92 height 25
click at [394, 146] on input "​ COPAS 17 pza" at bounding box center [392, 153] width 92 height 14
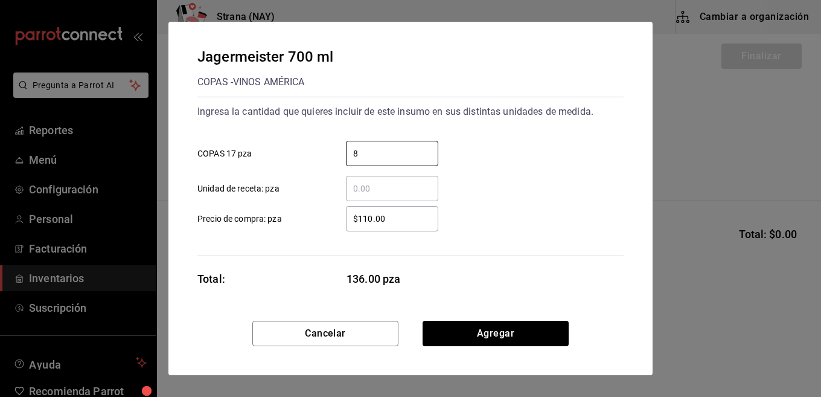
type input "8"
click at [400, 220] on input "$110.00" at bounding box center [392, 218] width 92 height 14
type input "$362.90"
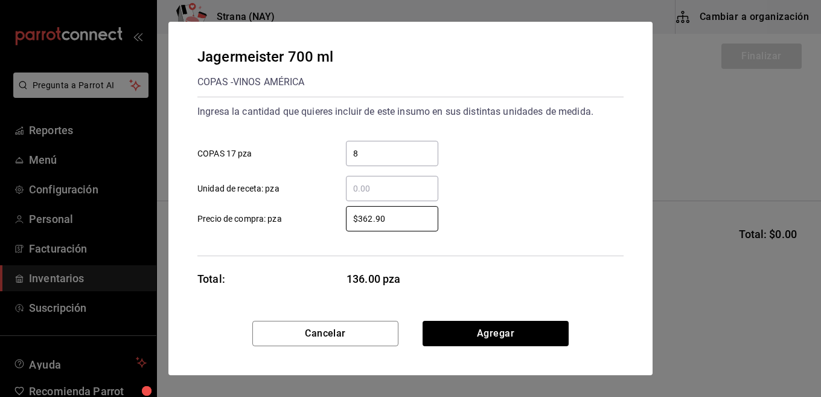
click at [514, 219] on div "$362.90 ​ Precio de compra: pza" at bounding box center [406, 213] width 436 height 35
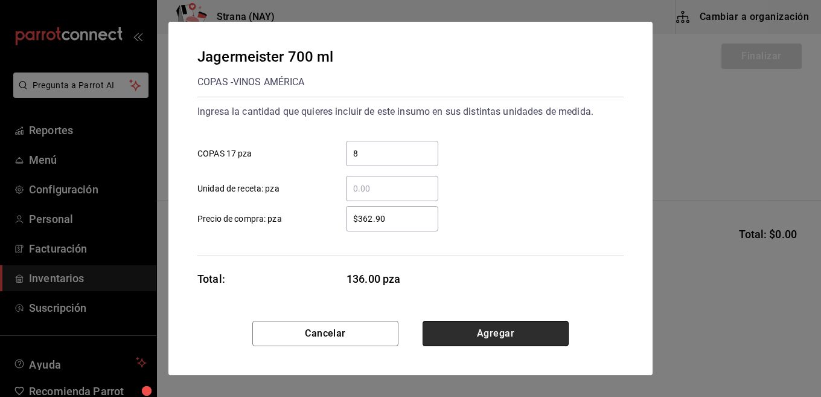
click at [513, 327] on button "Agregar" at bounding box center [495, 332] width 146 height 25
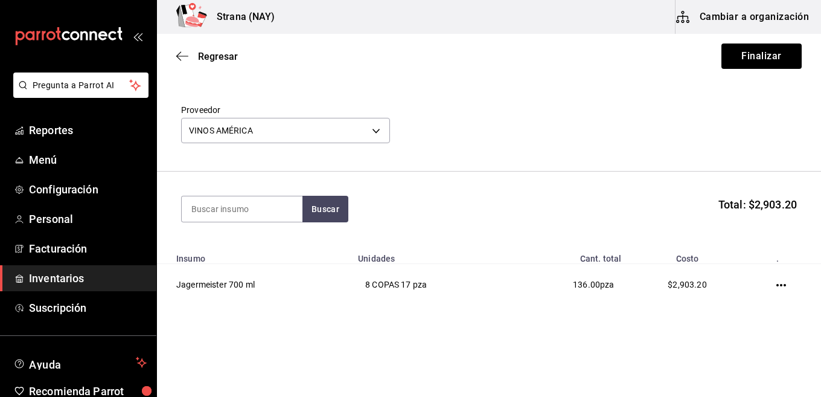
scroll to position [45, 0]
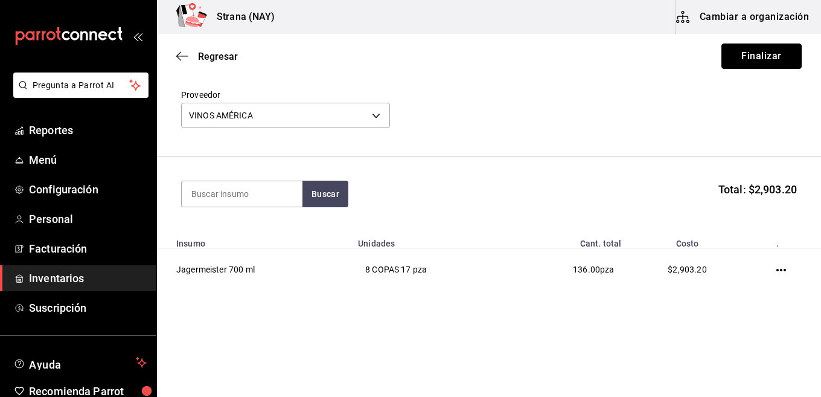
drag, startPoint x: 746, startPoint y: 62, endPoint x: 742, endPoint y: 48, distance: 13.9
click at [745, 56] on button "Finalizar" at bounding box center [761, 55] width 80 height 25
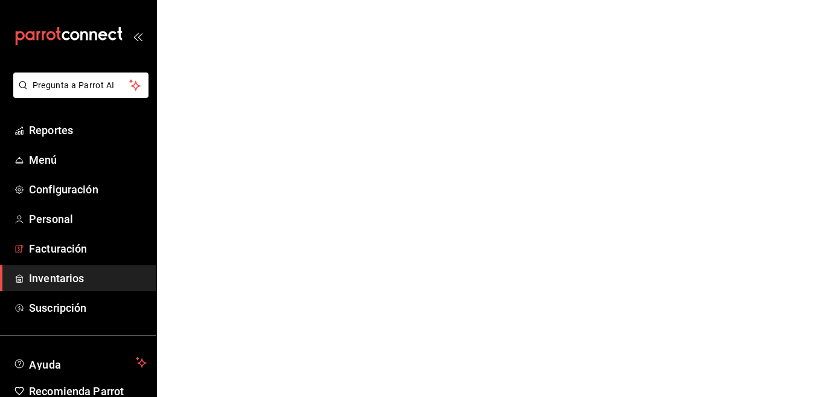
click at [76, 253] on span "Facturación" at bounding box center [88, 248] width 118 height 16
